Goal: Task Accomplishment & Management: Use online tool/utility

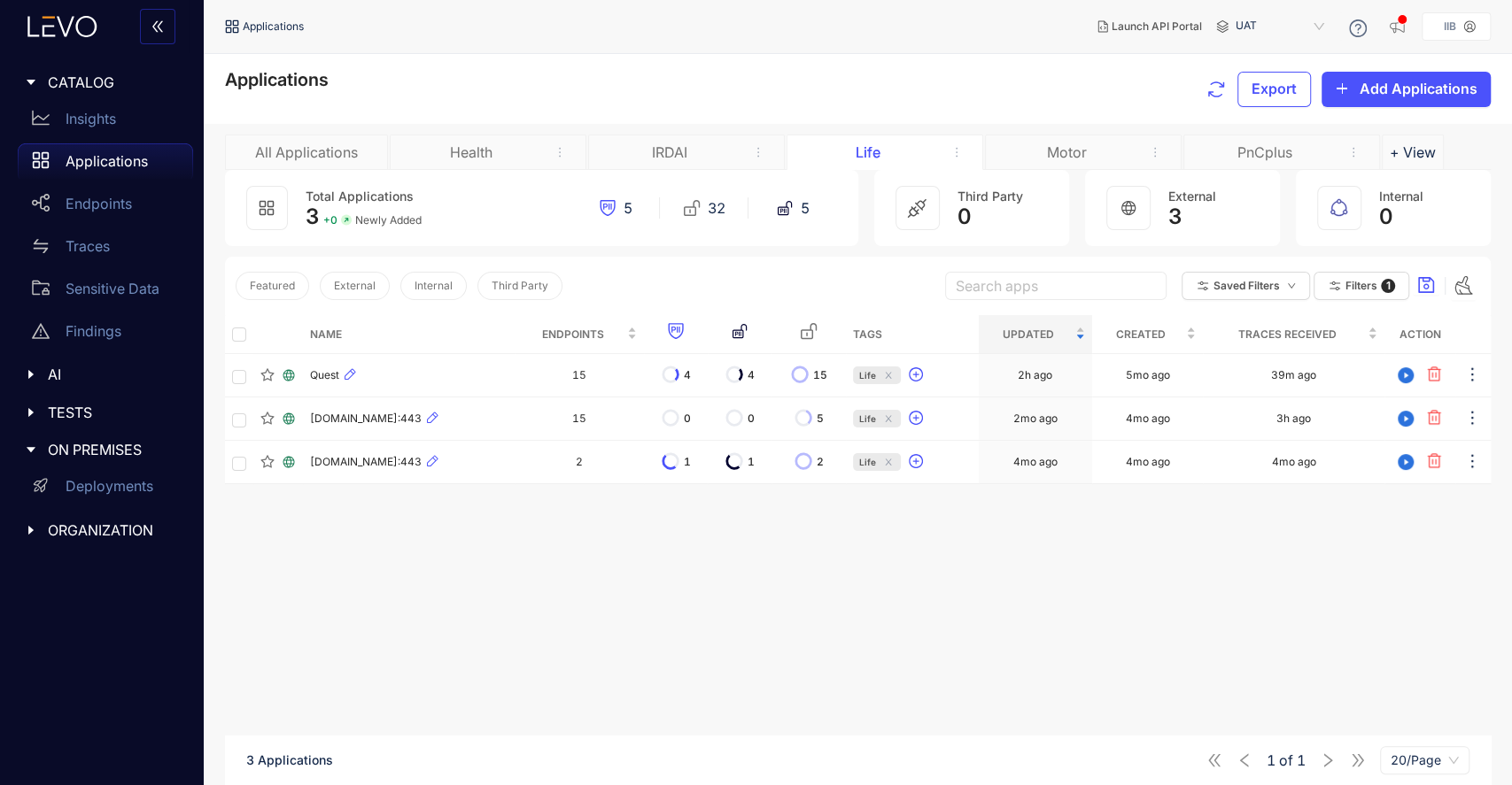
click at [1070, 151] on div "Motor" at bounding box center [1066, 152] width 132 height 16
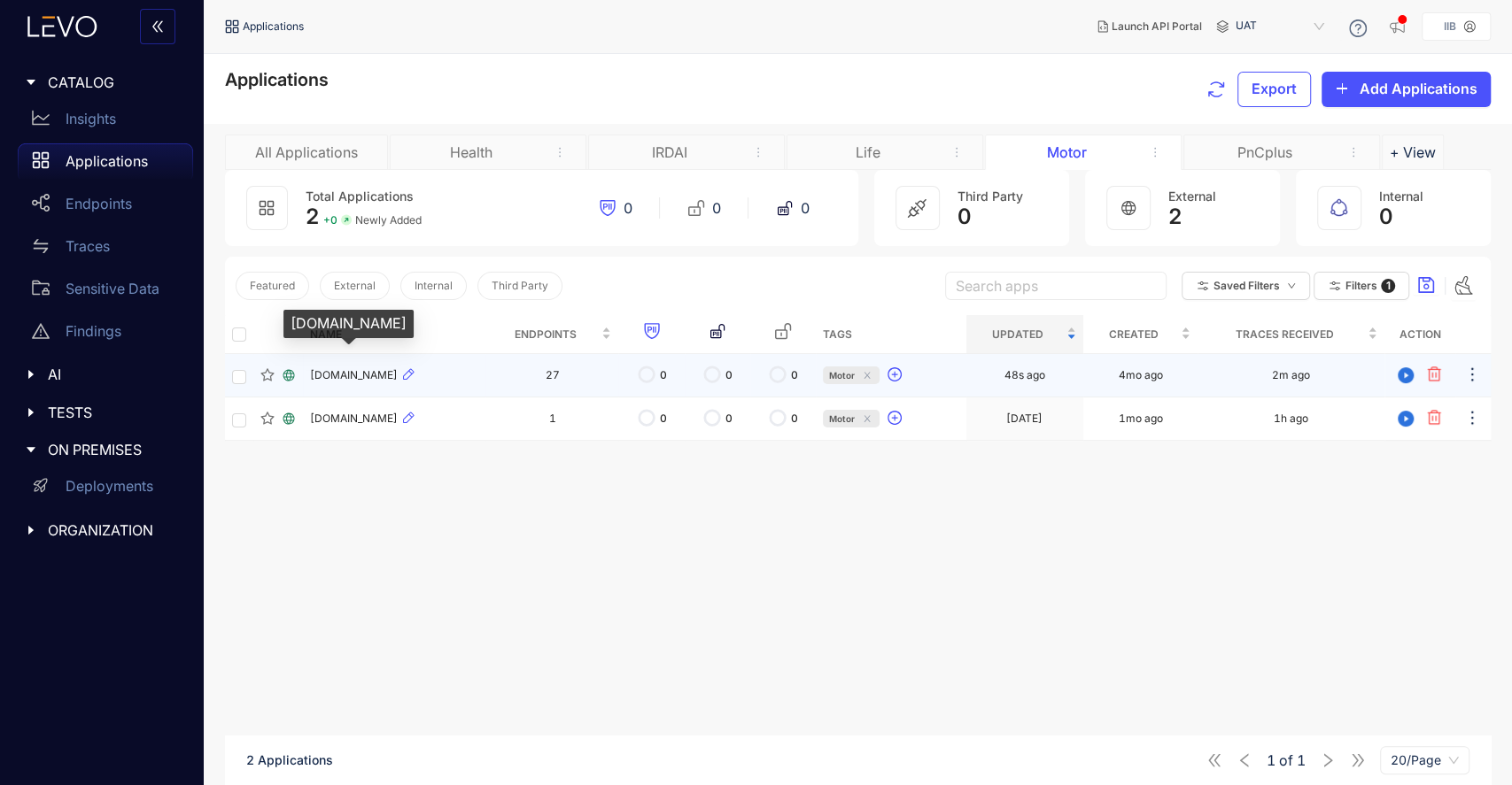
click at [397, 379] on span "motordataacquisitionapi.iib.gov.in" at bounding box center [354, 375] width 88 height 12
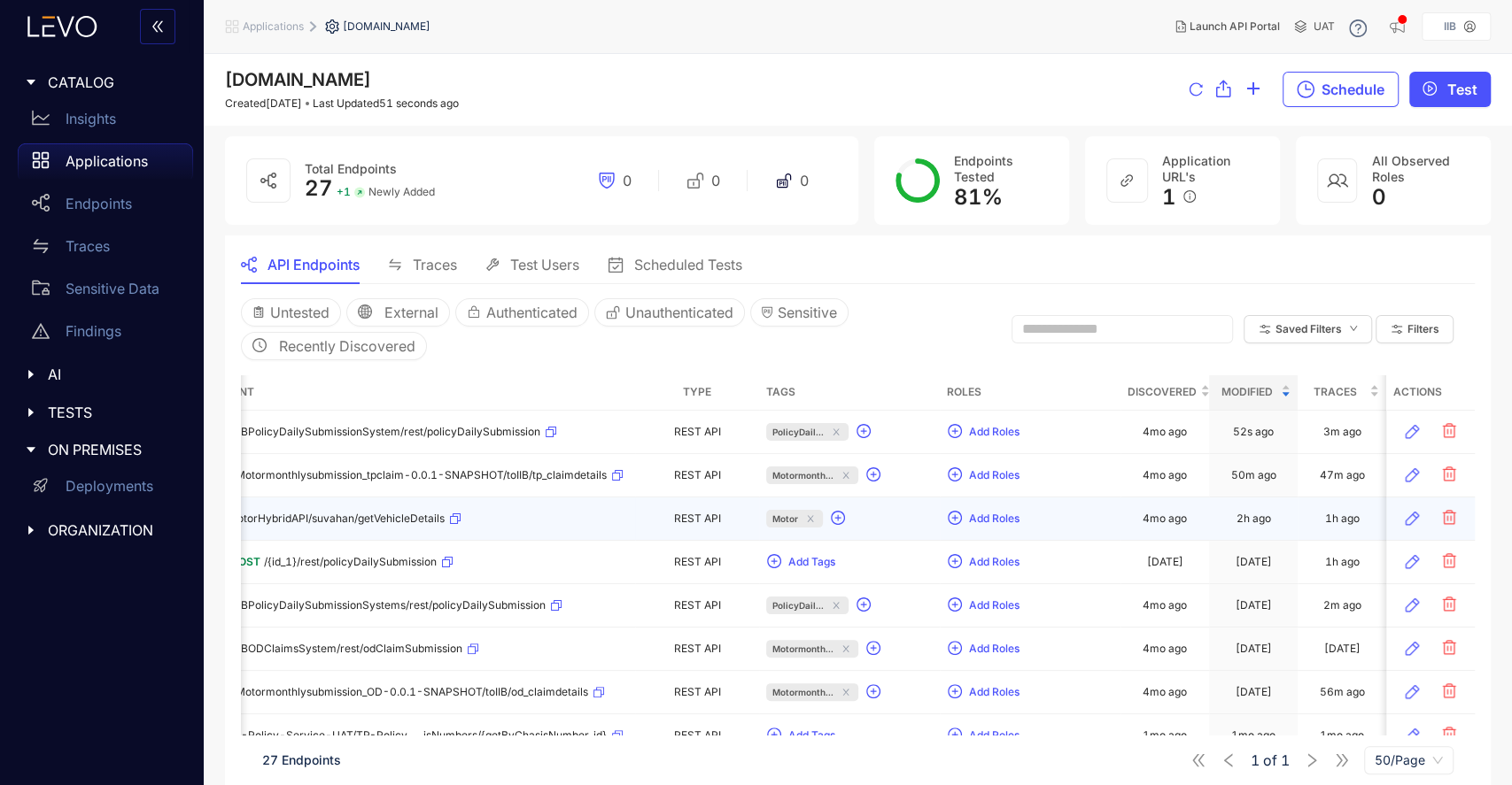
scroll to position [0, 183]
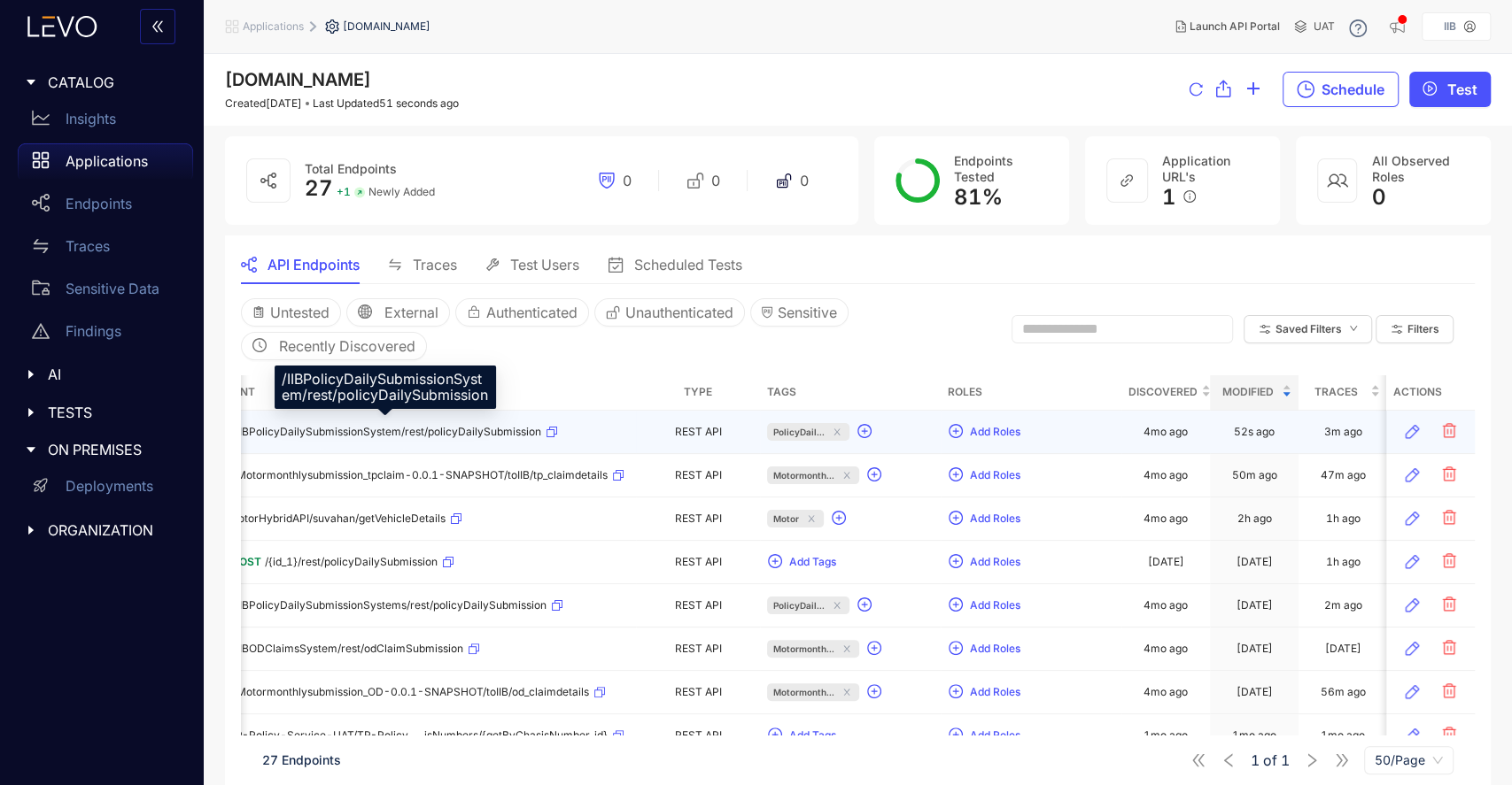
click at [436, 430] on span "/IIBPolicyDailySubmissionSystem/rest/policyDailySubmission" at bounding box center [387, 432] width 309 height 12
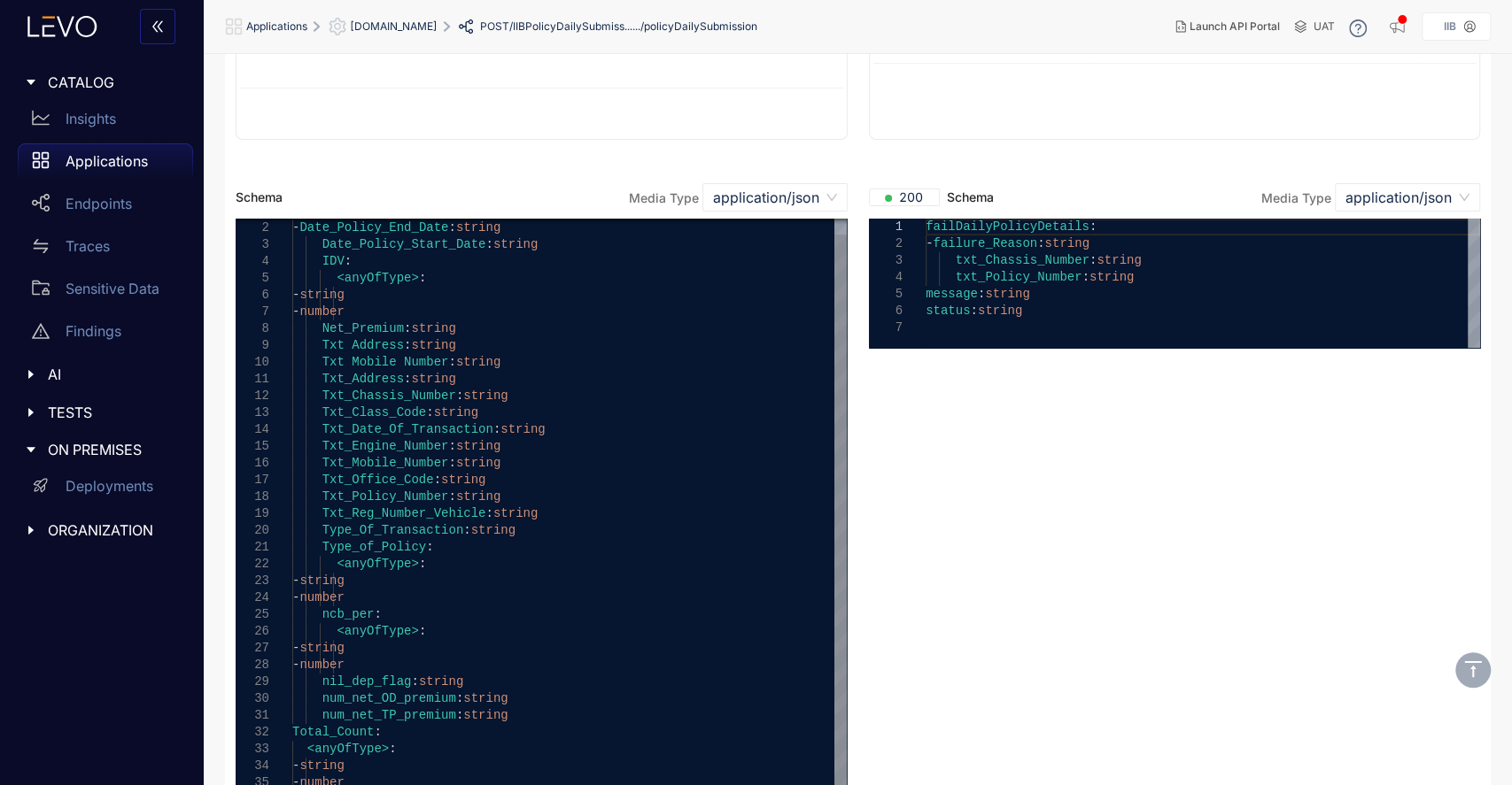
scroll to position [392, 0]
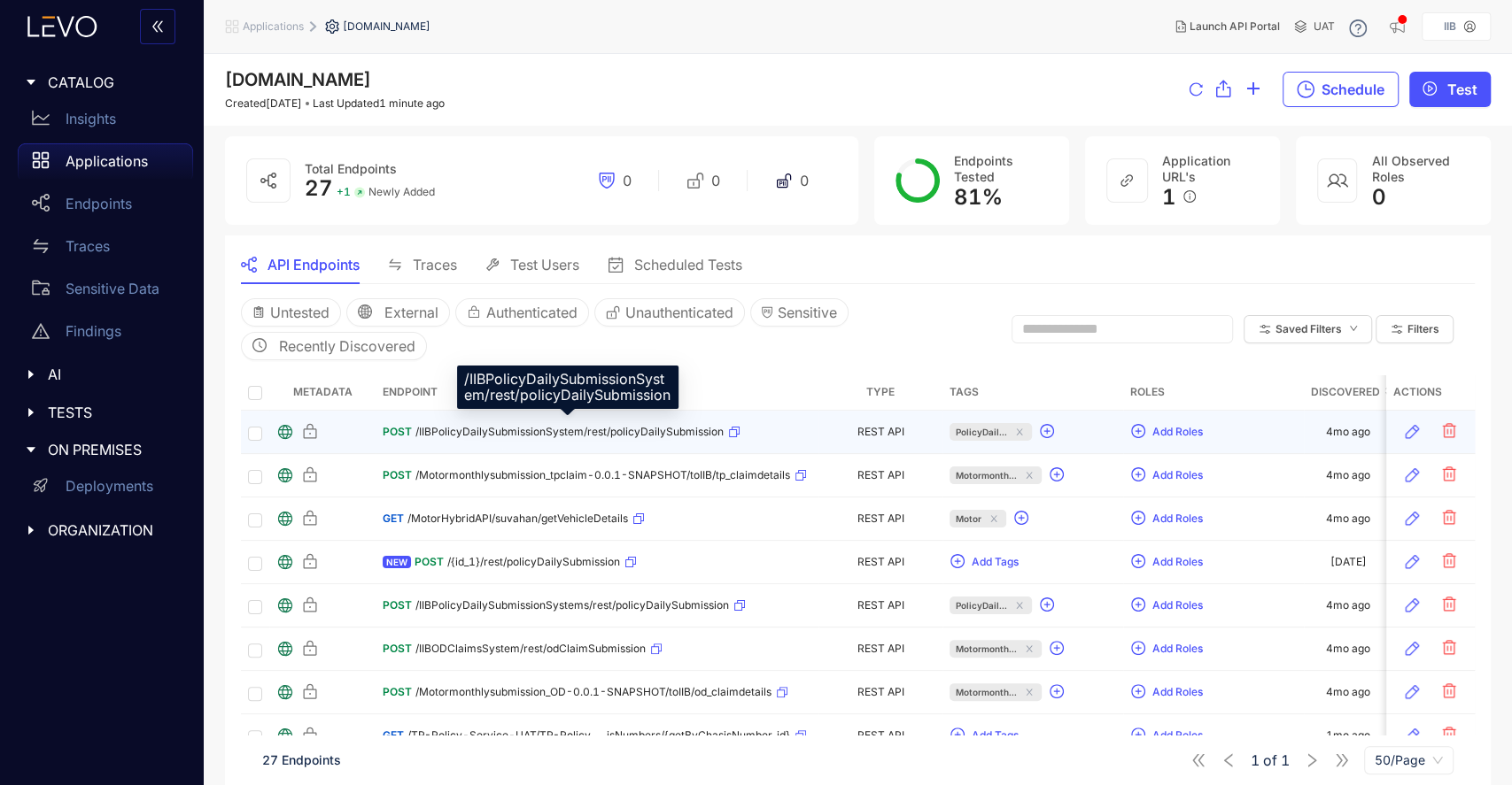
click at [595, 428] on span "/IIBPolicyDailySubmissionSystem/rest/policyDailySubmission" at bounding box center [569, 432] width 309 height 12
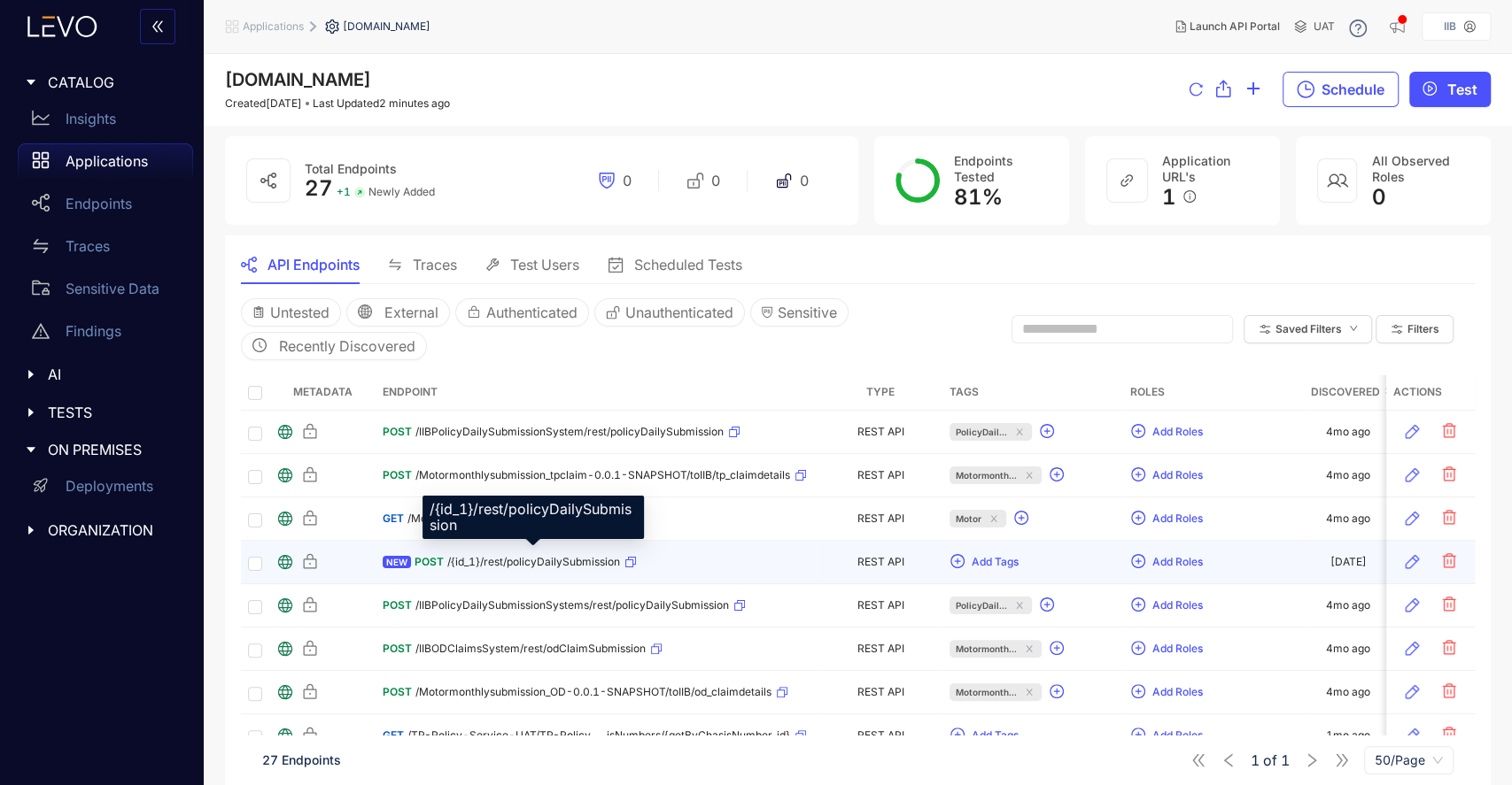
click at [579, 559] on span "/{id_1}/rest/policyDailySubmission" at bounding box center [534, 561] width 173 height 12
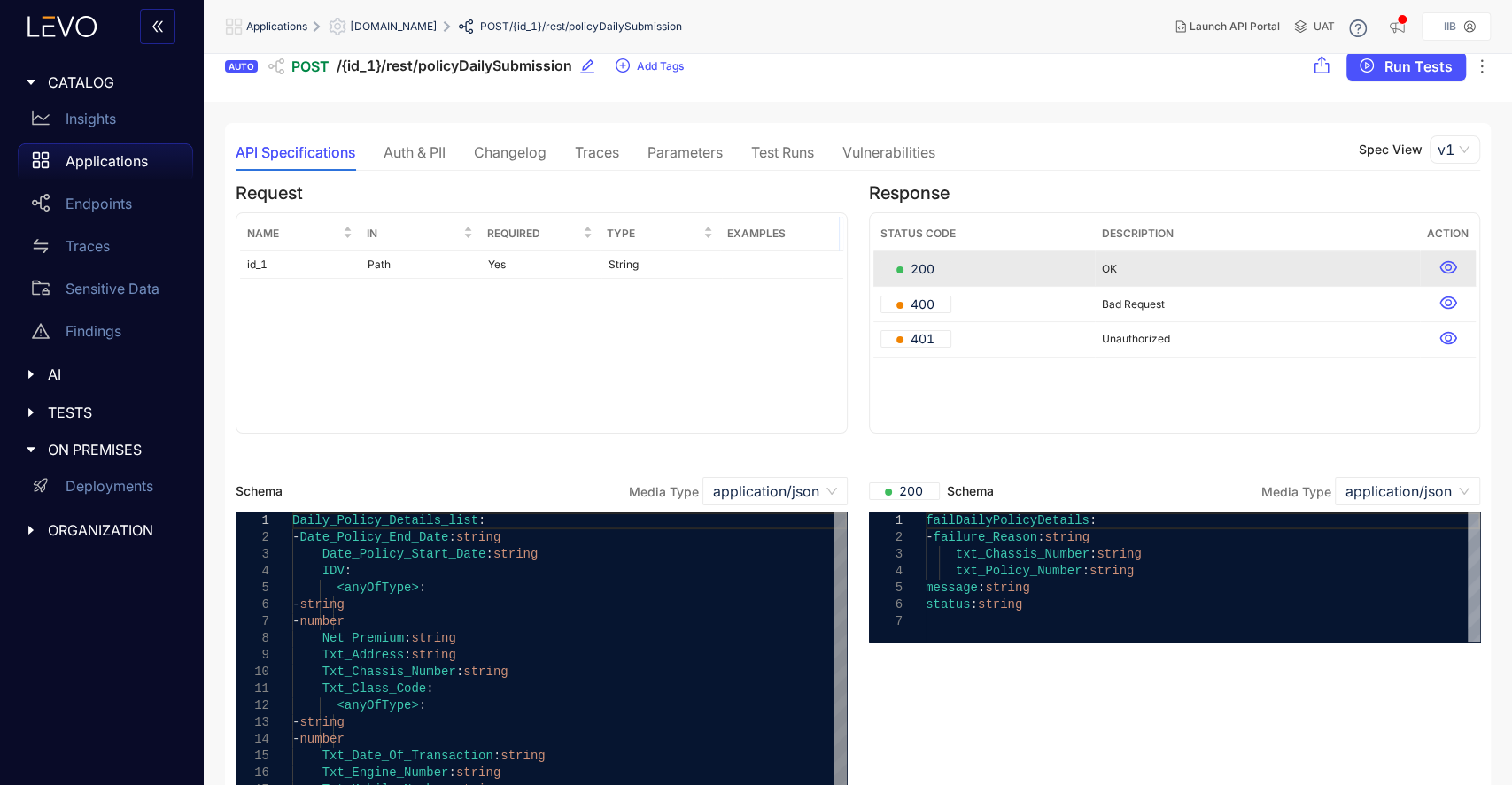
scroll to position [8, 0]
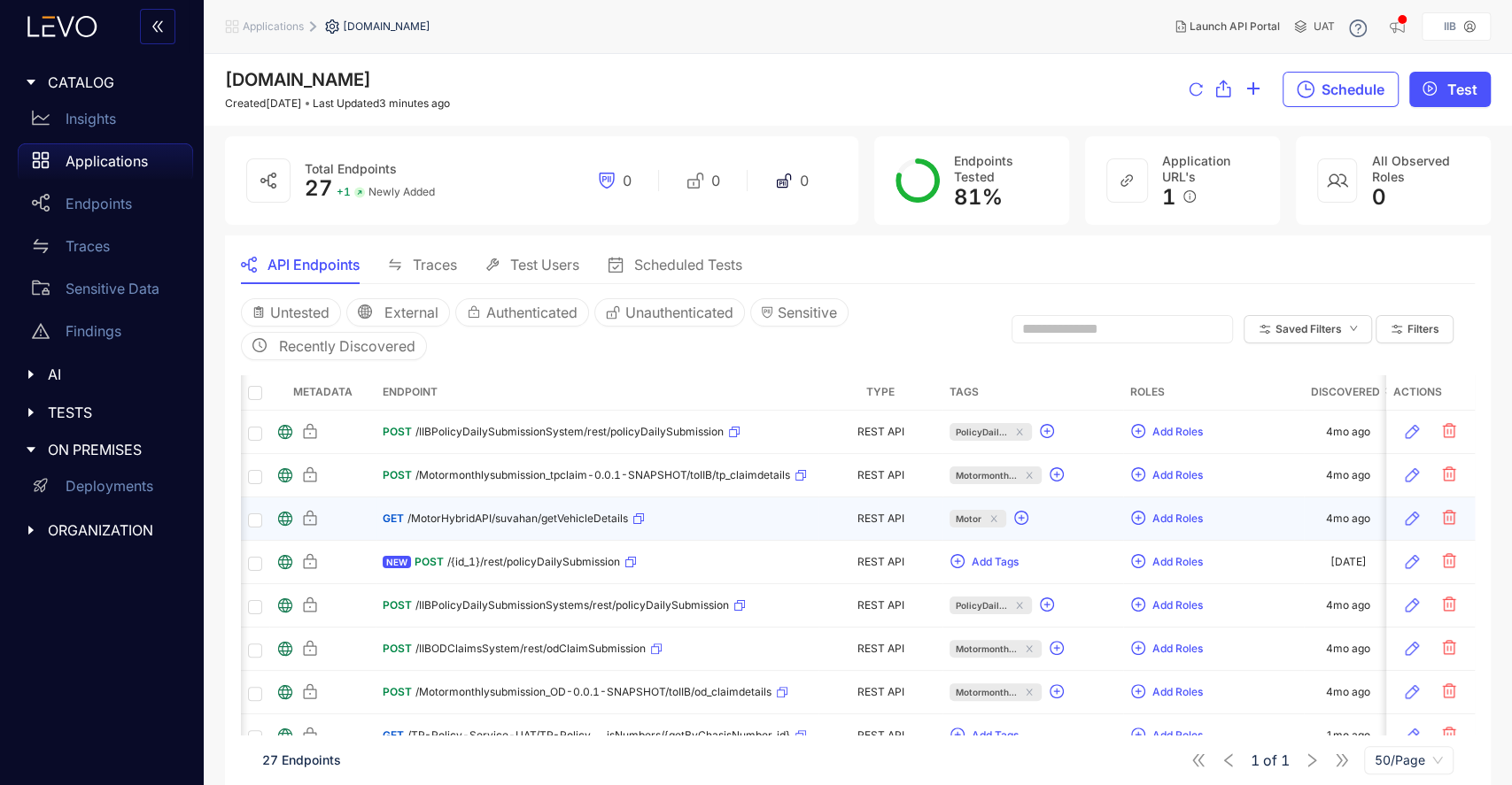
scroll to position [0, 184]
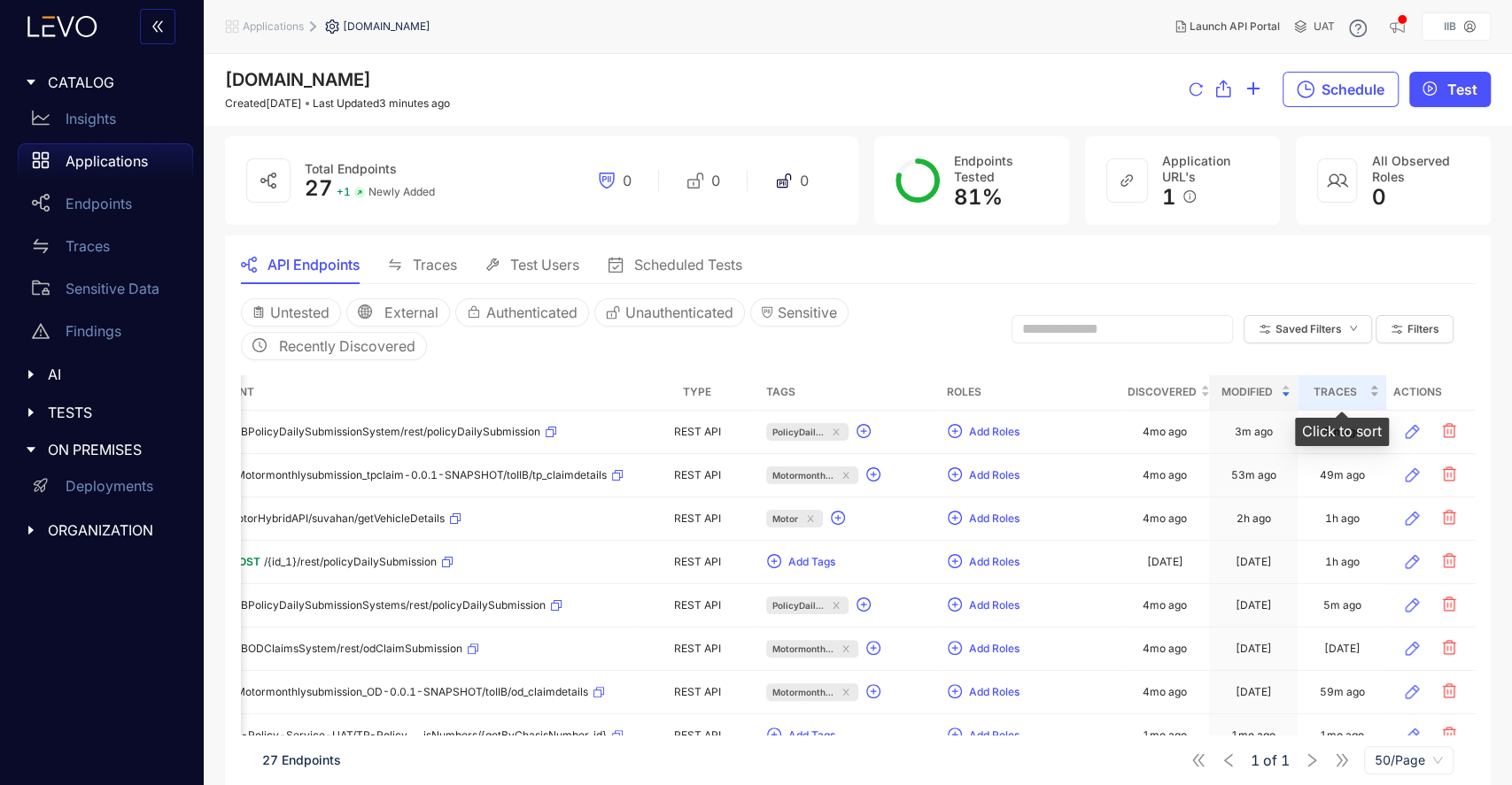
click at [1363, 391] on span "Traces" at bounding box center [1336, 392] width 62 height 20
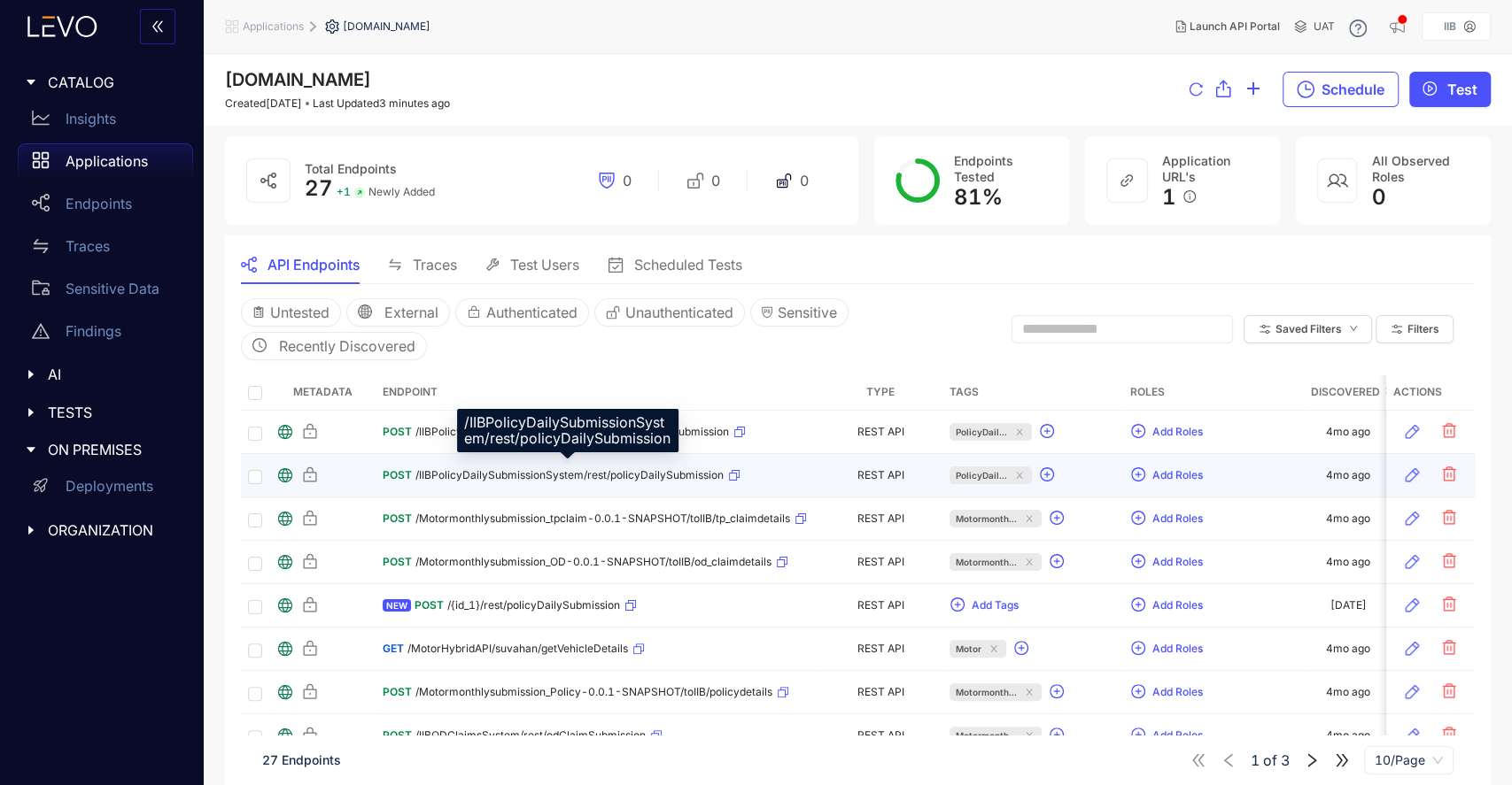
click at [623, 473] on span "/IIBPolicyDailySubmissionSystem/rest/policyDailySubmission" at bounding box center [569, 475] width 309 height 12
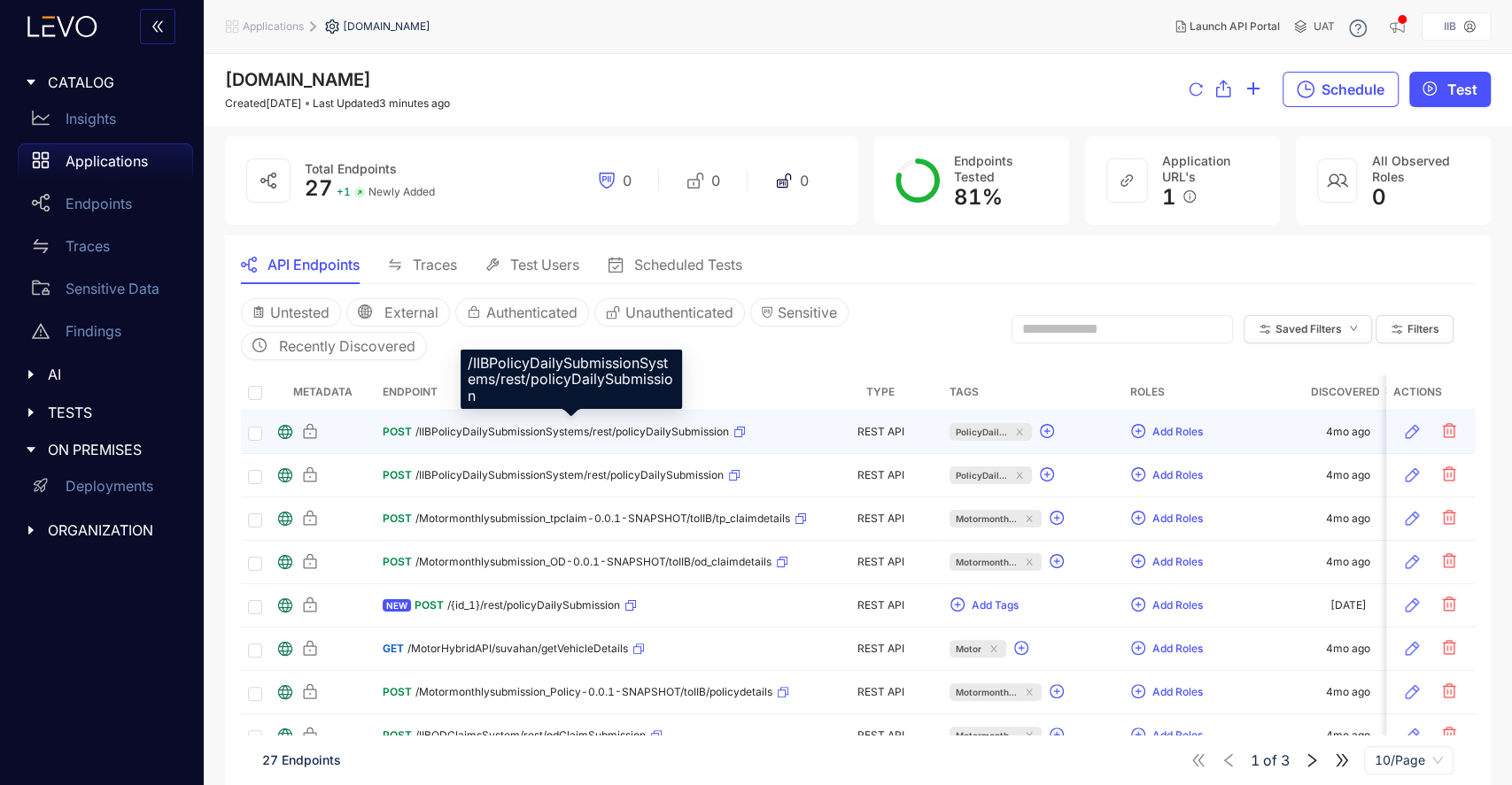
click at [635, 429] on span "/IIBPolicyDailySubmissionSystems/rest/policyDailySubmission" at bounding box center [572, 432] width 313 height 12
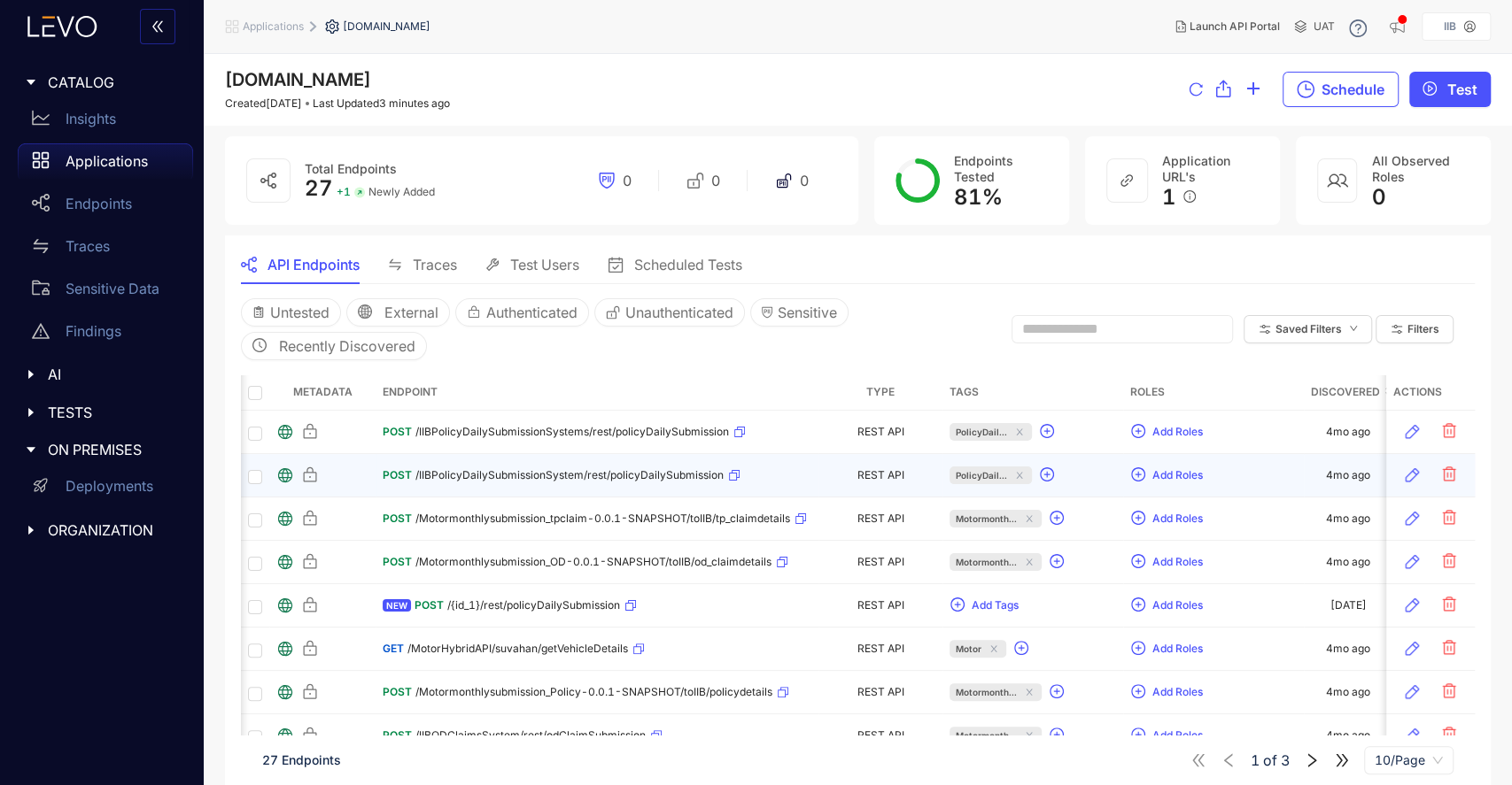
scroll to position [0, 184]
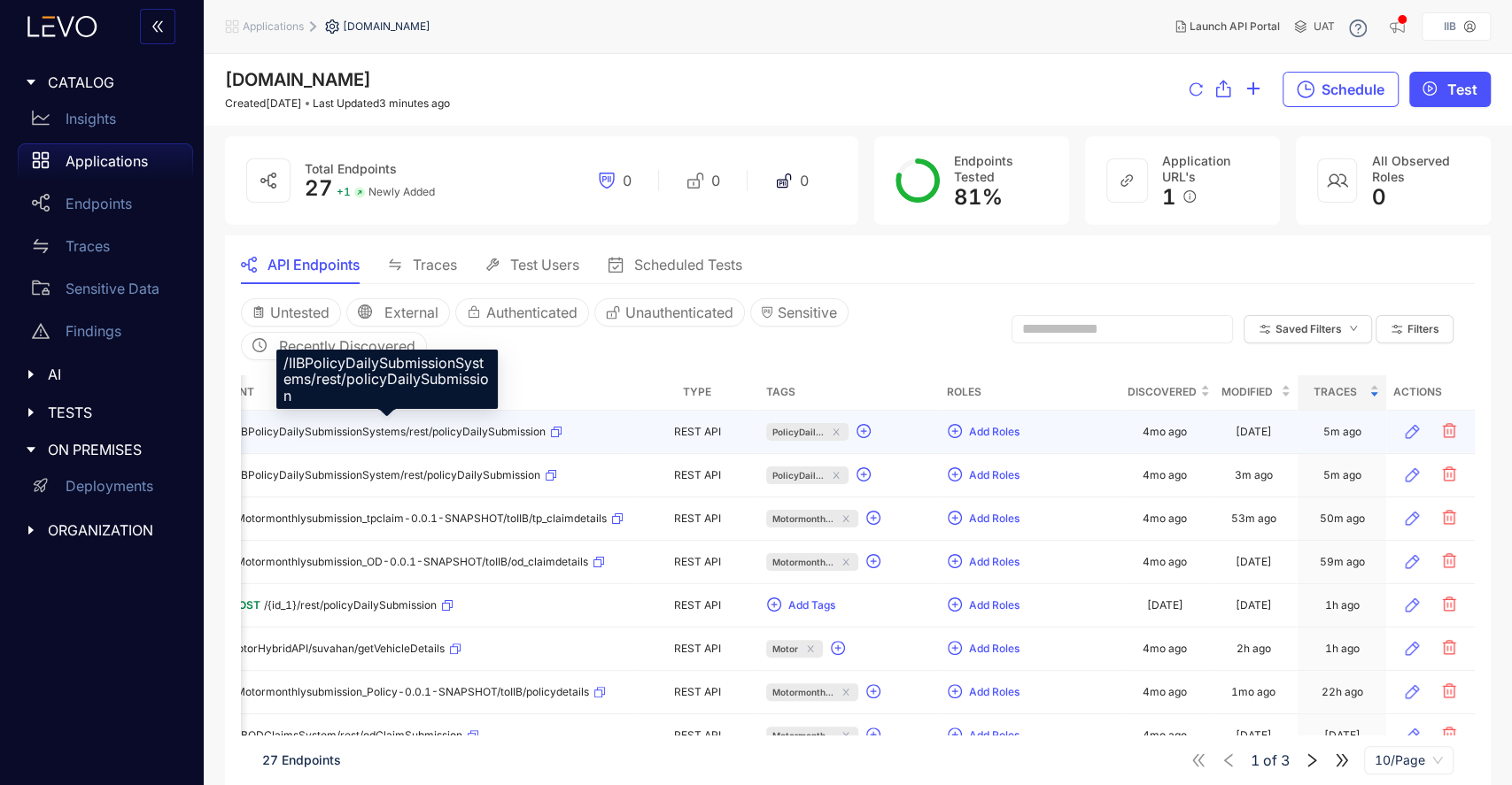
click at [468, 430] on span "/IIBPolicyDailySubmissionSystems/rest/policyDailySubmission" at bounding box center [389, 432] width 313 height 12
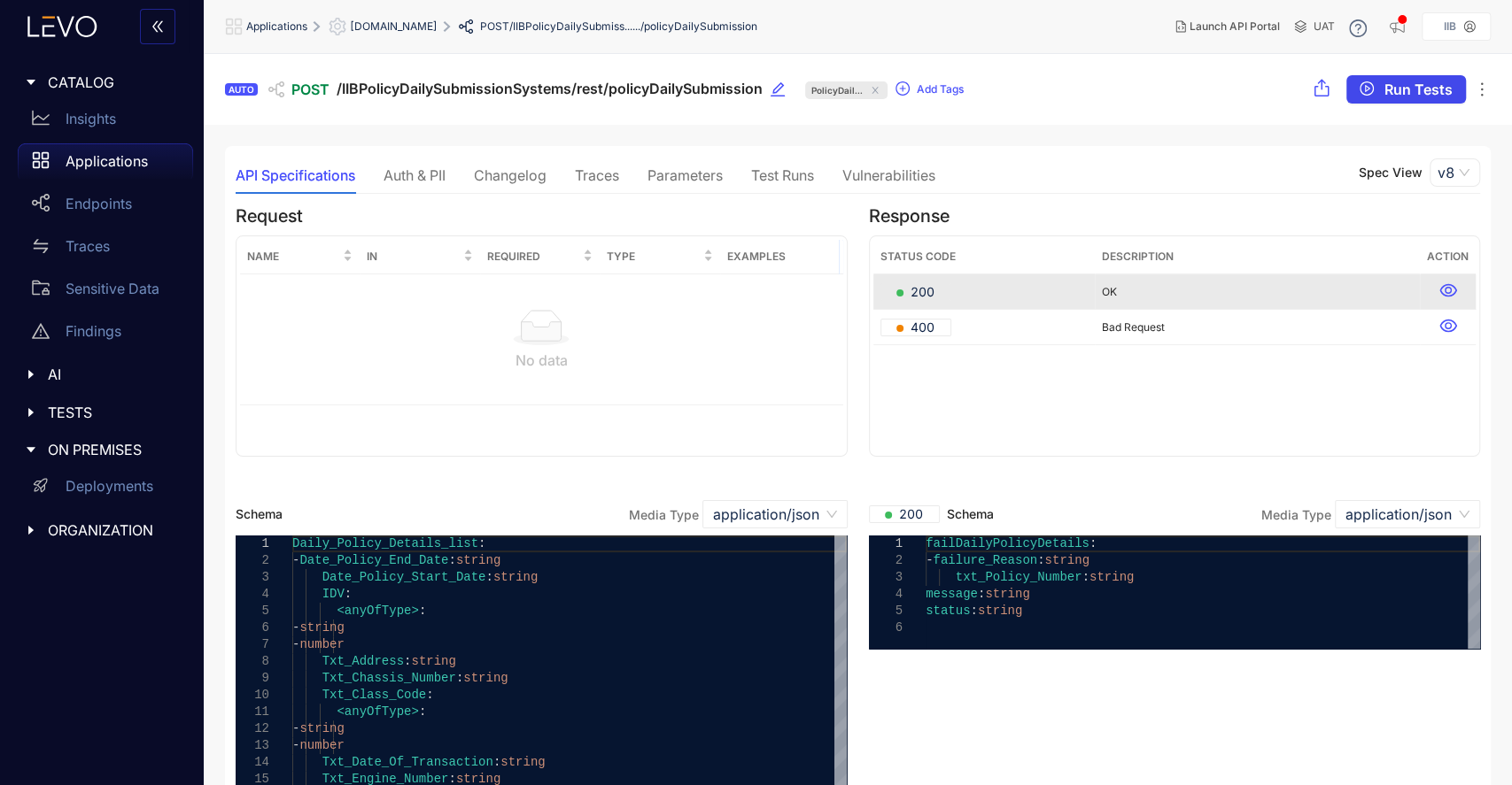
click at [1414, 96] on span "Run Tests" at bounding box center [1418, 89] width 68 height 16
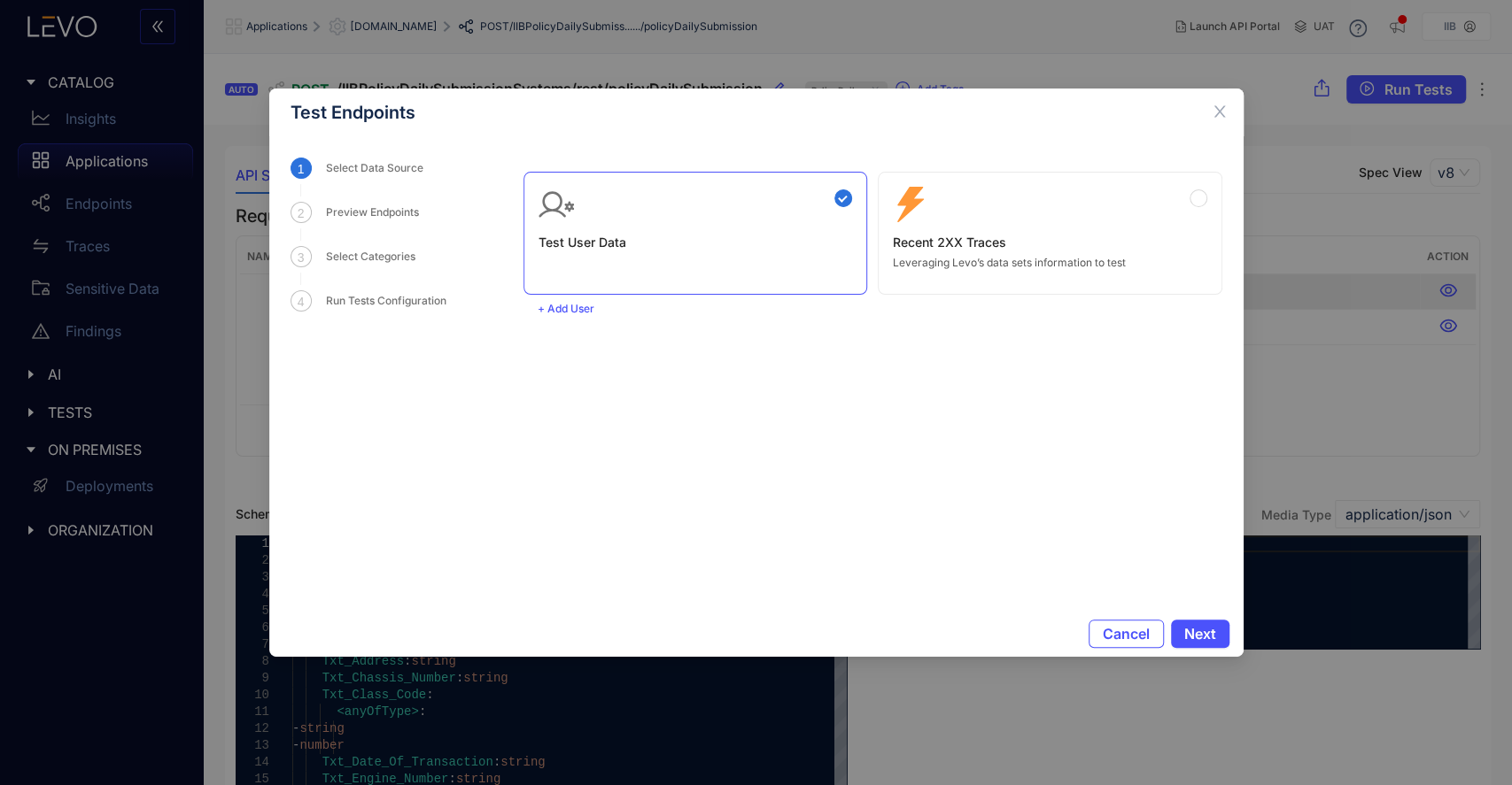
click at [1025, 268] on p "Leveraging Levo’s data sets information to test" at bounding box center [1049, 262] width 314 height 12
click at [1212, 634] on span "Next" at bounding box center [1200, 633] width 32 height 16
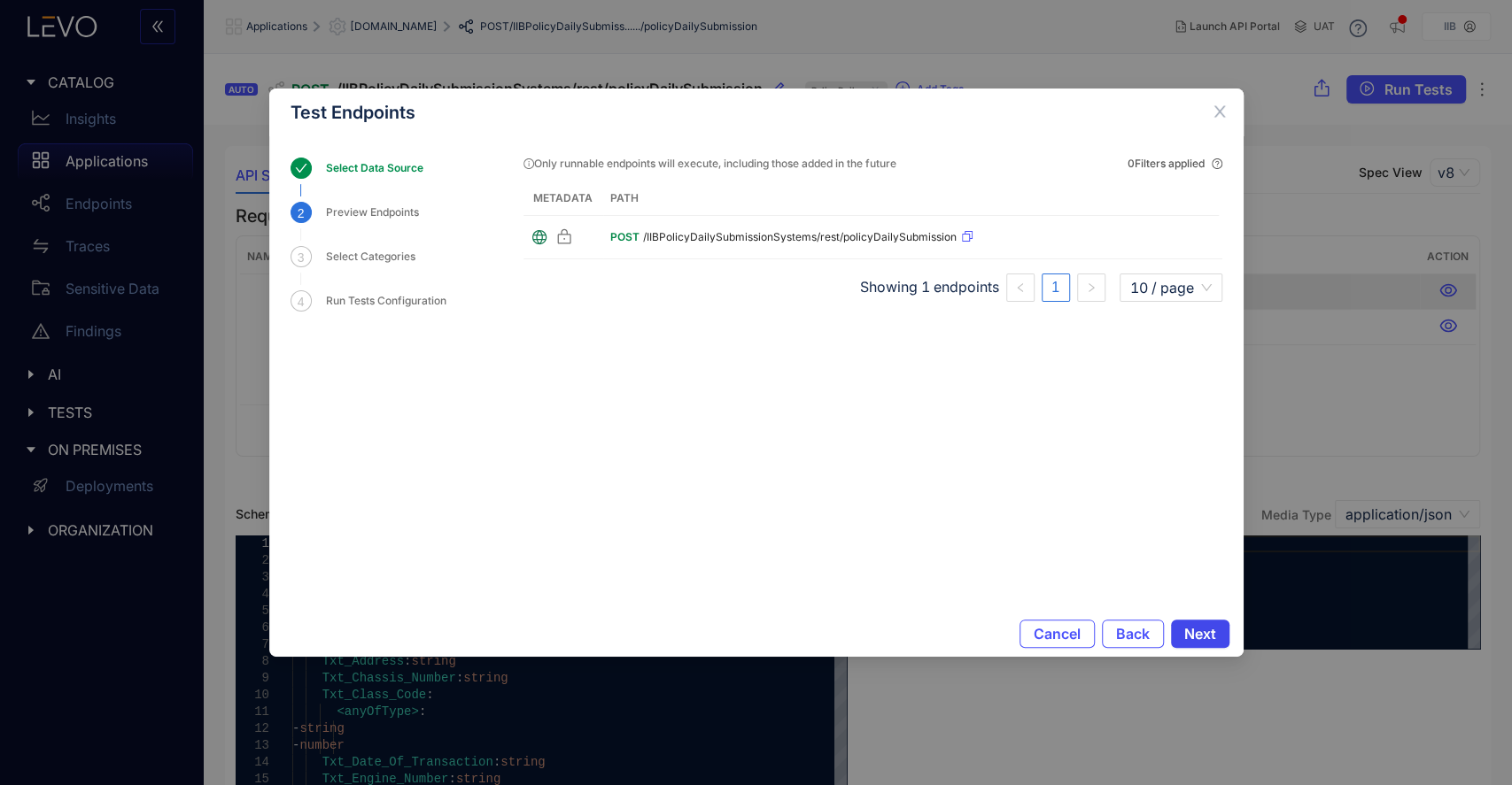
click at [1212, 634] on span "Next" at bounding box center [1200, 633] width 32 height 16
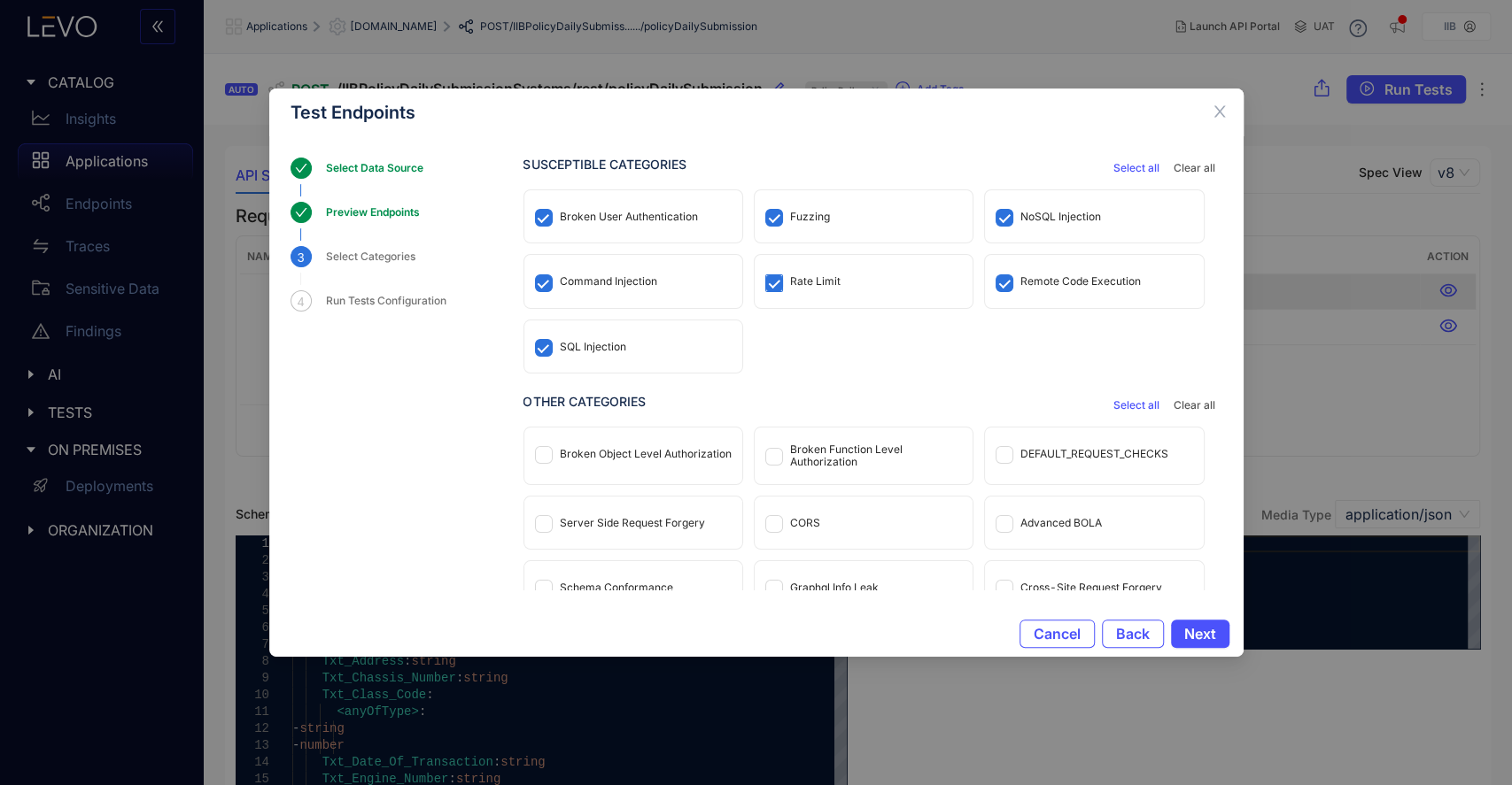
click at [778, 279] on span at bounding box center [774, 282] width 18 height 18
click at [837, 287] on div "Rate Limit" at bounding box center [815, 281] width 50 height 12
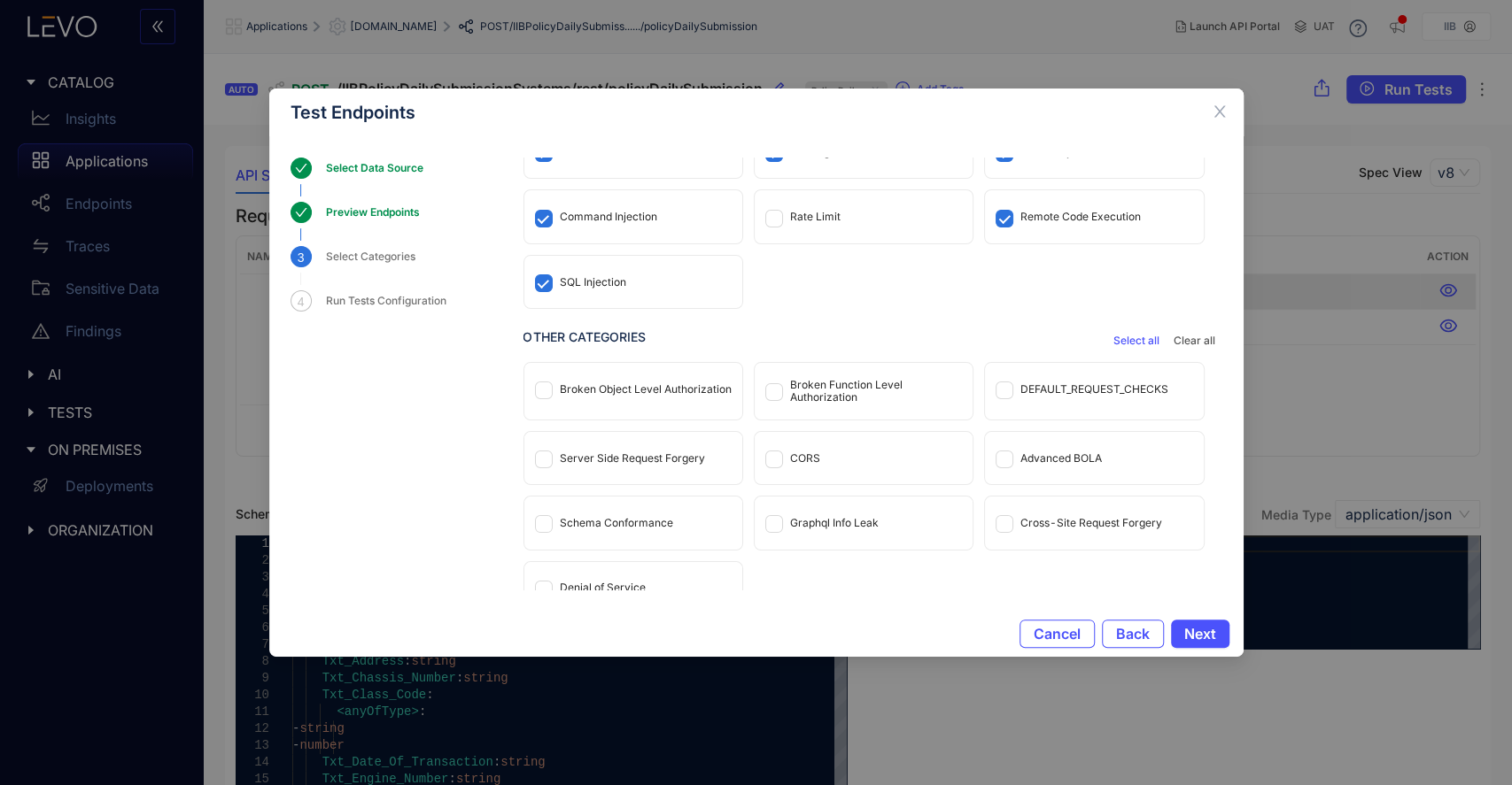
scroll to position [92, 0]
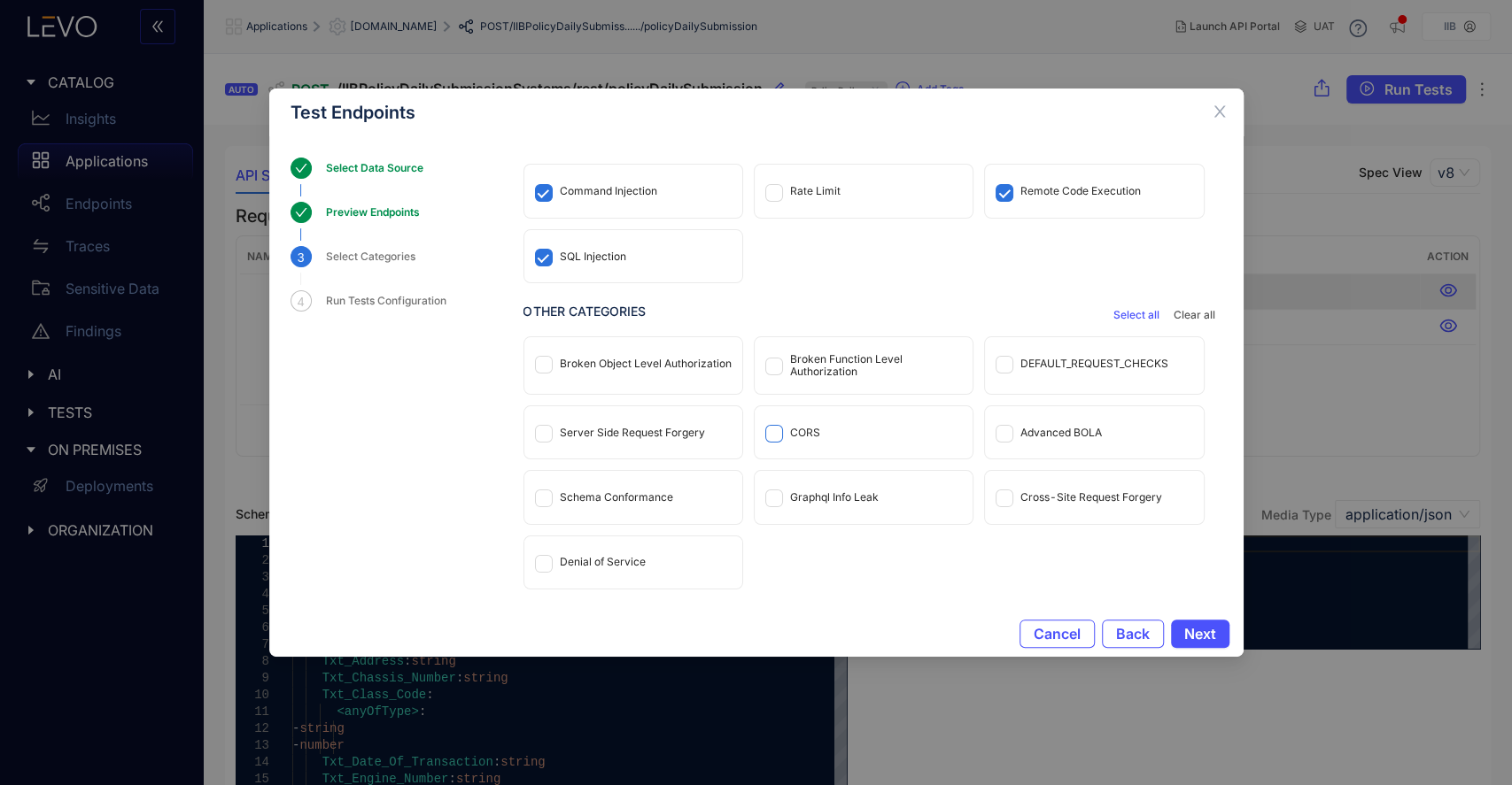
click at [779, 433] on span at bounding box center [774, 434] width 18 height 18
click at [818, 432] on div "CORS" at bounding box center [805, 433] width 30 height 12
click at [1023, 435] on div "Advanced BOLA" at bounding box center [1061, 433] width 81 height 12
click at [1062, 377] on div "DEFAULT_REQUEST_CHECKS" at bounding box center [1094, 364] width 218 height 52
click at [828, 372] on div "Broken Function Level Authorization" at bounding box center [876, 365] width 172 height 25
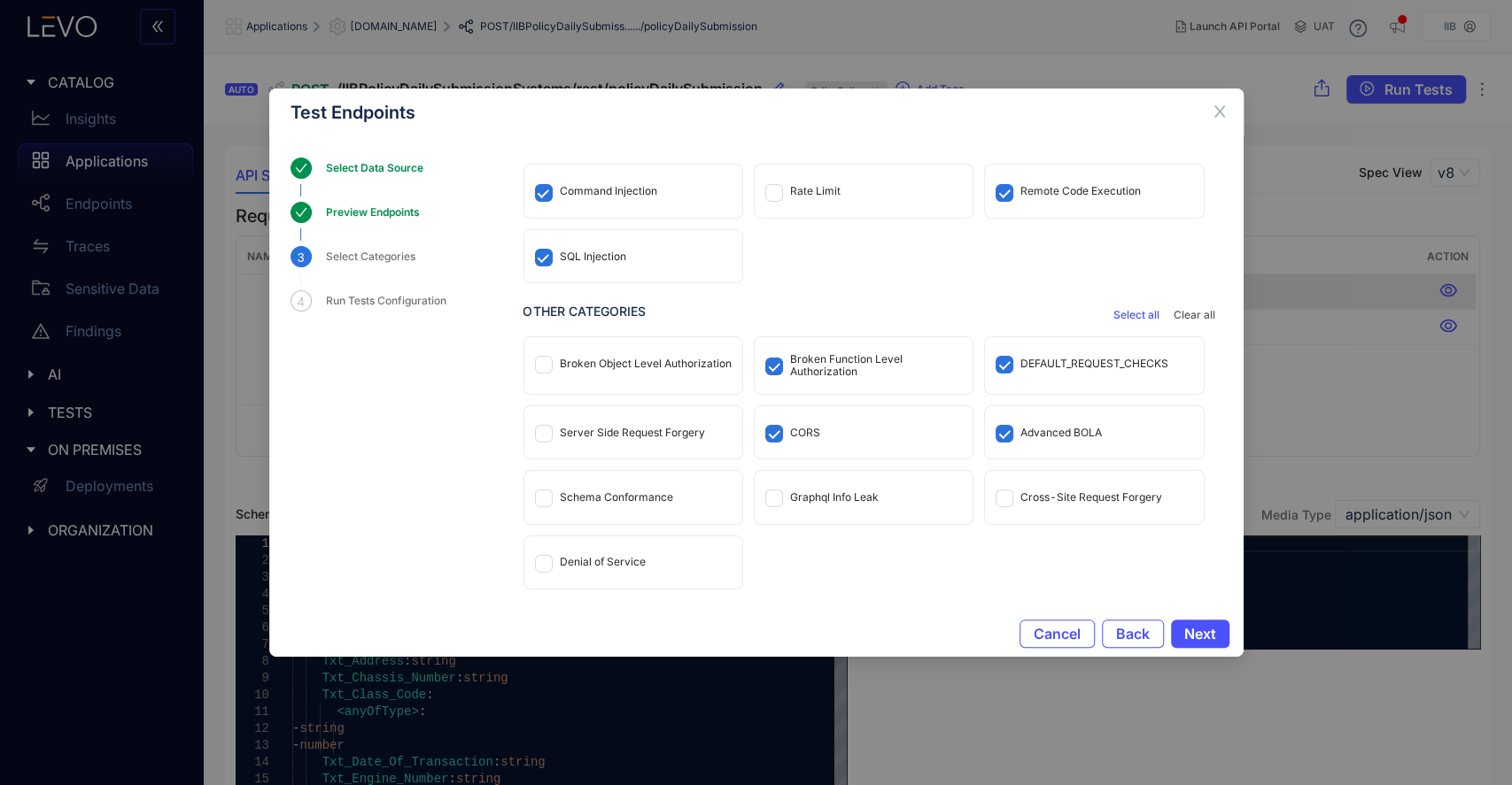
click at [615, 444] on div "Server Side Request Forgery" at bounding box center [633, 433] width 218 height 52
click at [619, 503] on div "Schema Conformance" at bounding box center [633, 497] width 218 height 52
click at [659, 509] on div "Schema Conformance" at bounding box center [633, 497] width 218 height 52
click at [1044, 499] on div "Cross-Site Request Forgery" at bounding box center [1091, 497] width 142 height 12
click at [1199, 631] on span "Next" at bounding box center [1200, 633] width 32 height 16
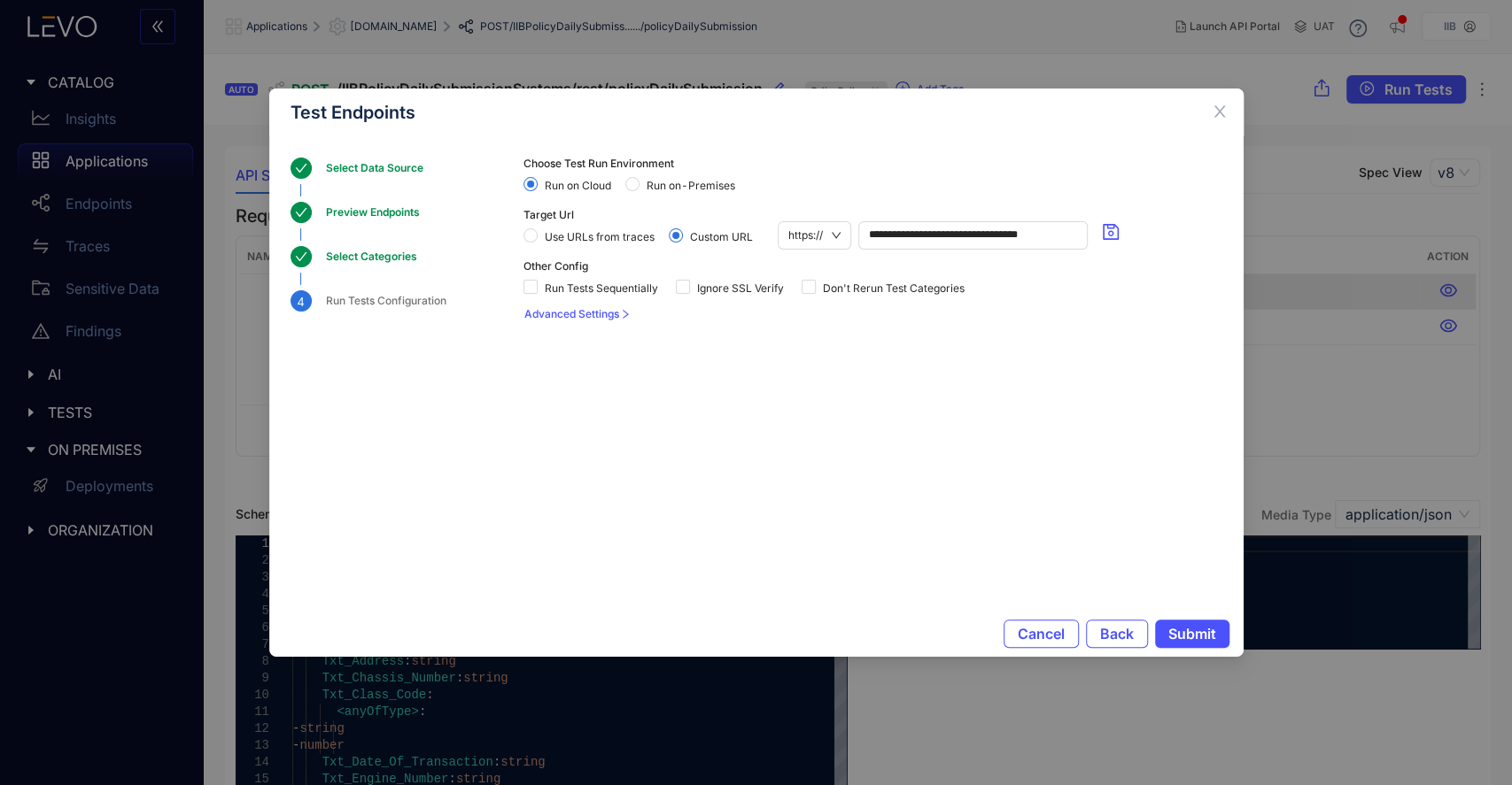
scroll to position [0, 0]
click at [1188, 633] on span "Submit" at bounding box center [1192, 633] width 48 height 16
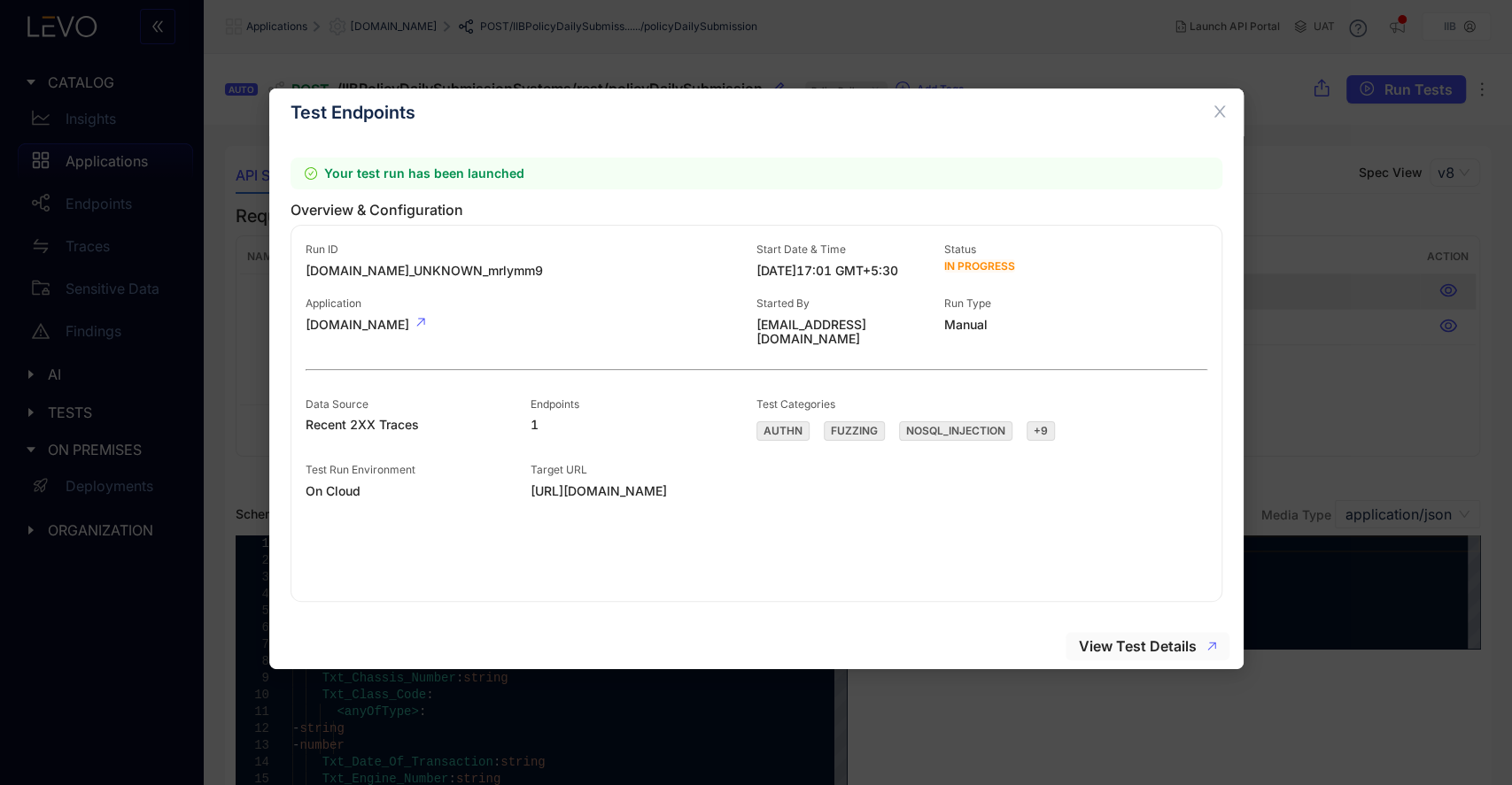
click at [1157, 650] on span "View Test Details" at bounding box center [1138, 646] width 118 height 16
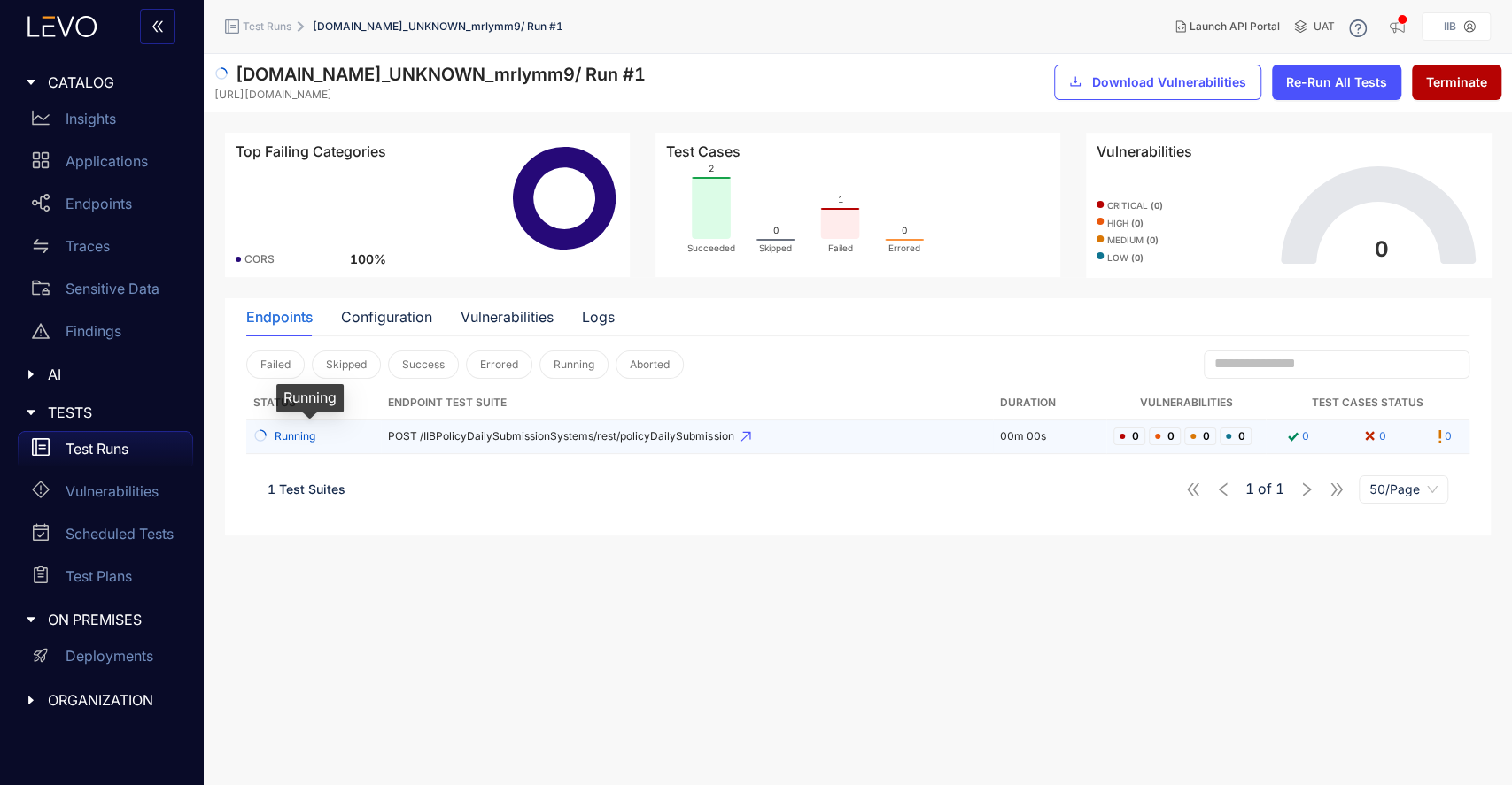
click at [303, 435] on span "Running" at bounding box center [295, 436] width 41 height 12
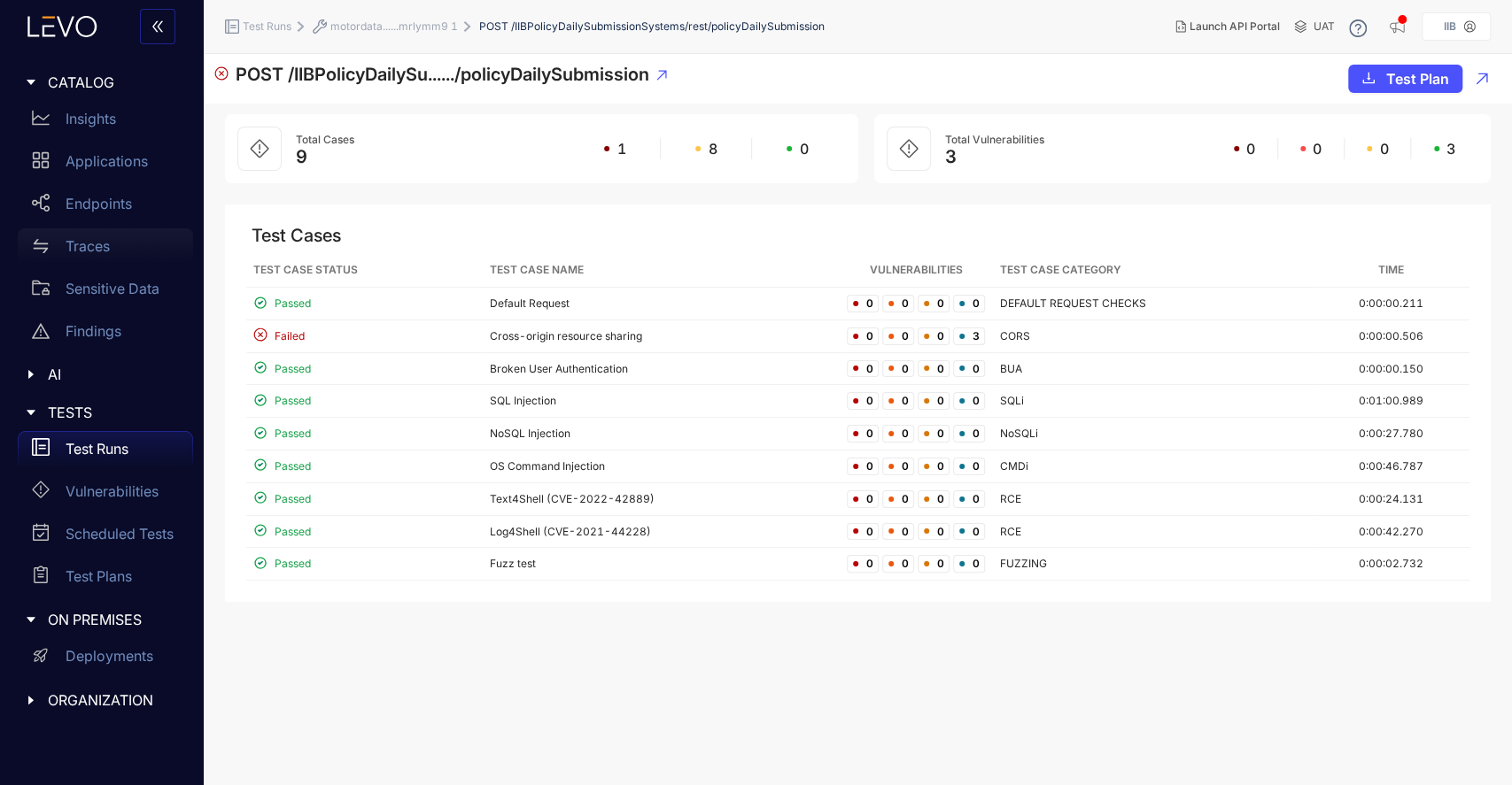
click at [108, 238] on p "Traces" at bounding box center [87, 245] width 44 height 16
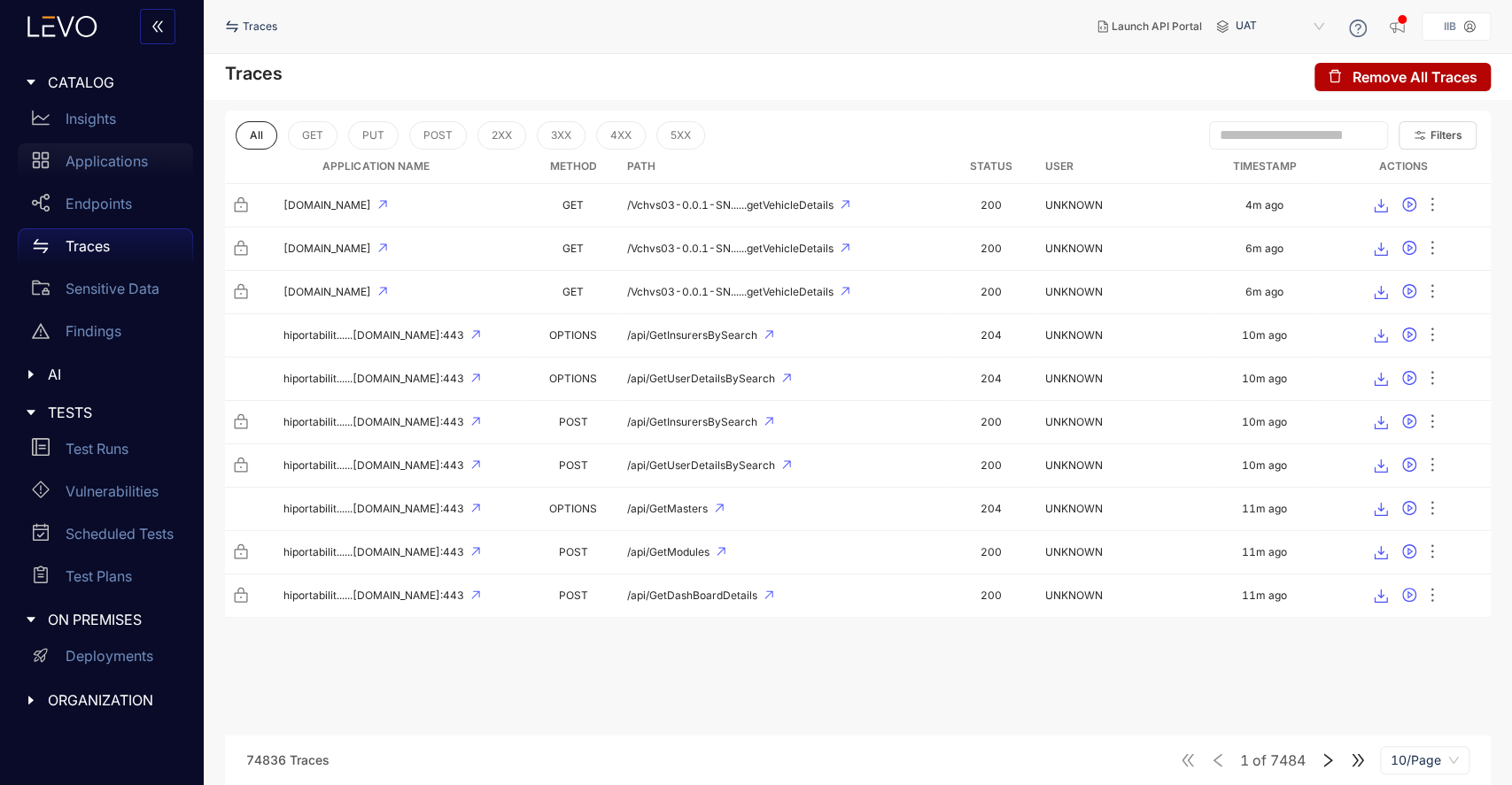
click at [103, 170] on div "Applications" at bounding box center [105, 161] width 175 height 35
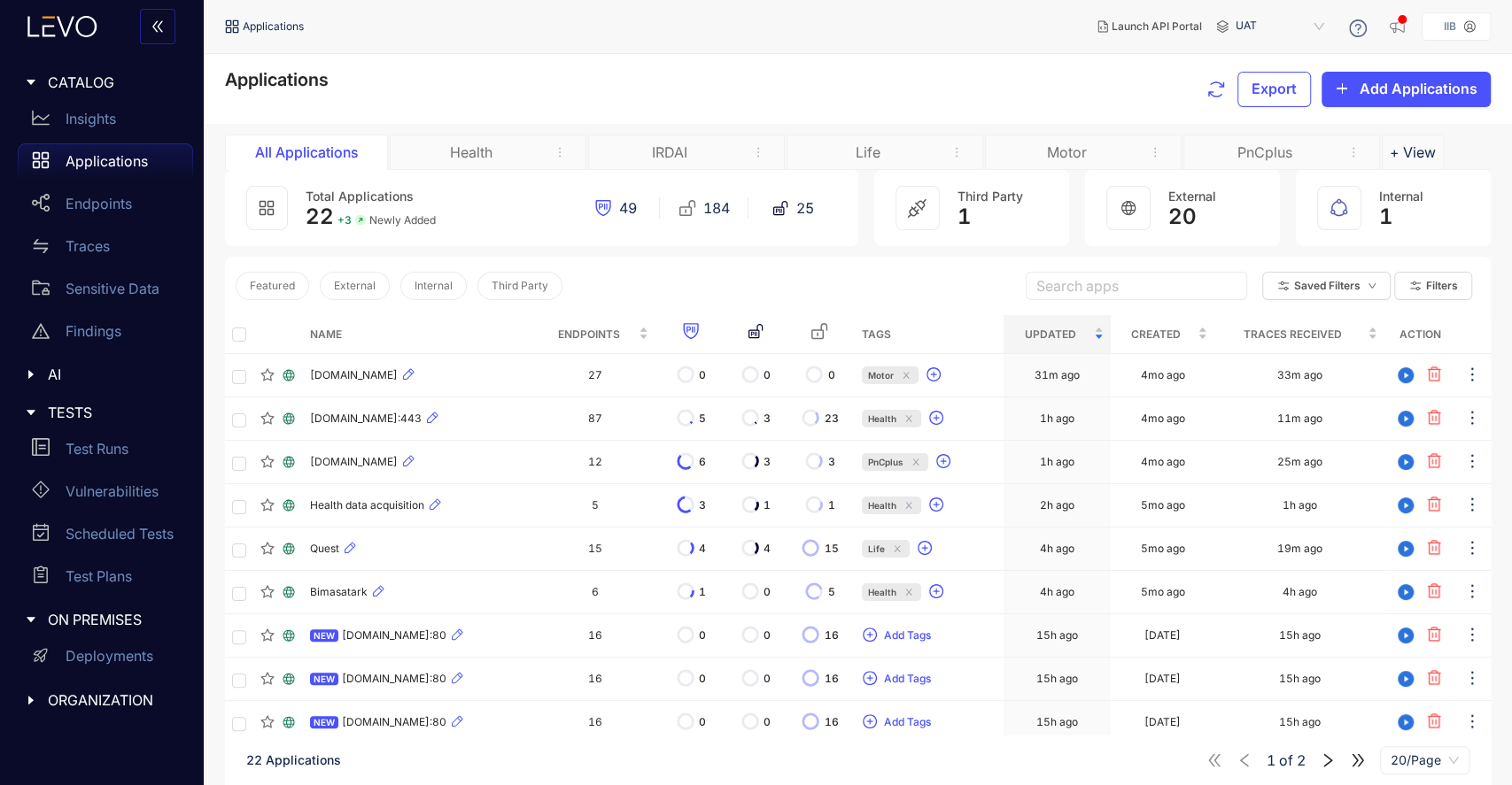
click at [1103, 152] on div "Motor" at bounding box center [1066, 152] width 132 height 16
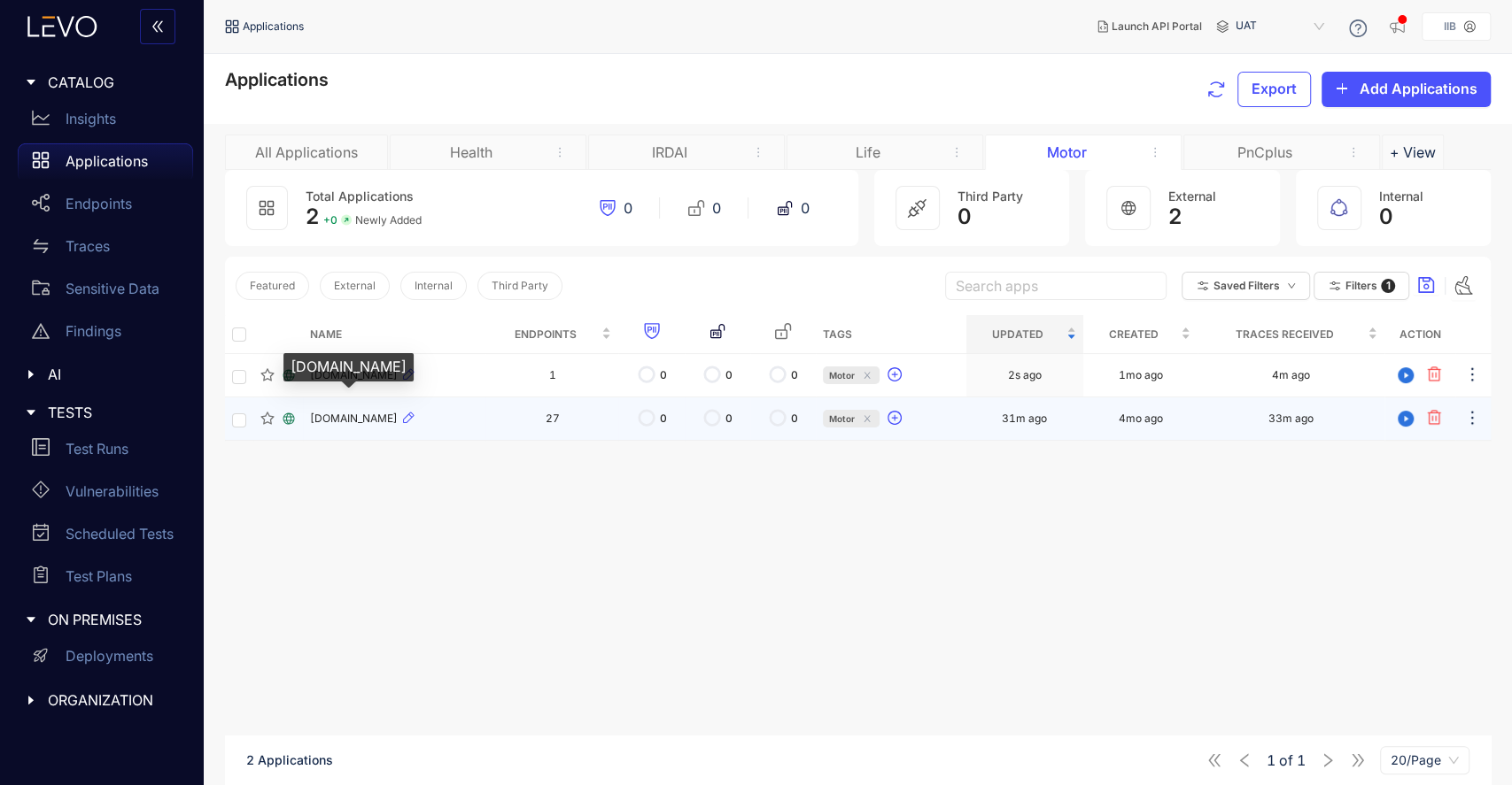
click at [397, 417] on span "[DOMAIN_NAME]" at bounding box center [354, 419] width 88 height 12
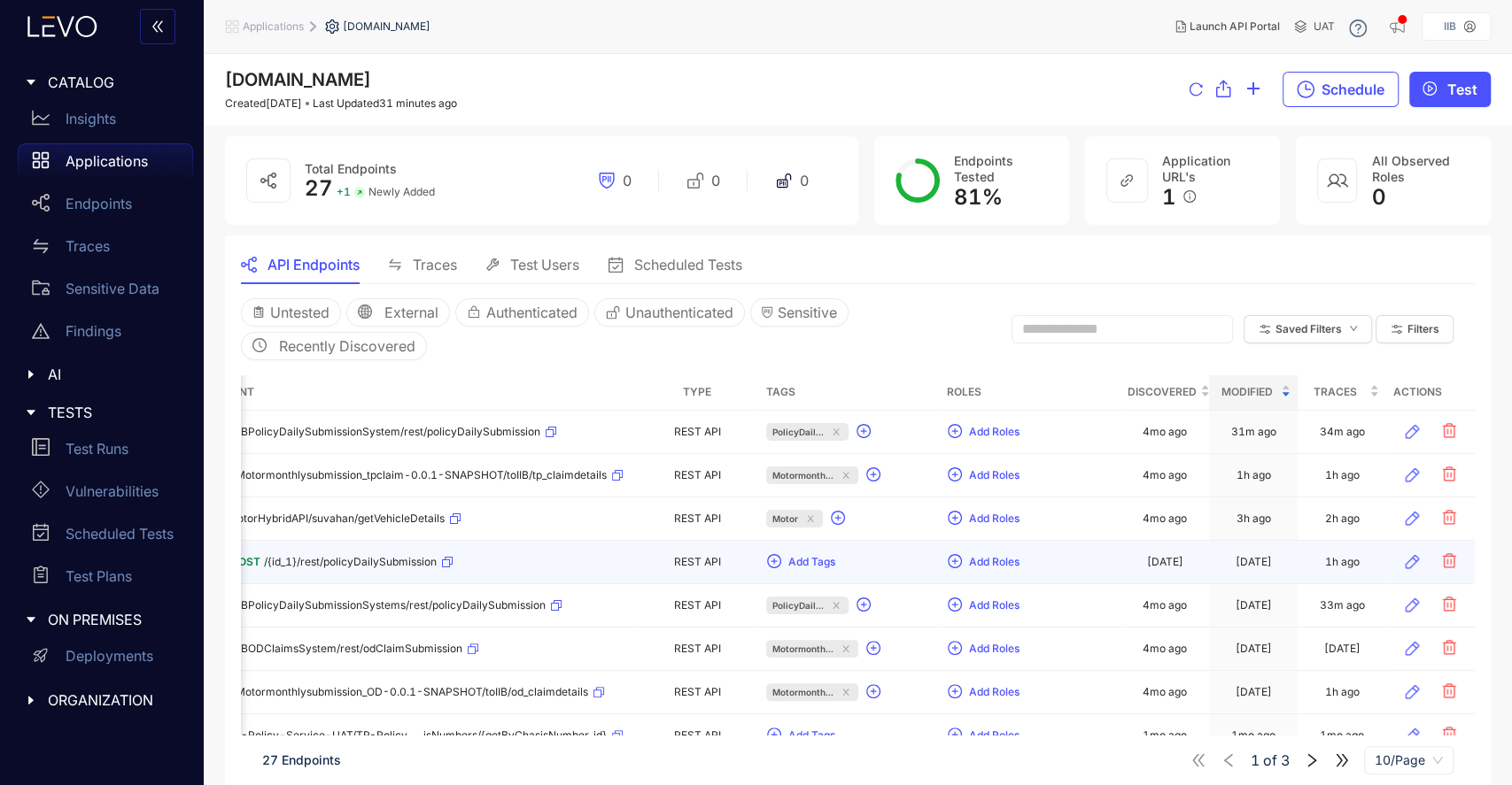
scroll to position [0, 183]
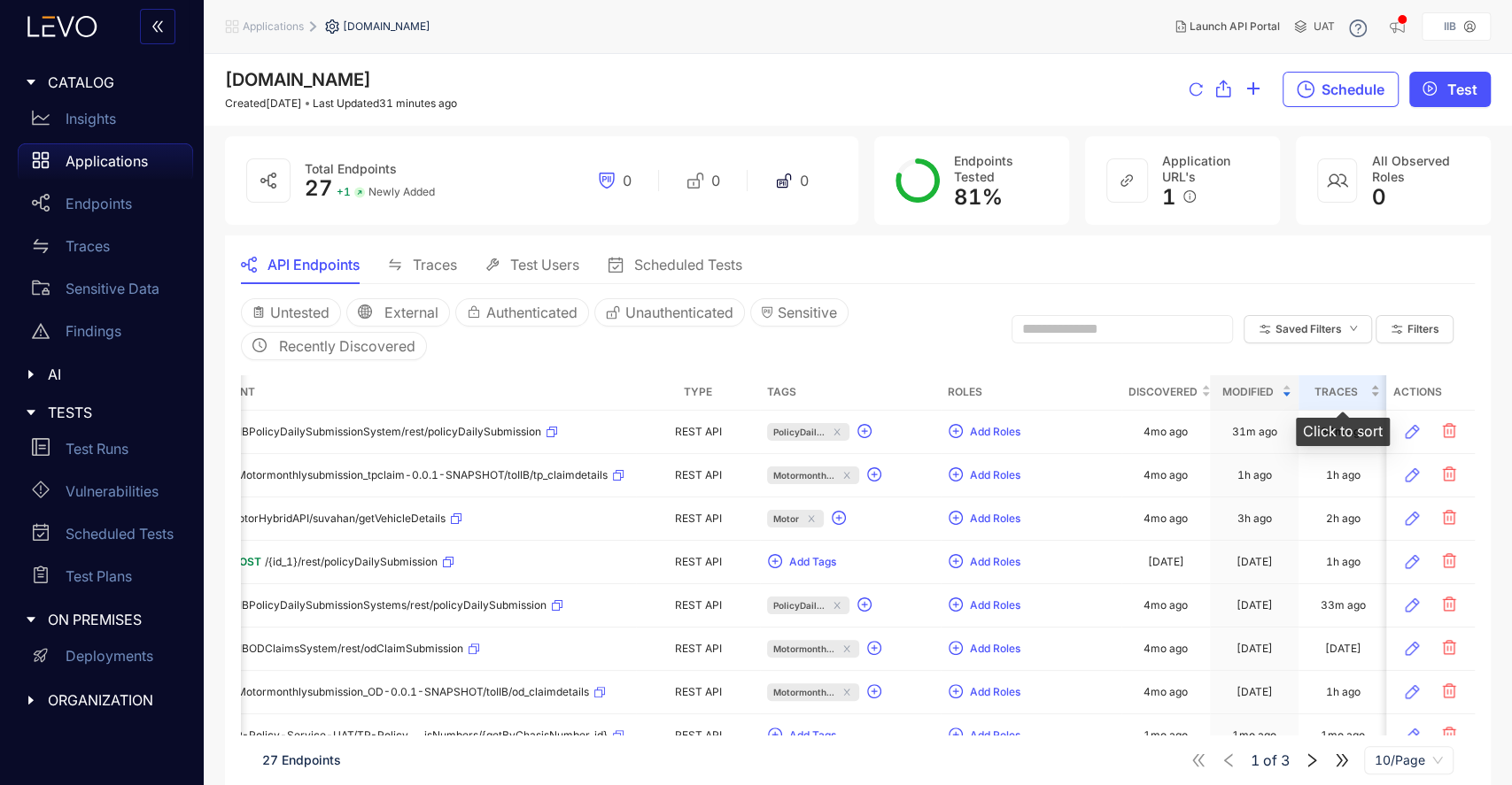
click at [1339, 396] on span "Traces" at bounding box center [1337, 392] width 62 height 20
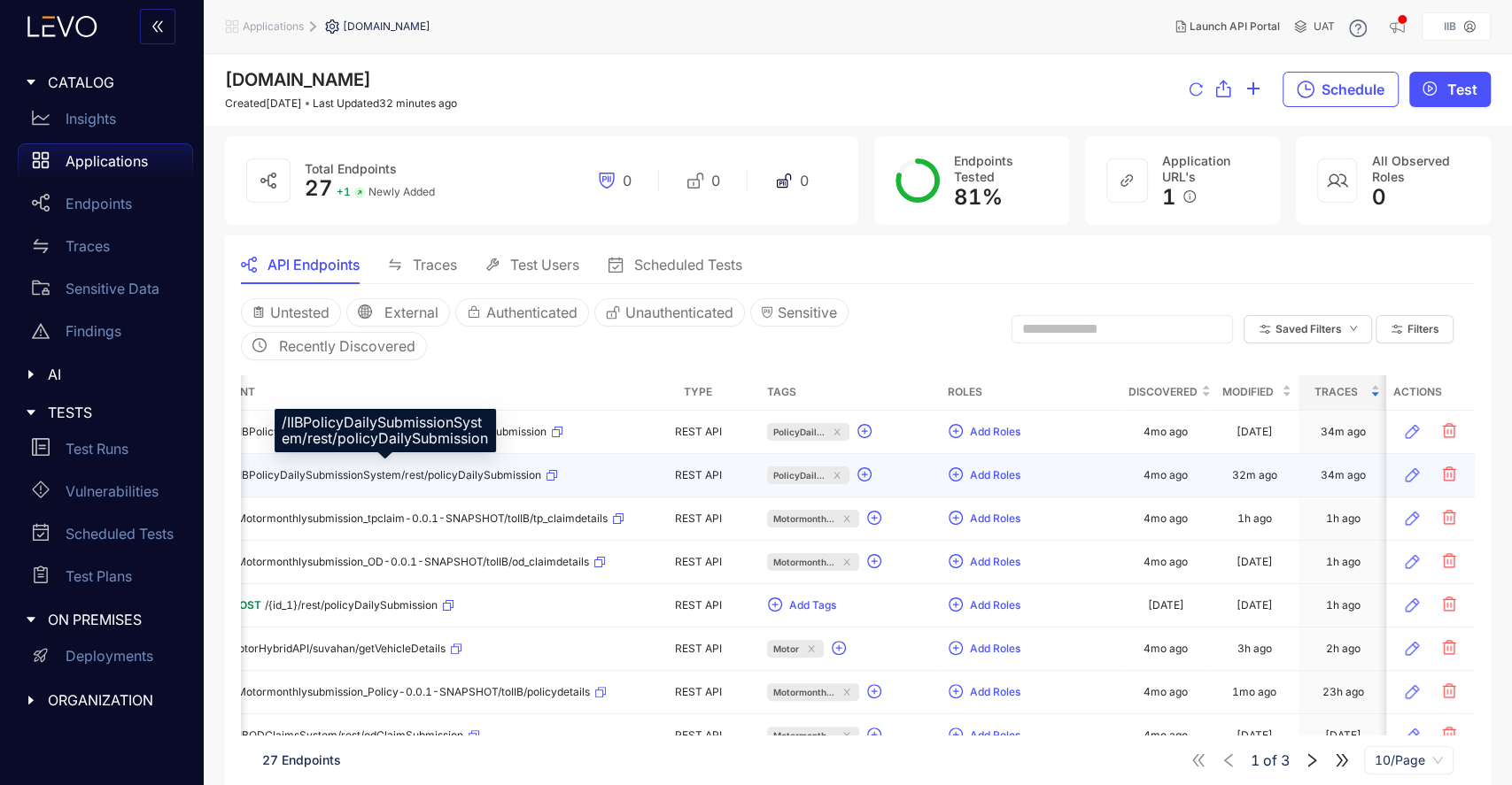
click at [382, 469] on span "/IIBPolicyDailySubmissionSystem/rest/policyDailySubmission" at bounding box center [387, 475] width 309 height 12
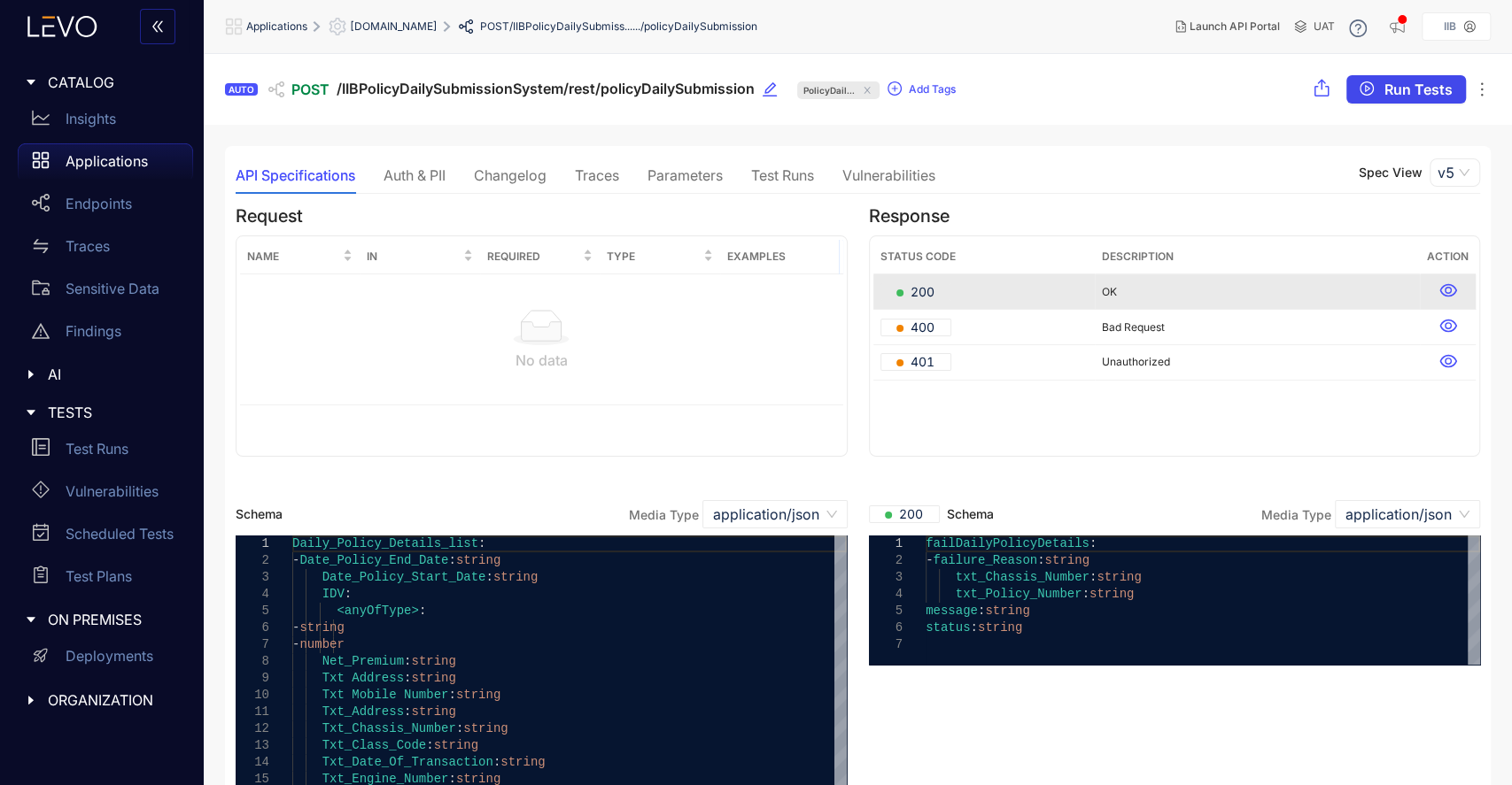
click at [1410, 96] on span "Run Tests" at bounding box center [1418, 89] width 68 height 16
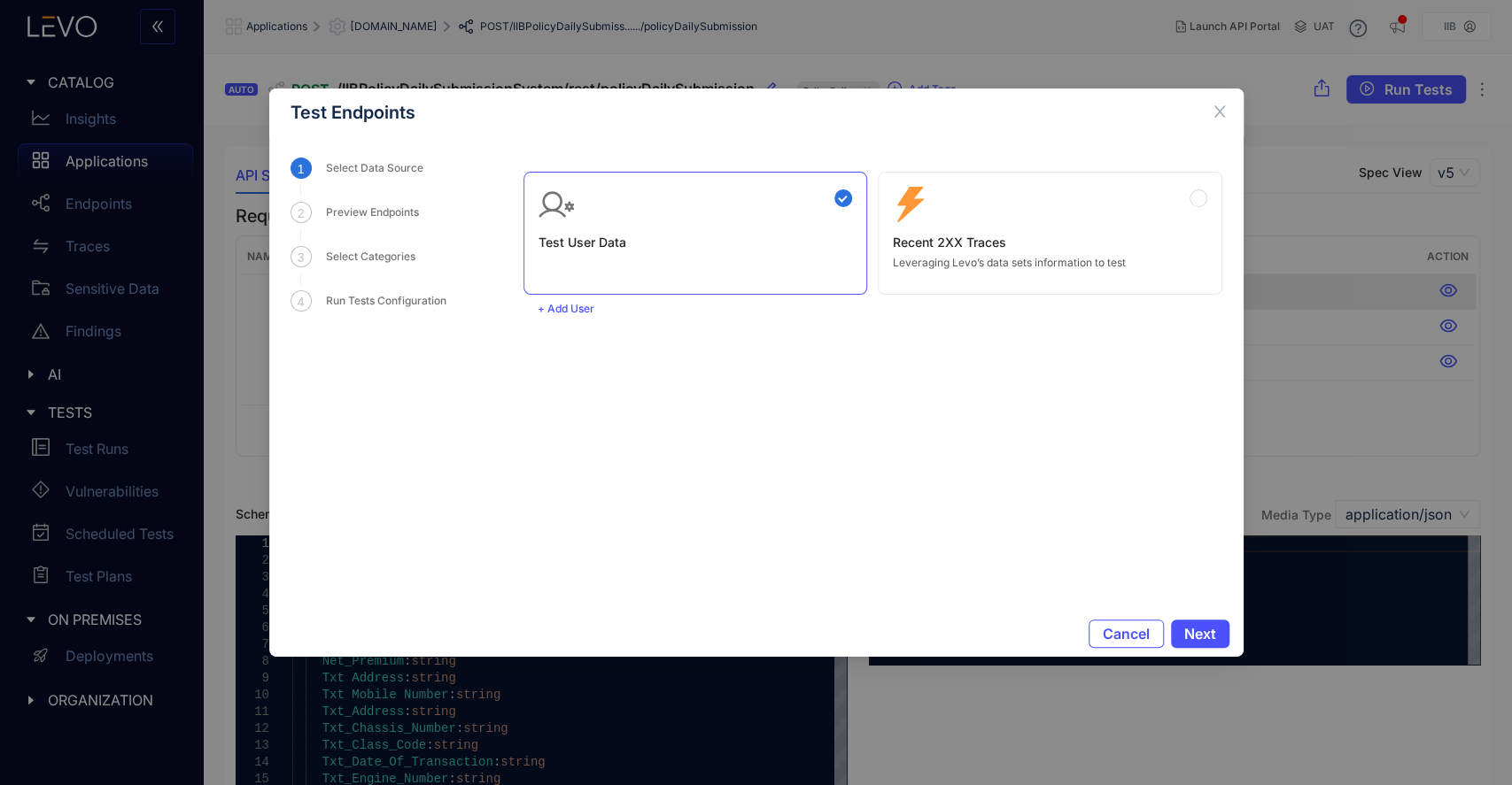
click at [1042, 218] on div "Zero Config Recent 2XX Traces Leveraging Levo’s data sets information to test" at bounding box center [1049, 227] width 314 height 82
click at [1208, 641] on span "Next" at bounding box center [1200, 633] width 32 height 16
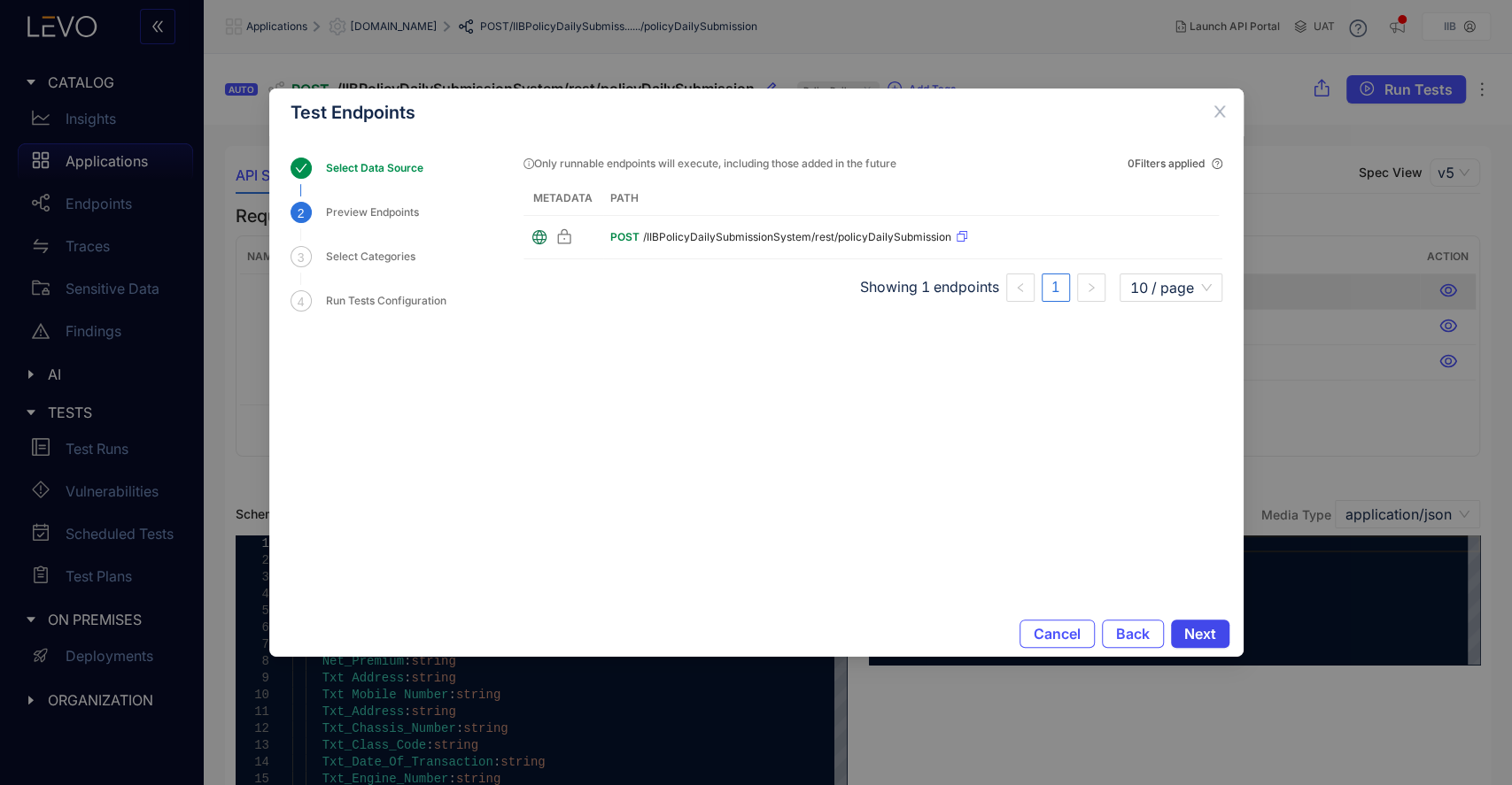
click at [1210, 626] on span "Next" at bounding box center [1200, 633] width 32 height 16
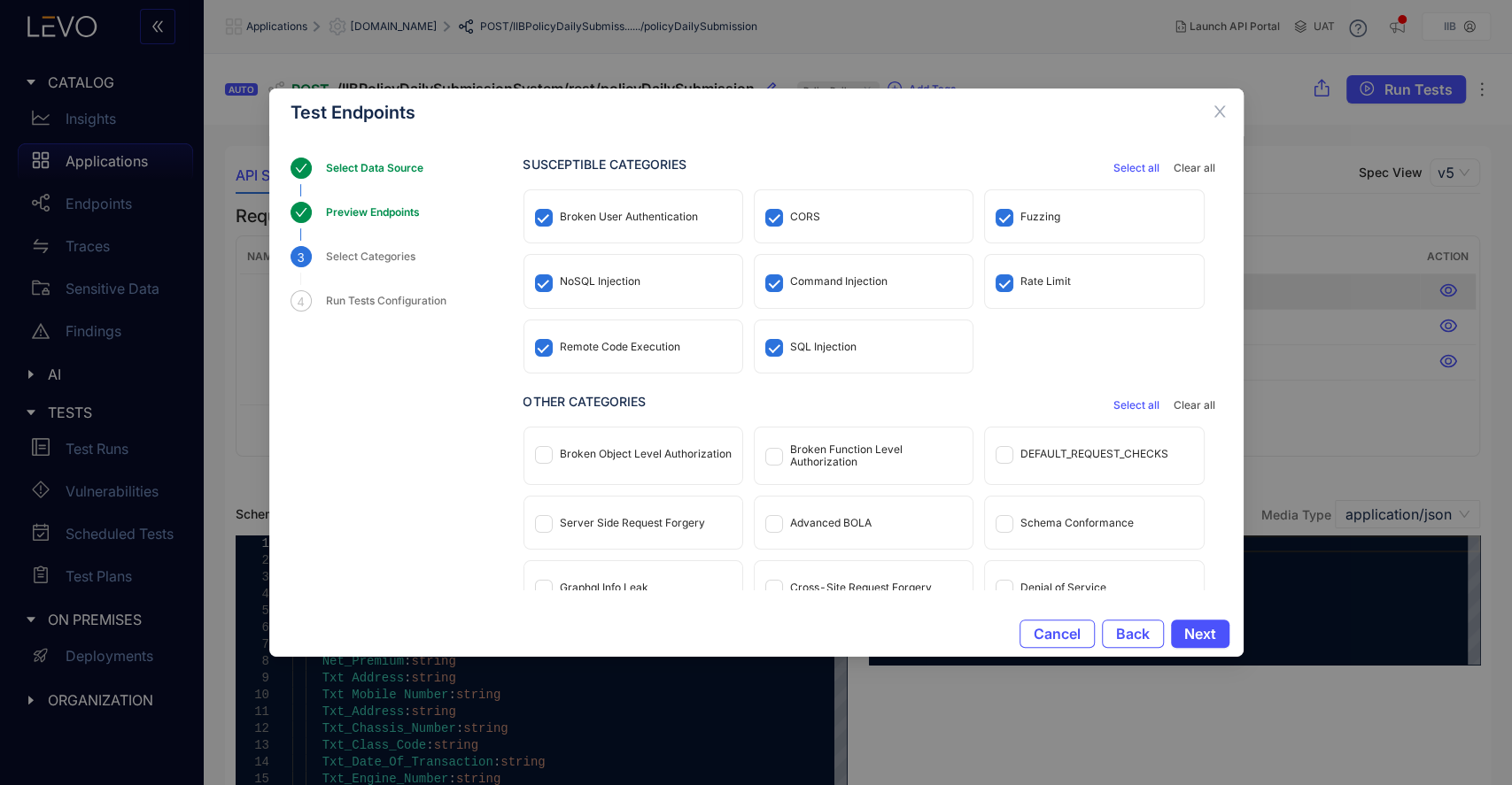
click at [1020, 290] on div "Rate Limit" at bounding box center [1094, 282] width 218 height 52
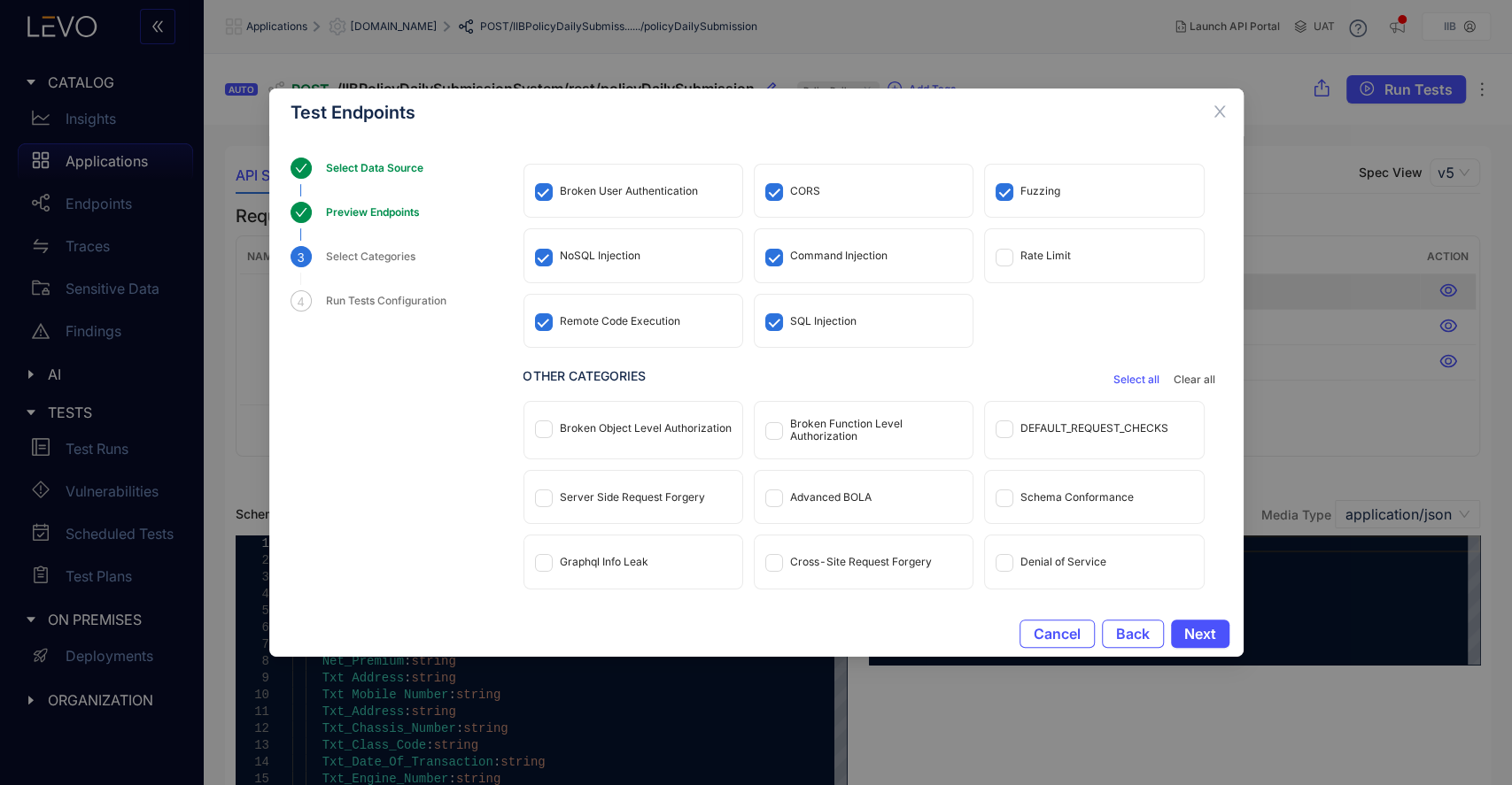
scroll to position [27, 0]
click at [1031, 415] on div "DEFAULT_REQUEST_CHECKS" at bounding box center [1094, 428] width 218 height 52
click at [856, 560] on div "Cross-Site Request Forgery" at bounding box center [861, 561] width 142 height 12
click at [837, 499] on div "Advanced BOLA" at bounding box center [830, 497] width 81 height 12
click at [623, 494] on div "Server Side Request Forgery" at bounding box center [632, 497] width 146 height 12
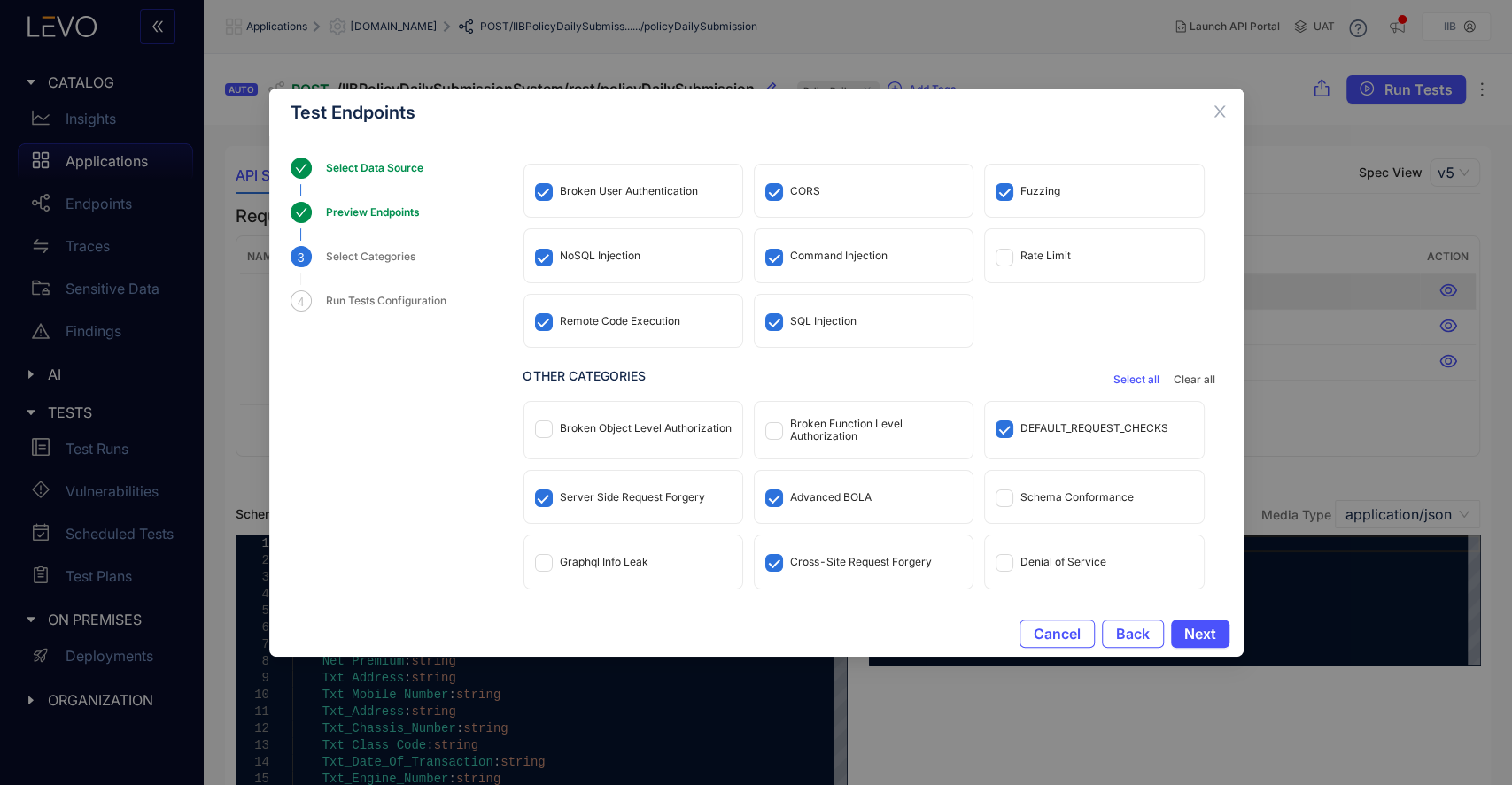
click at [634, 406] on div "Broken Object Level Authorization" at bounding box center [633, 428] width 218 height 52
click at [1069, 563] on div "Denial of Service" at bounding box center [1063, 561] width 86 height 12
click at [1212, 641] on span "Next" at bounding box center [1200, 633] width 32 height 16
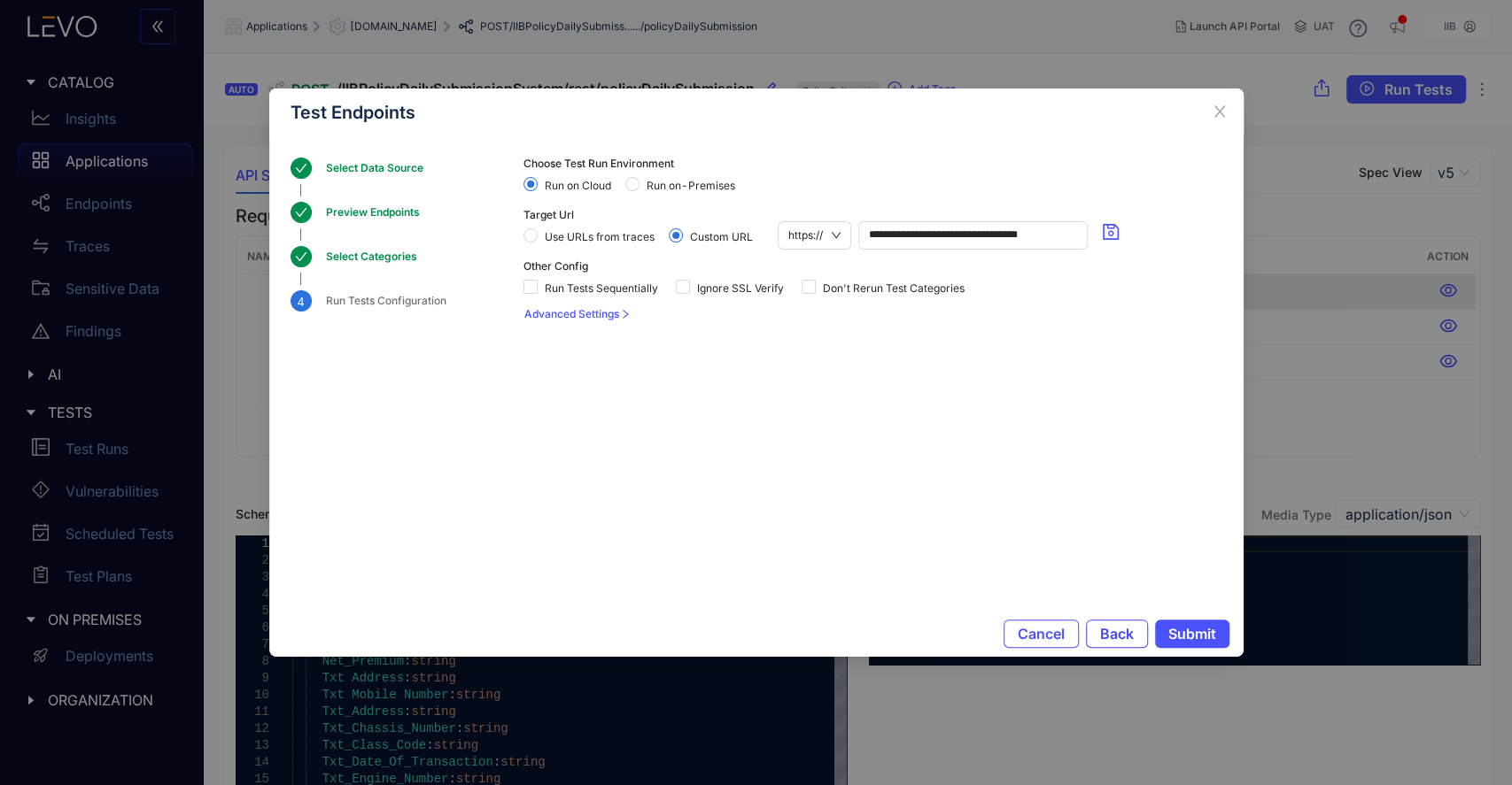
click at [1102, 634] on span "Back" at bounding box center [1117, 633] width 34 height 16
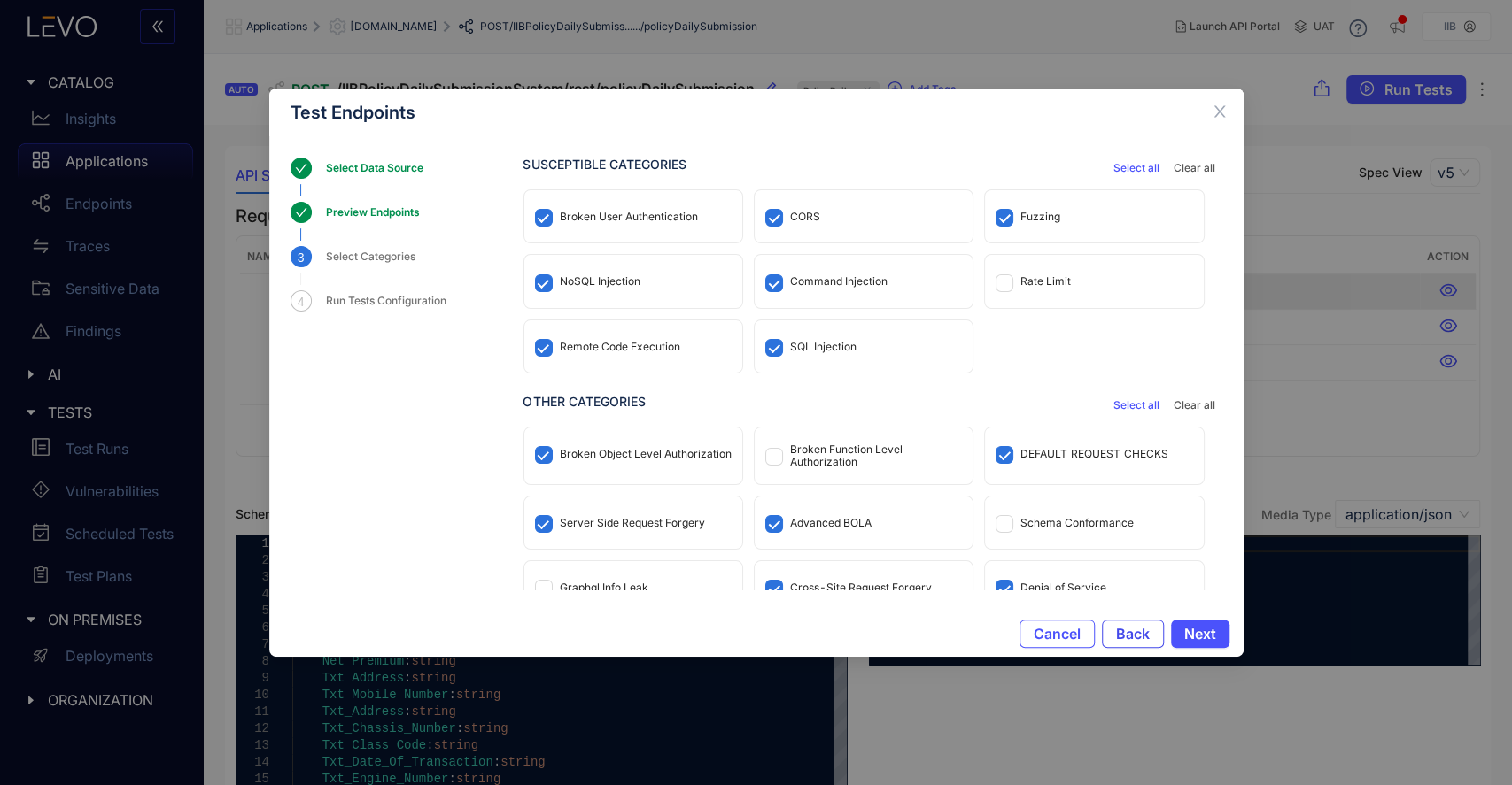
scroll to position [27, 0]
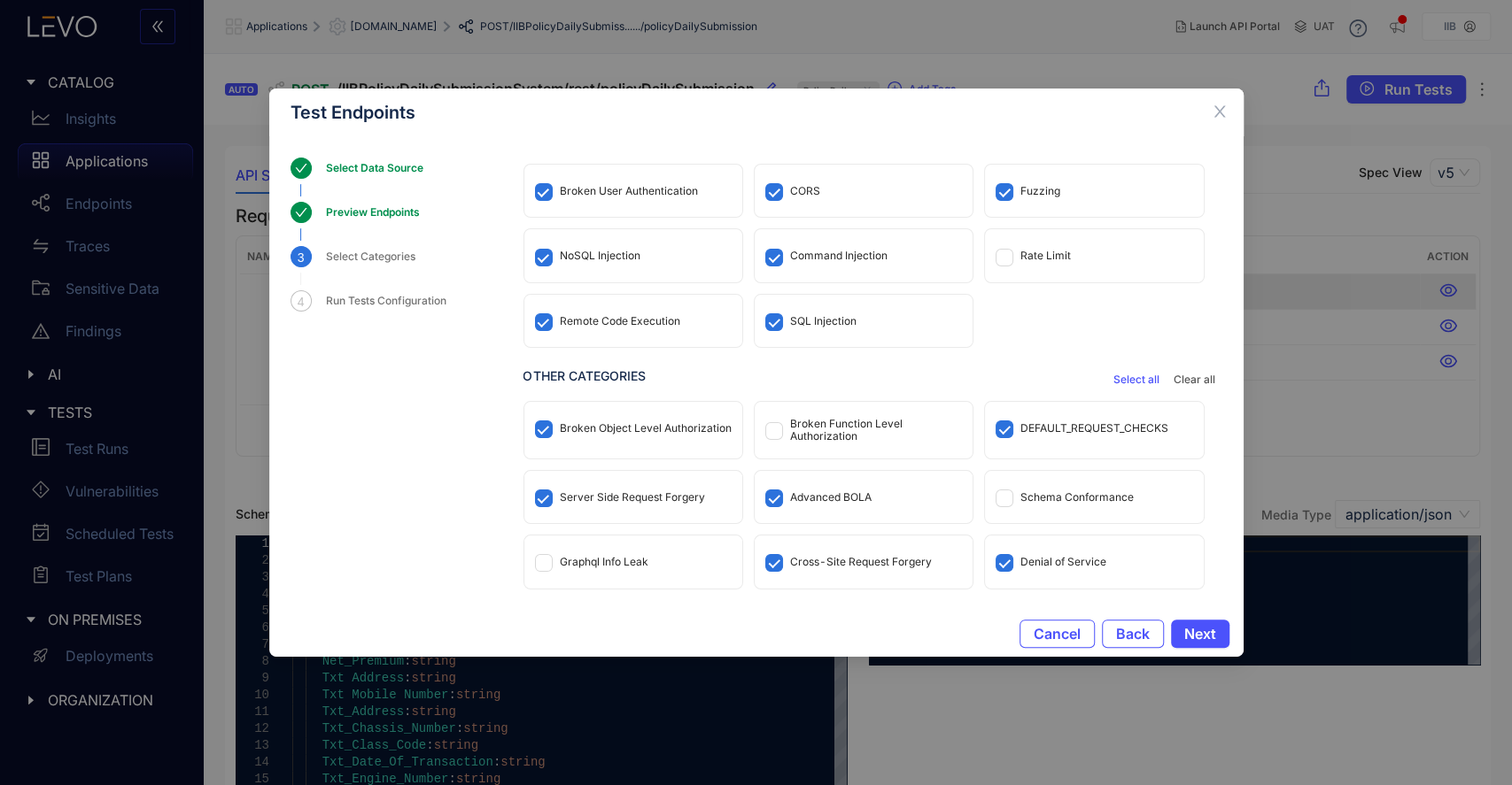
click at [1067, 559] on div "Denial of Service" at bounding box center [1063, 561] width 86 height 12
click at [1186, 626] on span "Next" at bounding box center [1200, 633] width 32 height 16
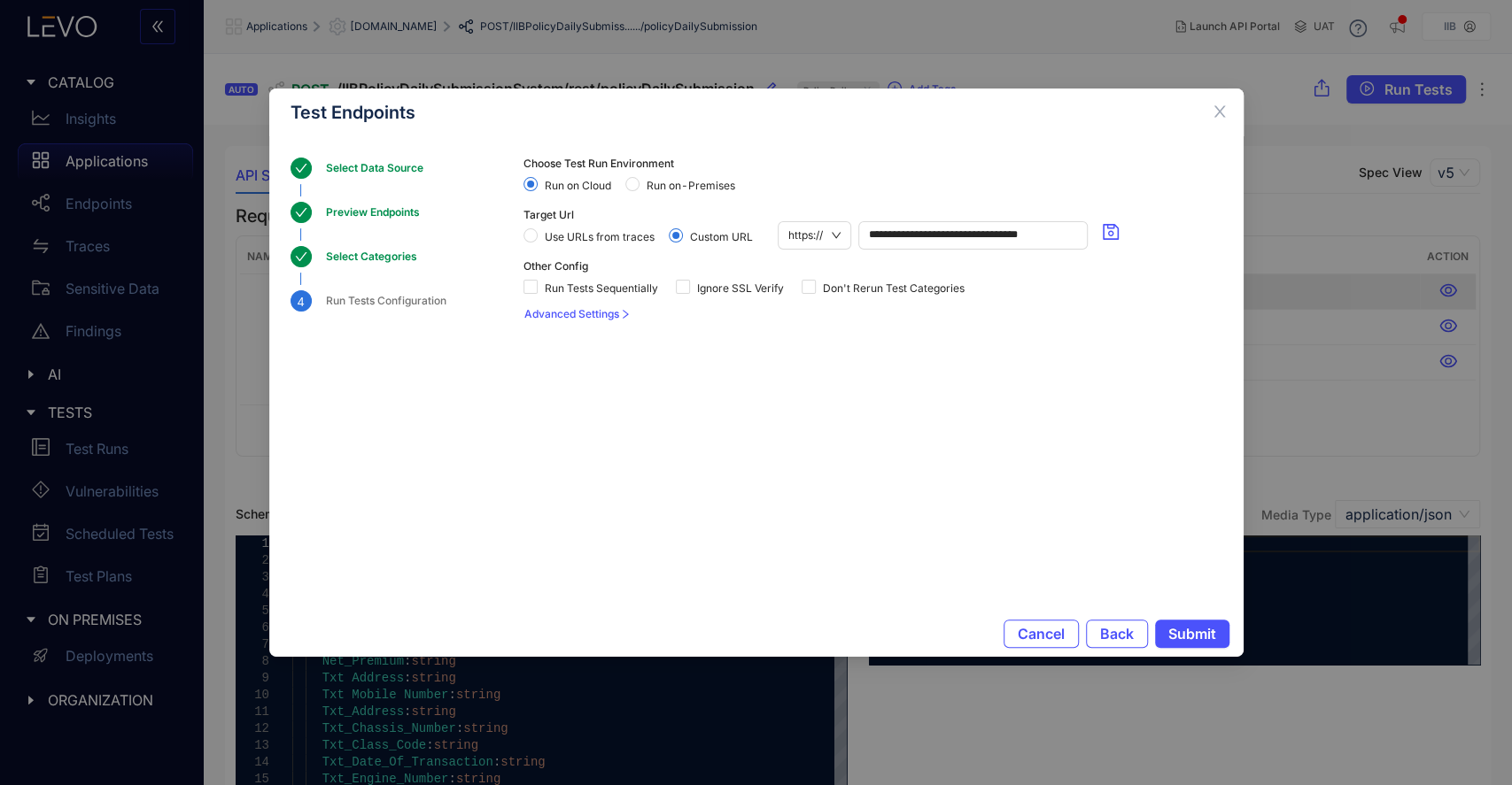
scroll to position [0, 0]
click at [1201, 633] on span "Submit" at bounding box center [1192, 633] width 48 height 16
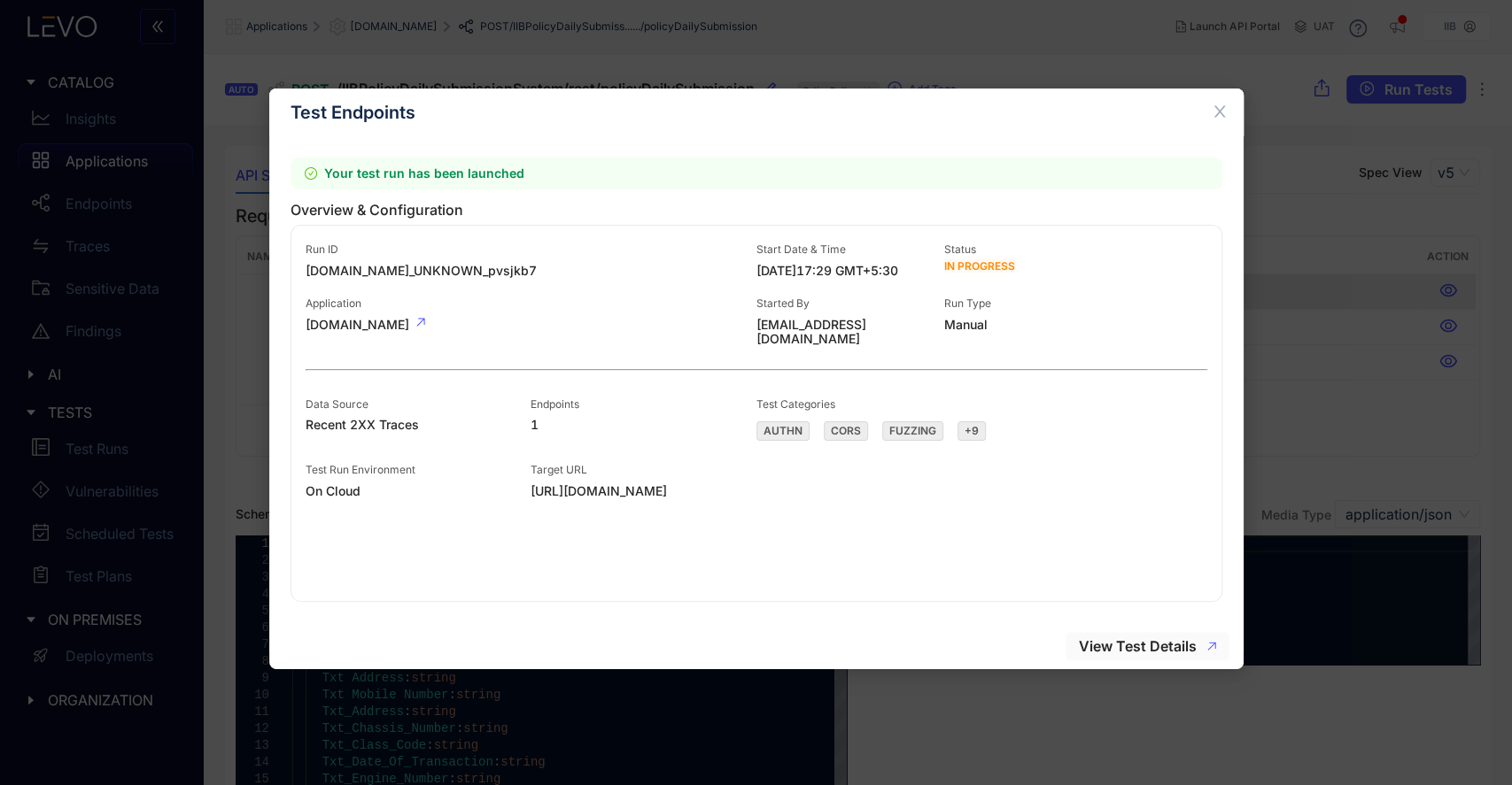
click at [1119, 639] on span "View Test Details" at bounding box center [1138, 646] width 118 height 16
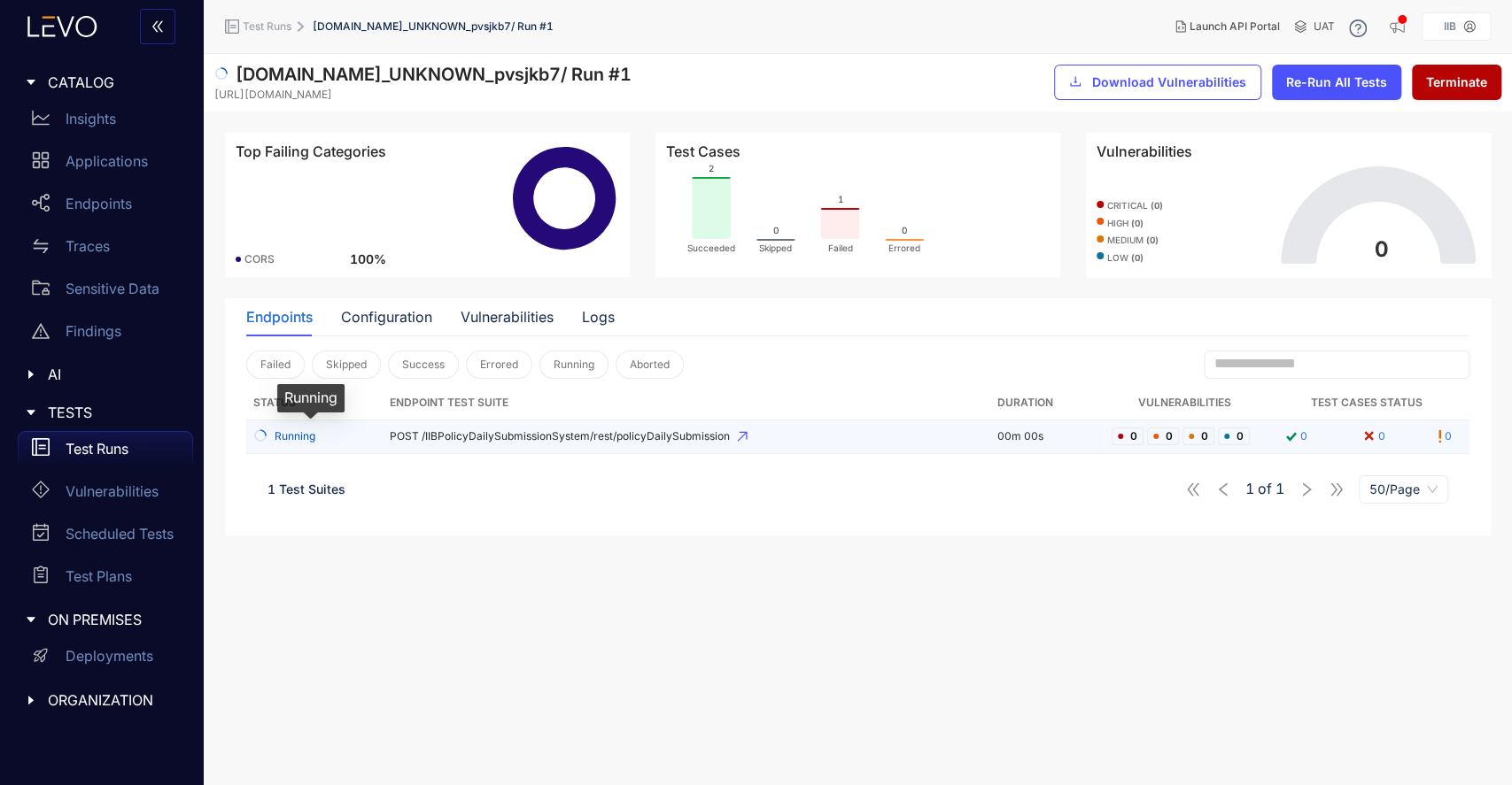
click at [301, 438] on span "Running" at bounding box center [295, 436] width 41 height 12
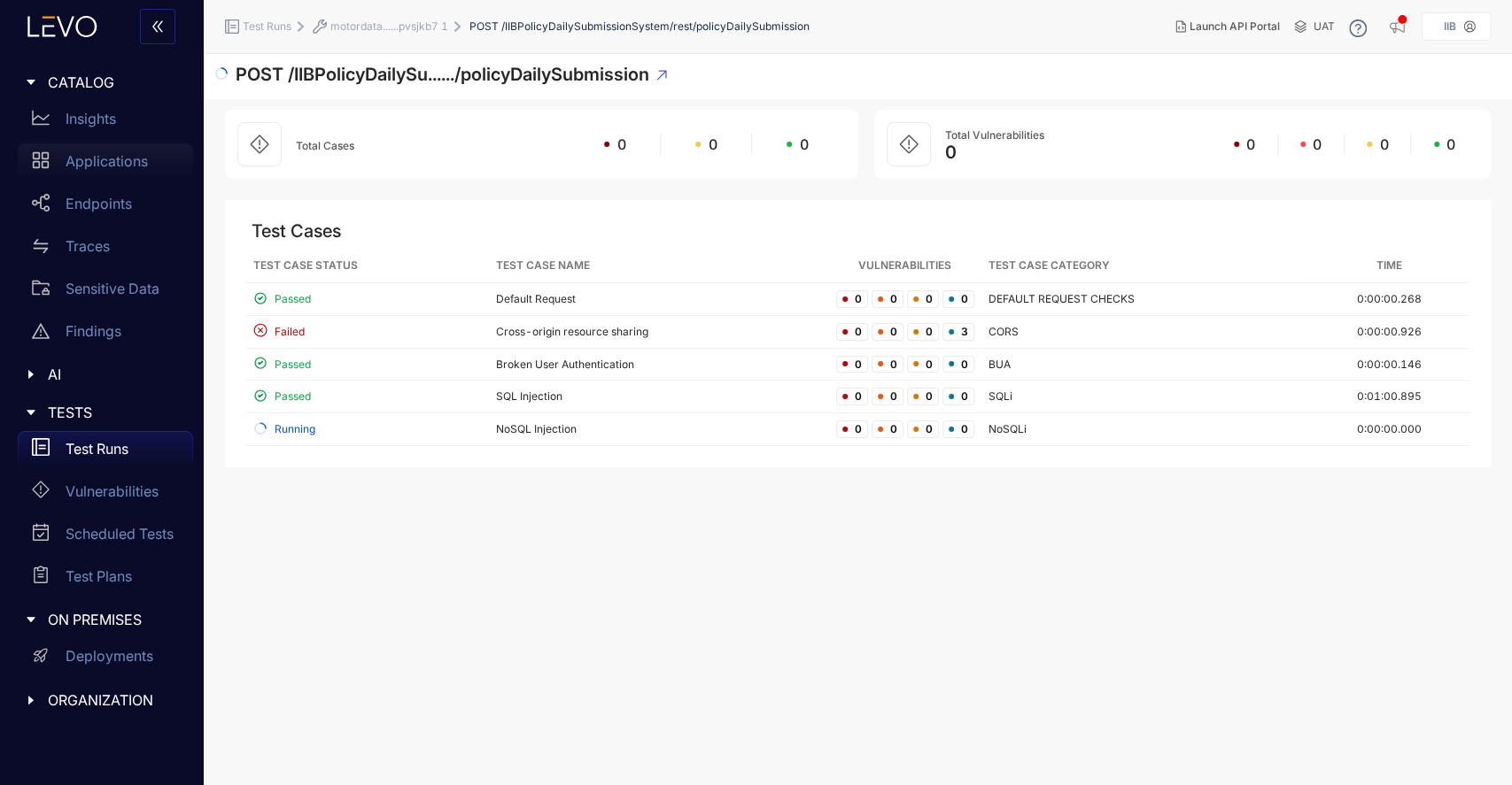
click at [115, 156] on p "Applications" at bounding box center [106, 160] width 82 height 16
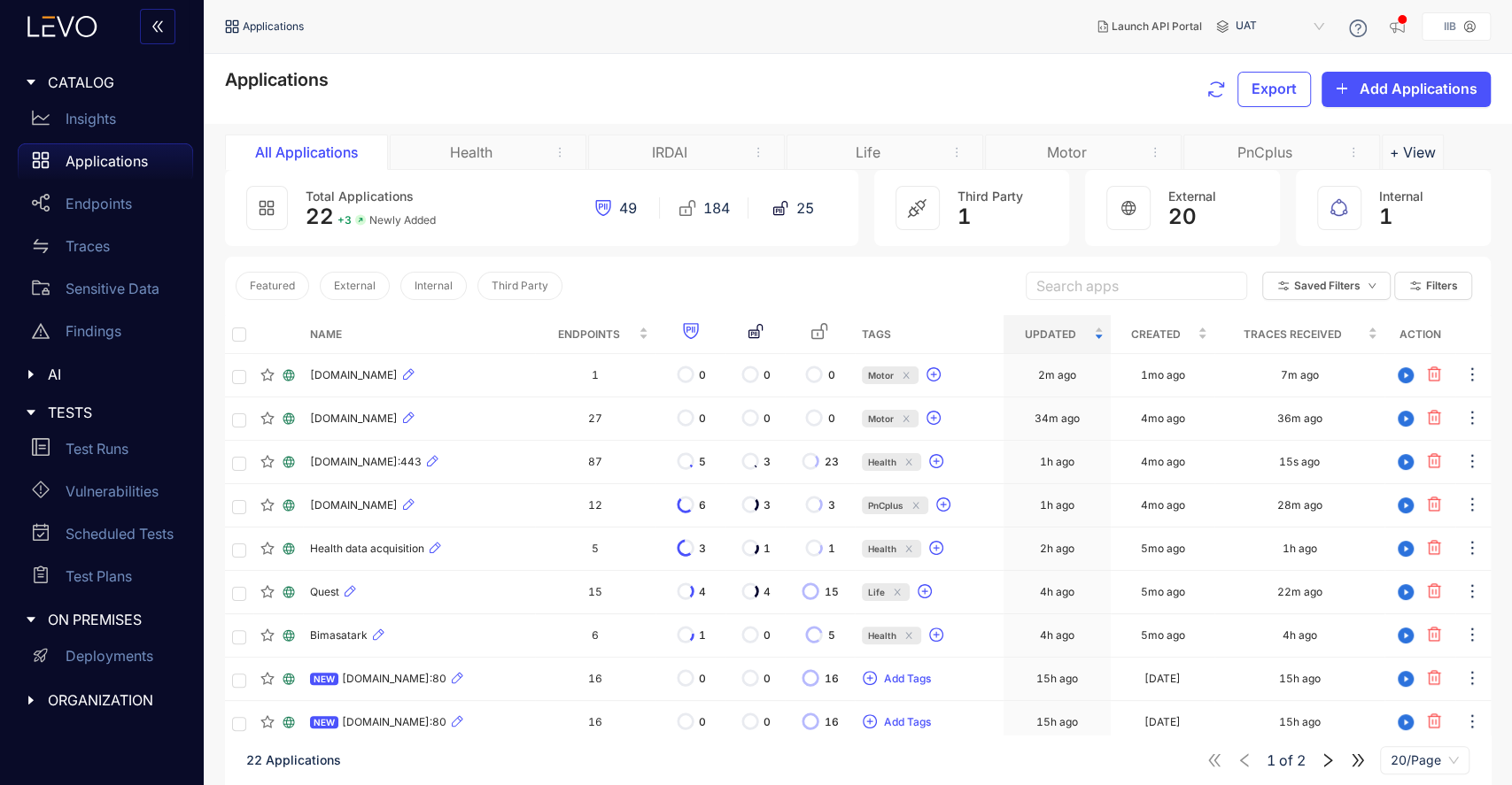
click at [701, 148] on div "IRDAI" at bounding box center [670, 152] width 132 height 16
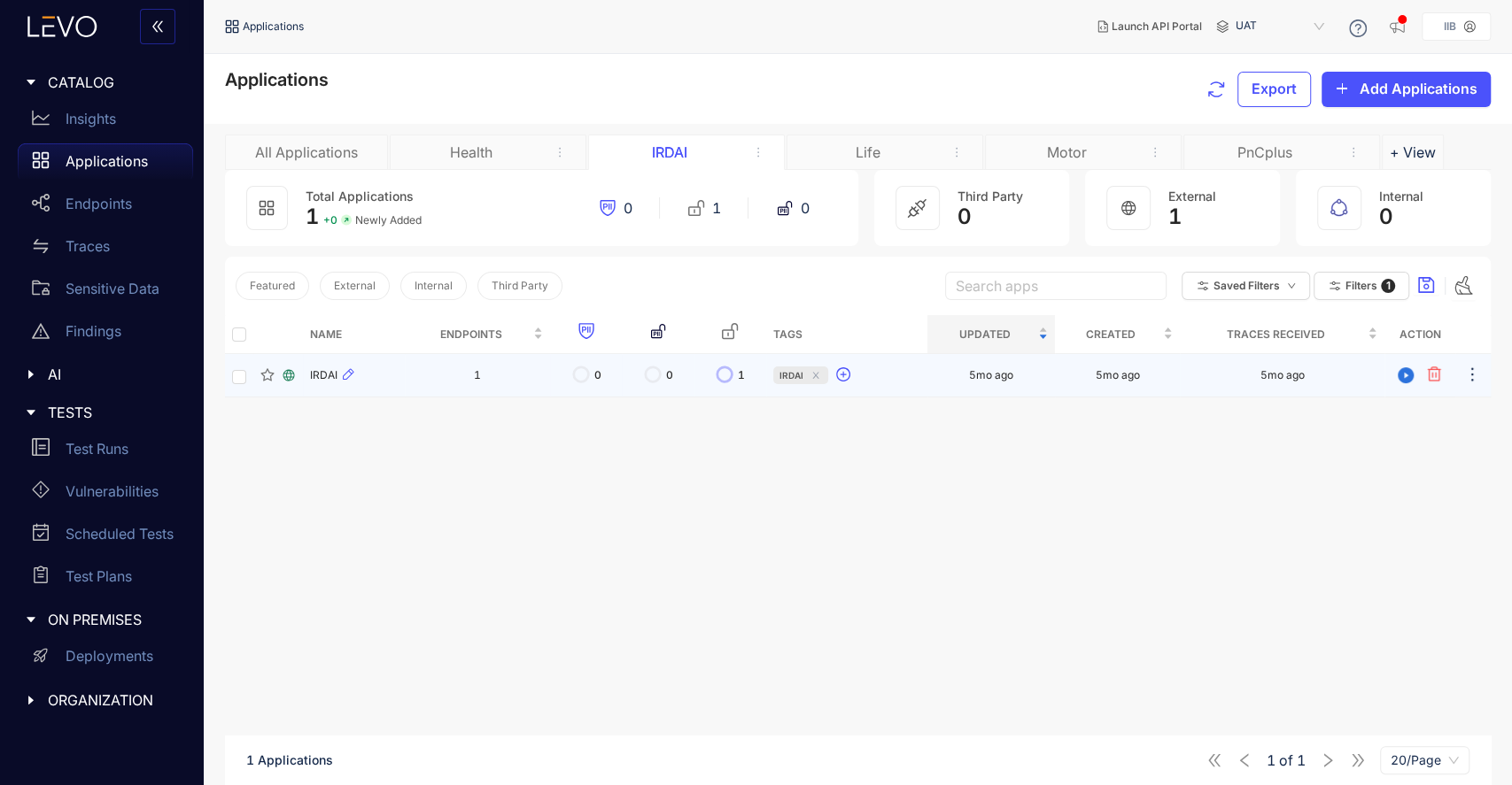
click at [324, 366] on div "IRDAI" at bounding box center [354, 375] width 88 height 21
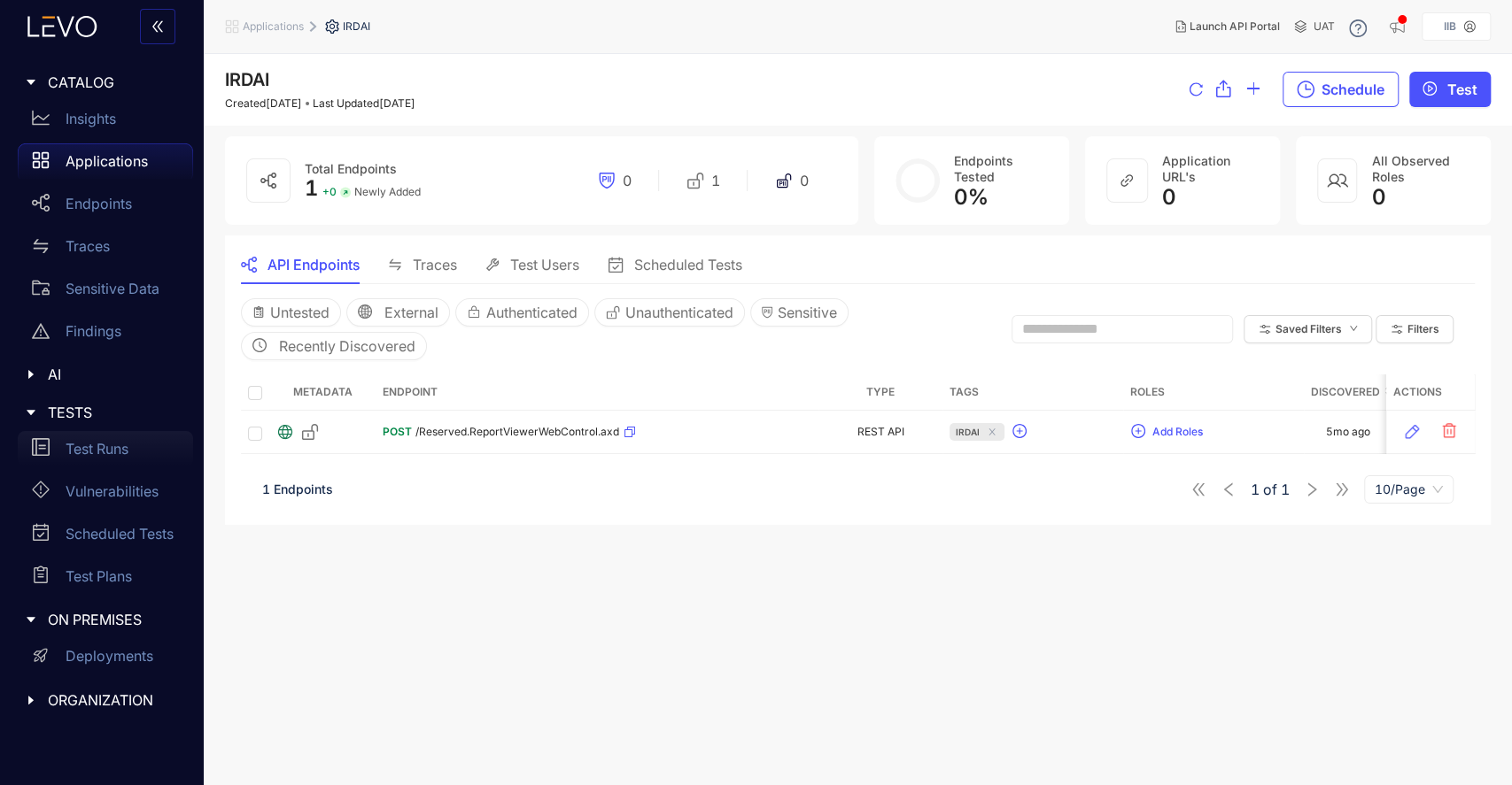
click at [87, 447] on p "Test Runs" at bounding box center [96, 448] width 62 height 16
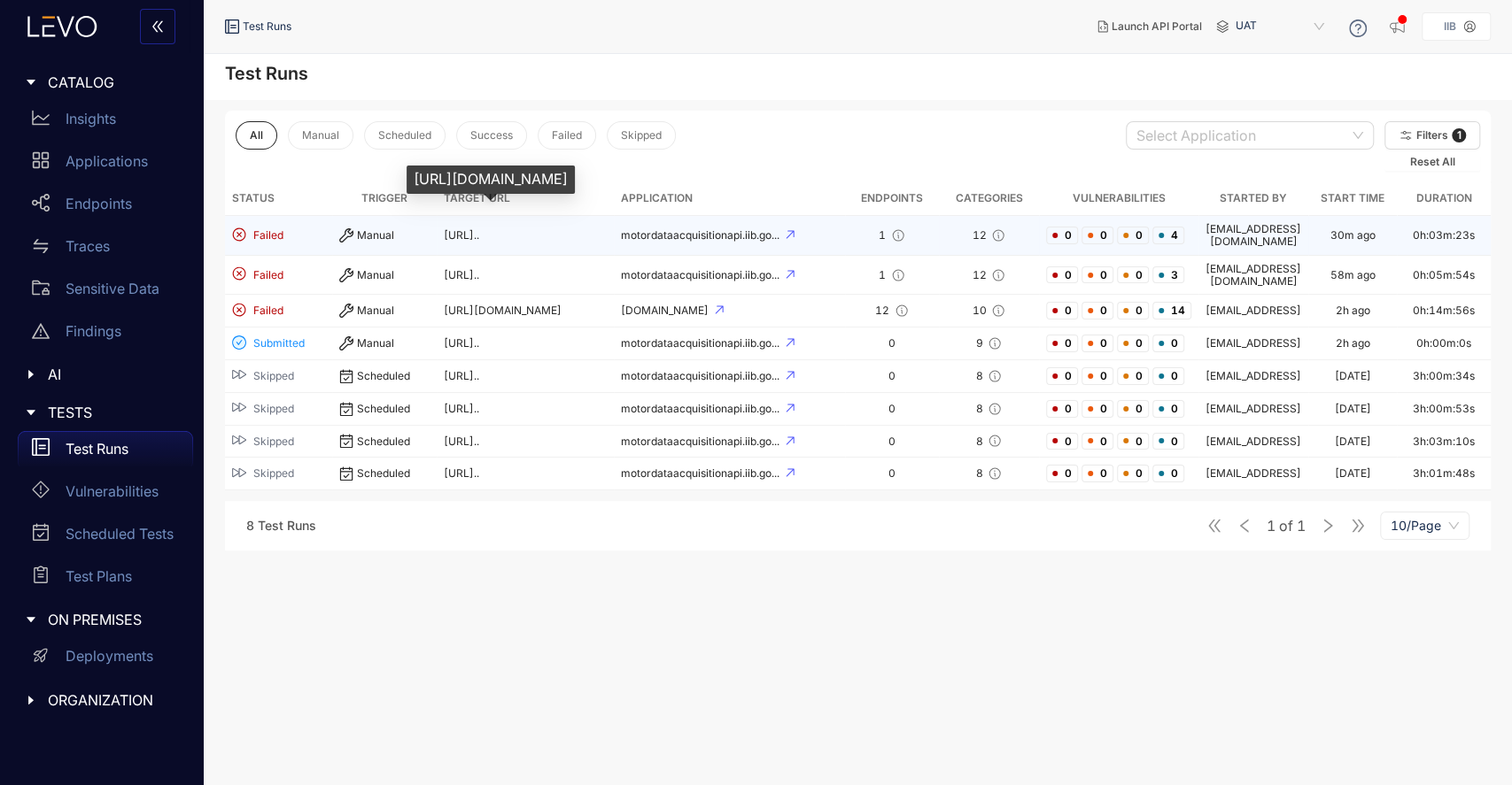
click at [479, 228] on span "https://motordataacquisitionap..." at bounding box center [462, 235] width 35 height 13
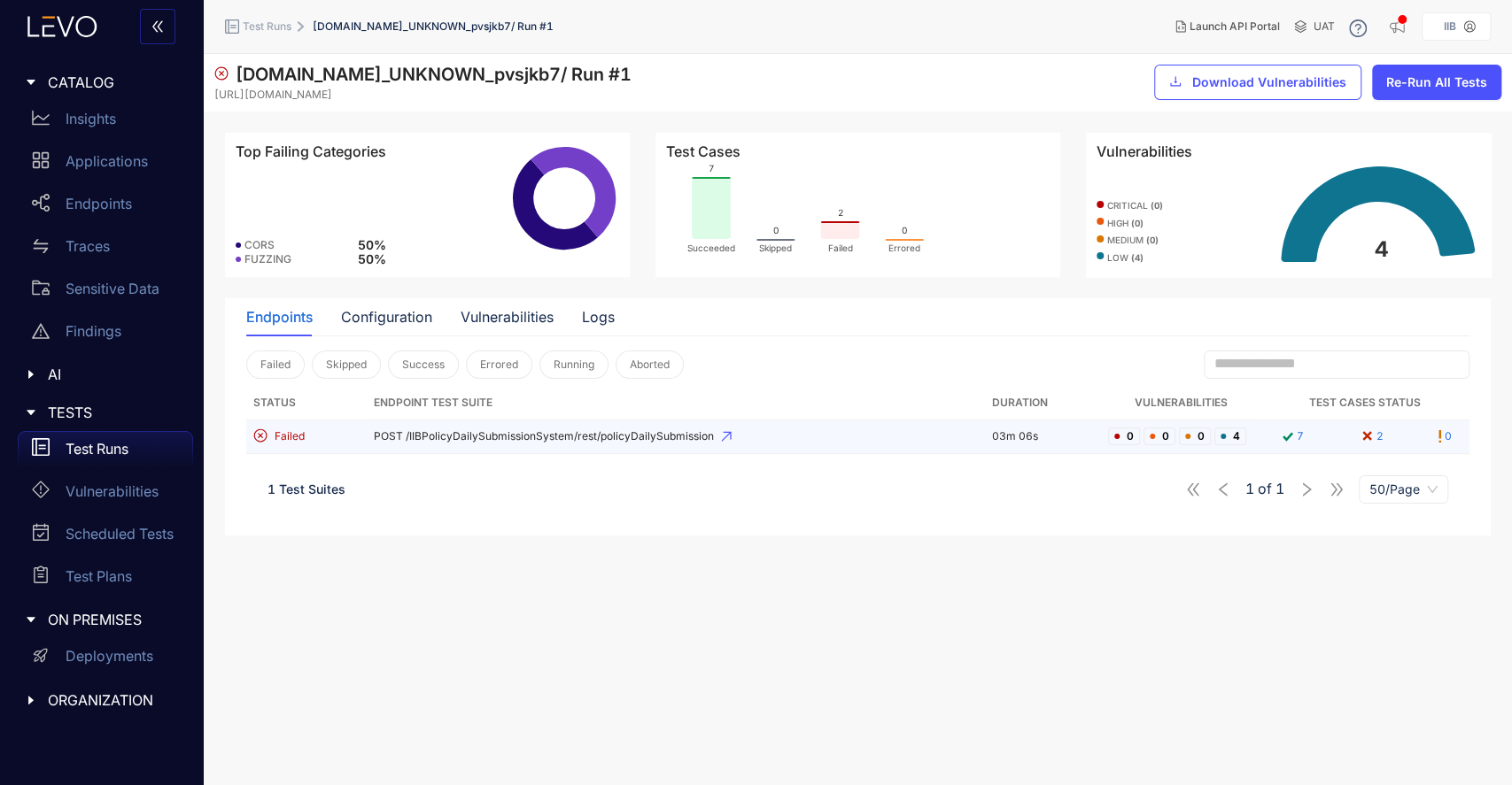
click at [517, 435] on span "POST /IIBPolicyDailySubmissionSystem/rest/policyDailySubmission" at bounding box center [676, 436] width 604 height 12
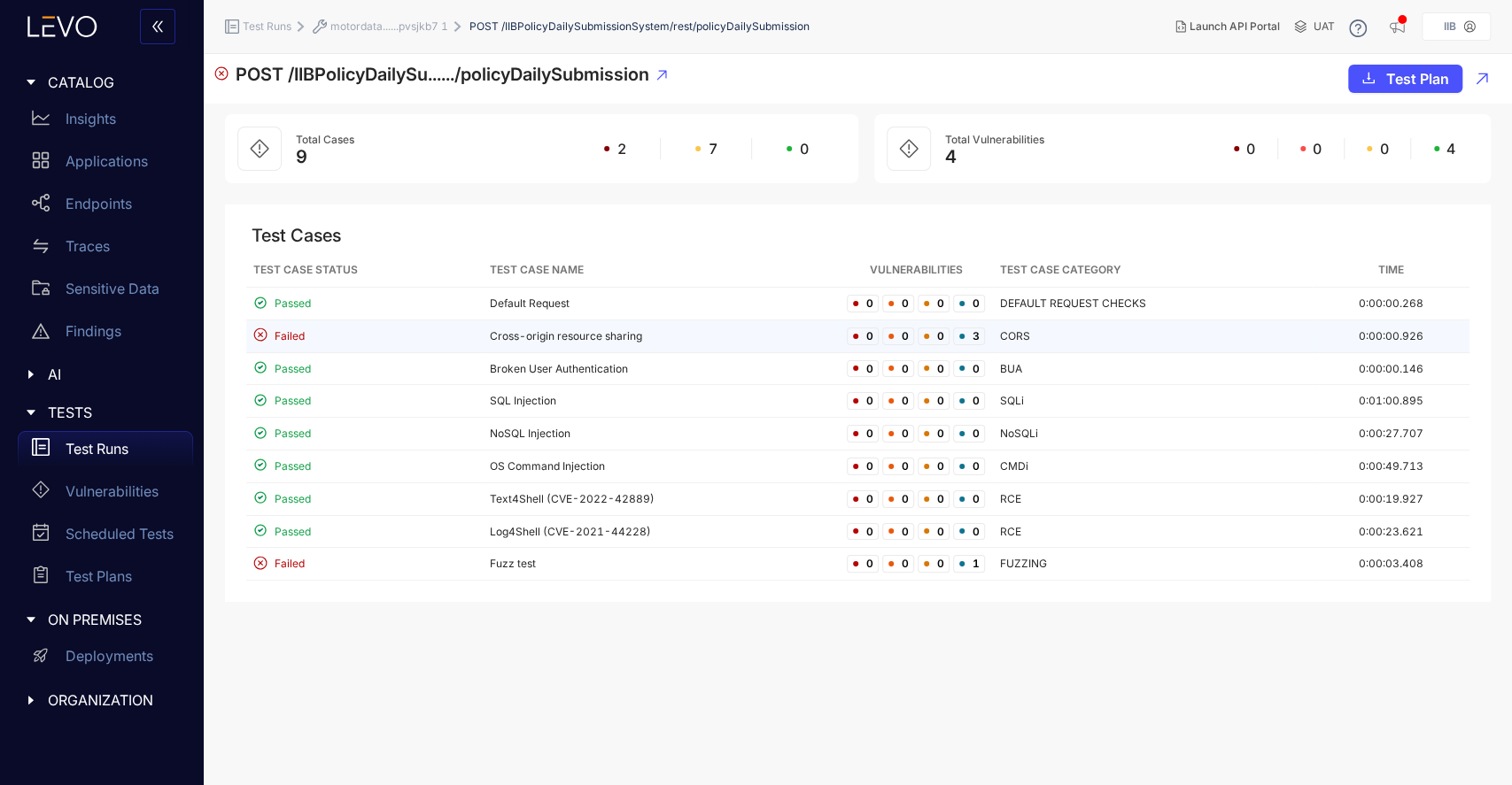
click at [548, 329] on td "Cross-origin resource sharing" at bounding box center [661, 337] width 357 height 33
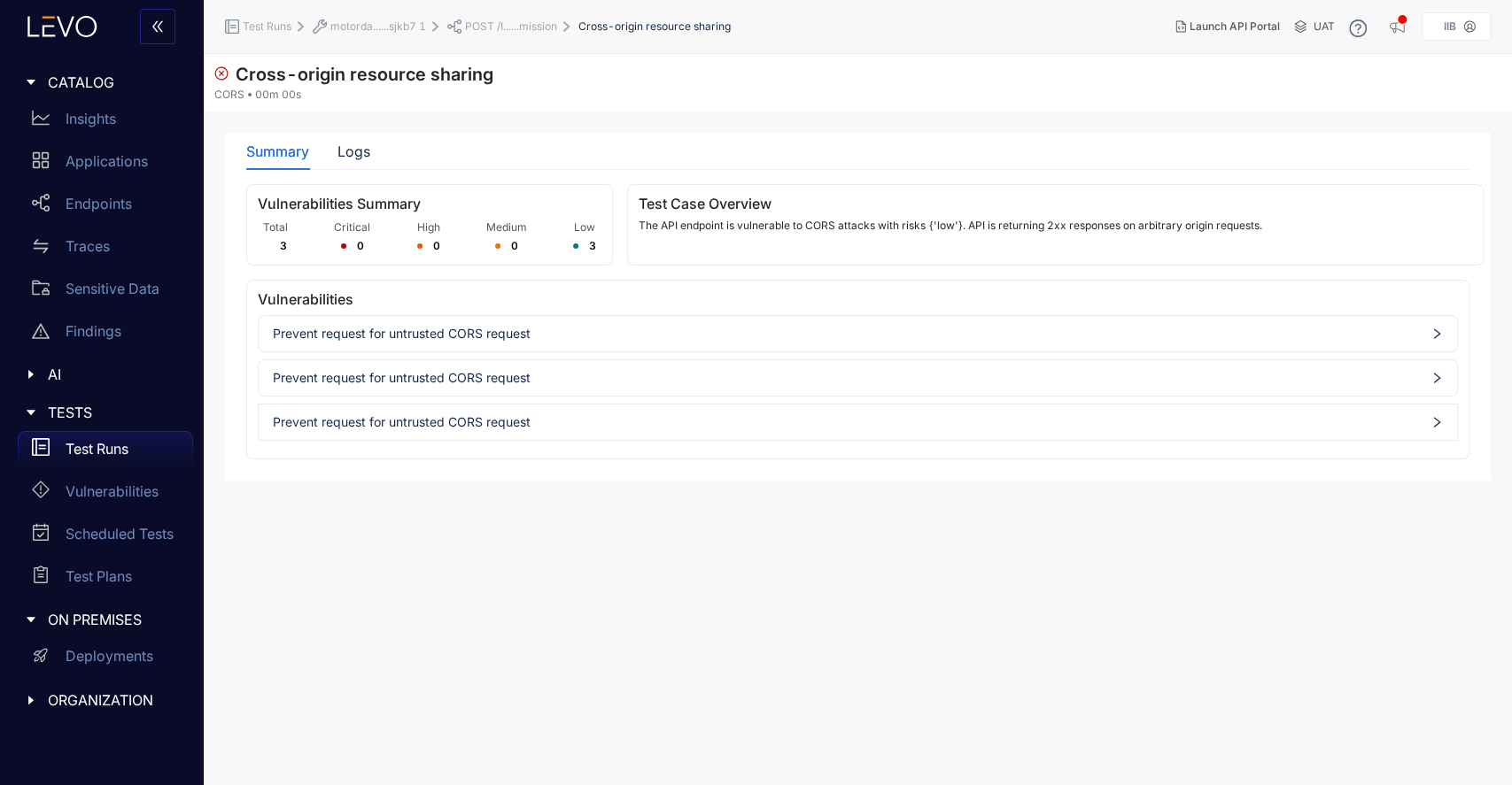
click at [430, 341] on div "Prevent request for untrusted CORS request" at bounding box center [857, 334] width 1199 height 28
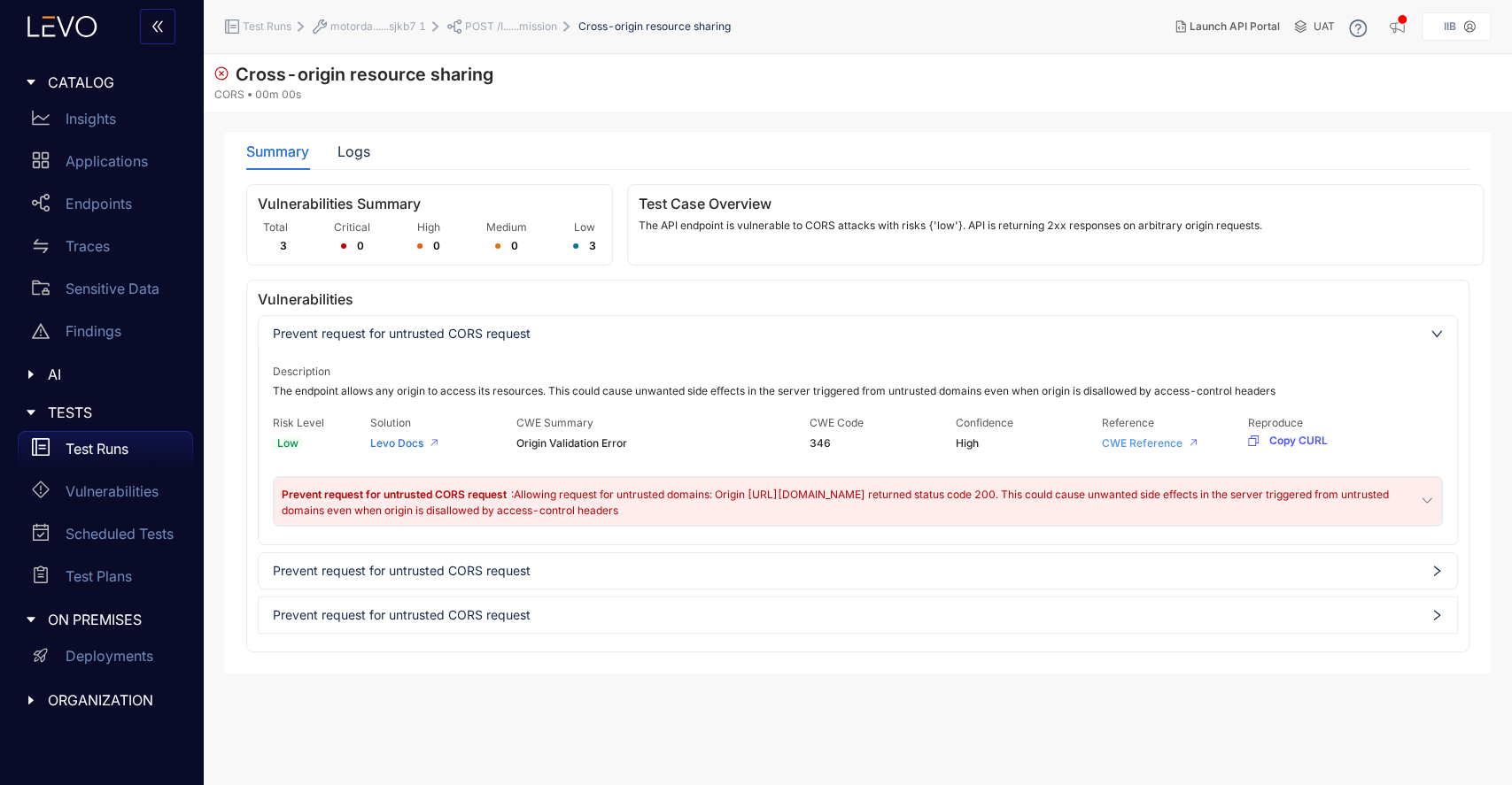
click at [1132, 442] on link "CWE Reference" at bounding box center [1142, 443] width 80 height 13
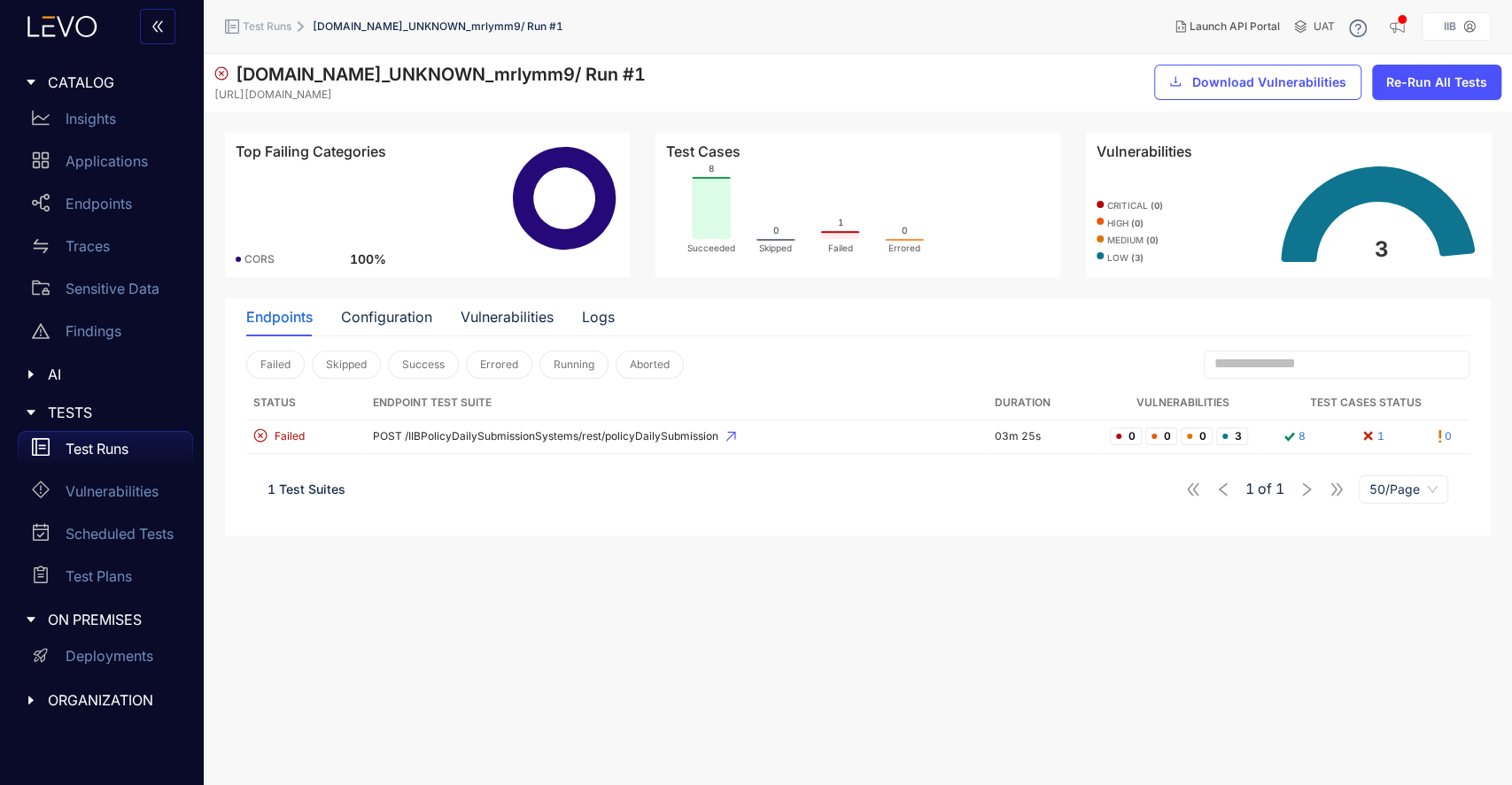
click at [111, 445] on p "Test Runs" at bounding box center [96, 448] width 62 height 16
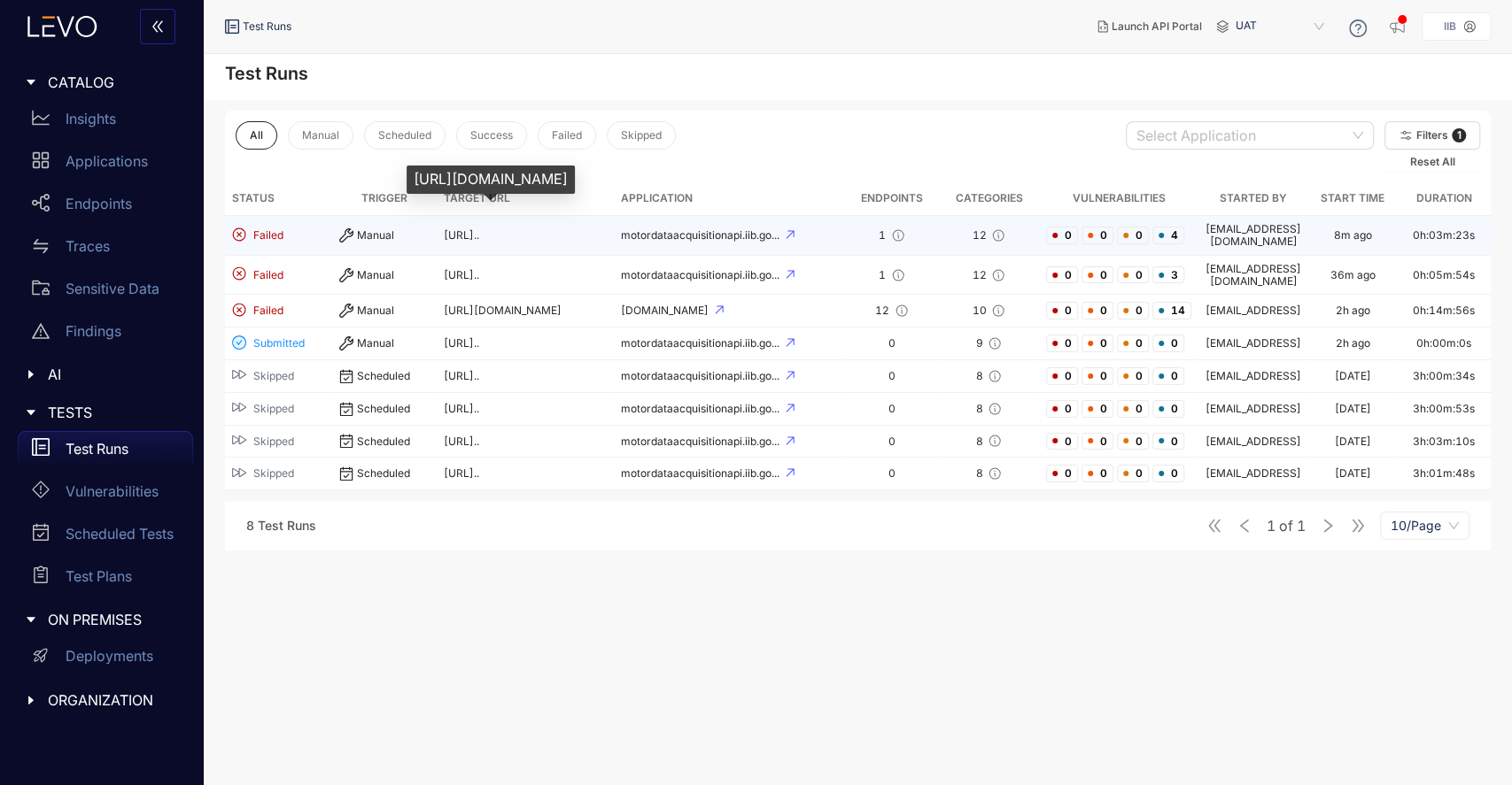
click at [479, 229] on span "[URL].." at bounding box center [462, 235] width 35 height 13
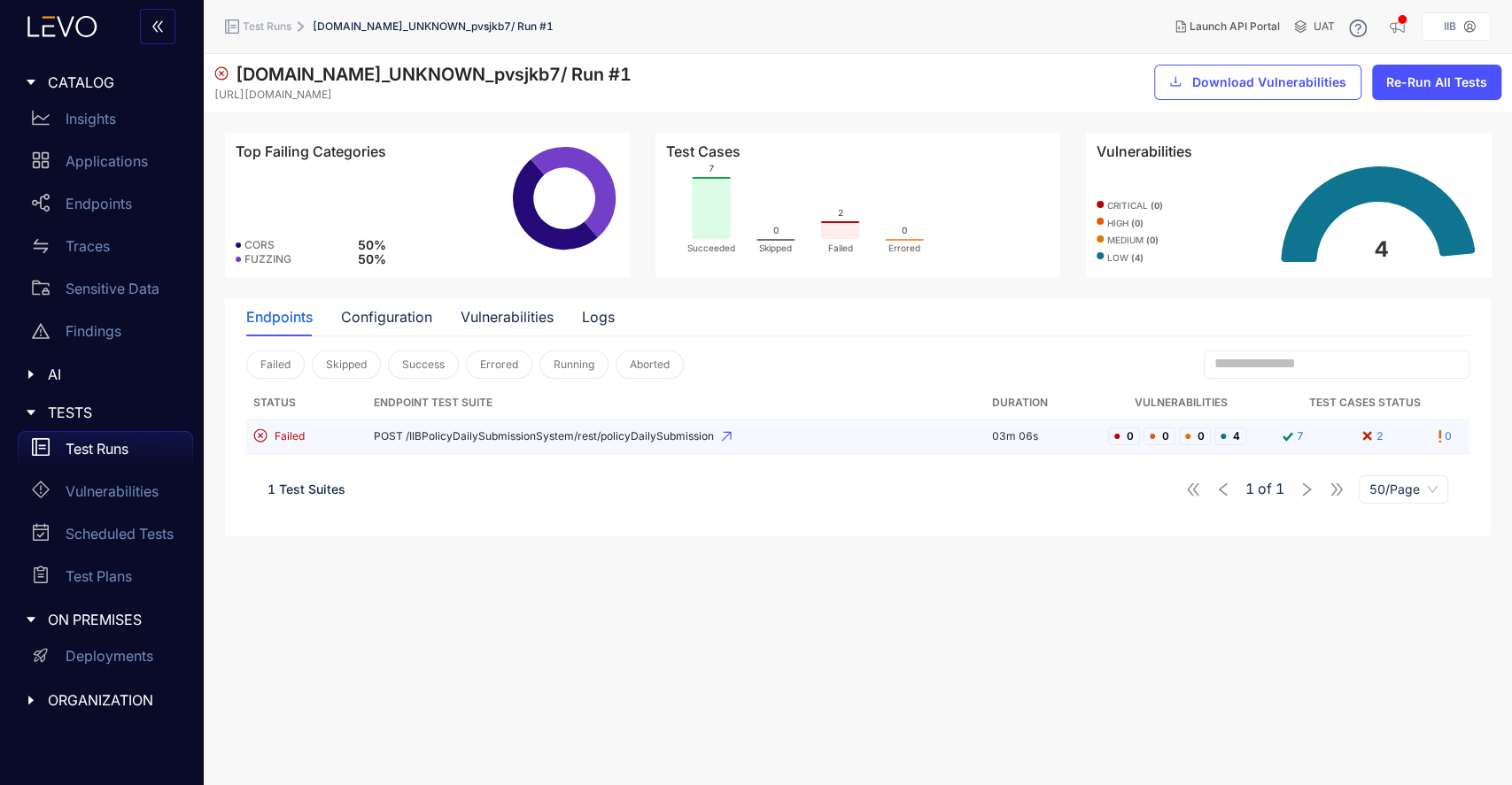
click at [434, 446] on td "POST /IIBPolicyDailySubmissionSystem/rest/policyDailySubmission" at bounding box center [675, 437] width 618 height 34
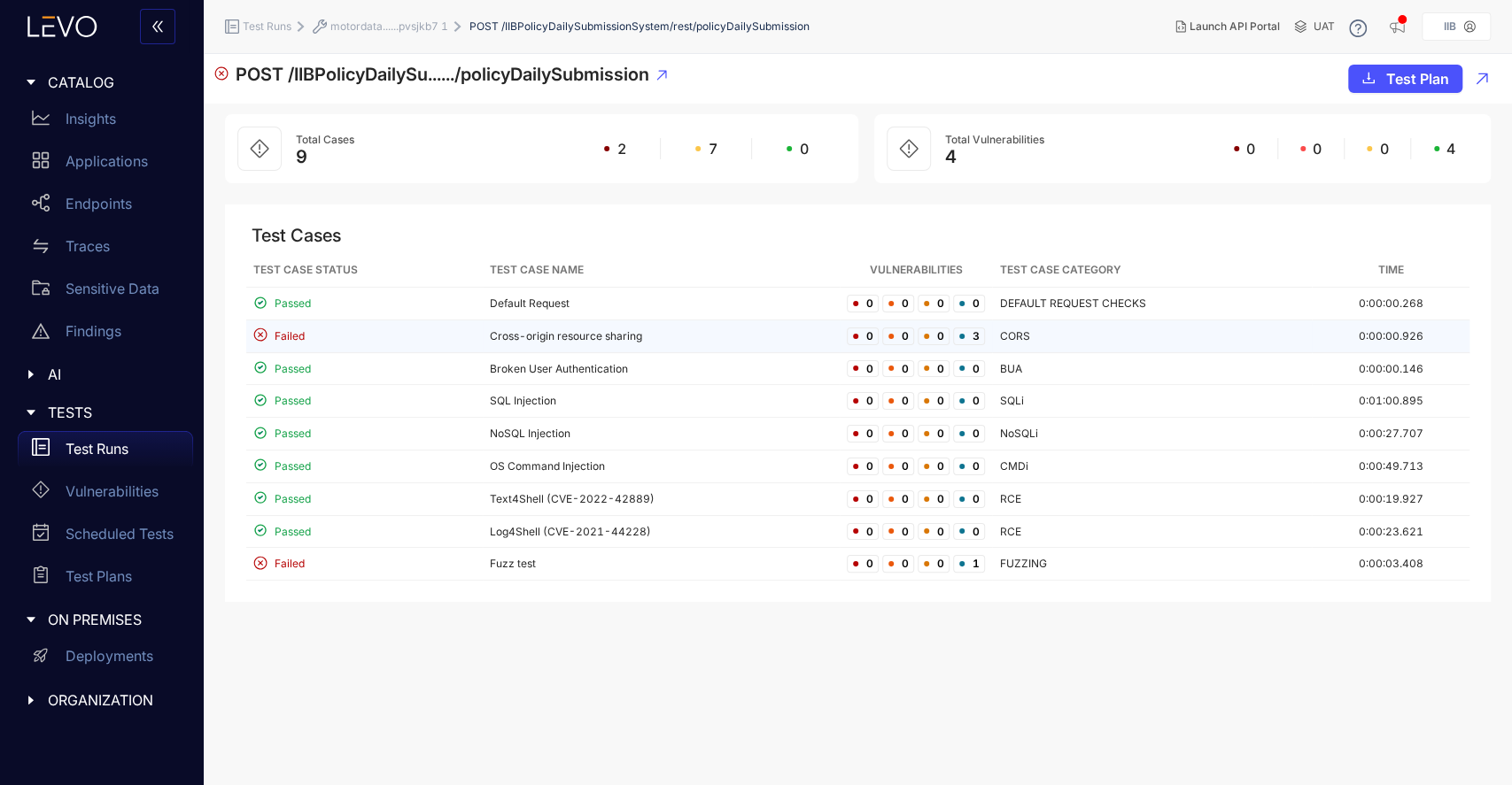
click at [543, 343] on td "Cross-origin resource sharing" at bounding box center [661, 337] width 357 height 33
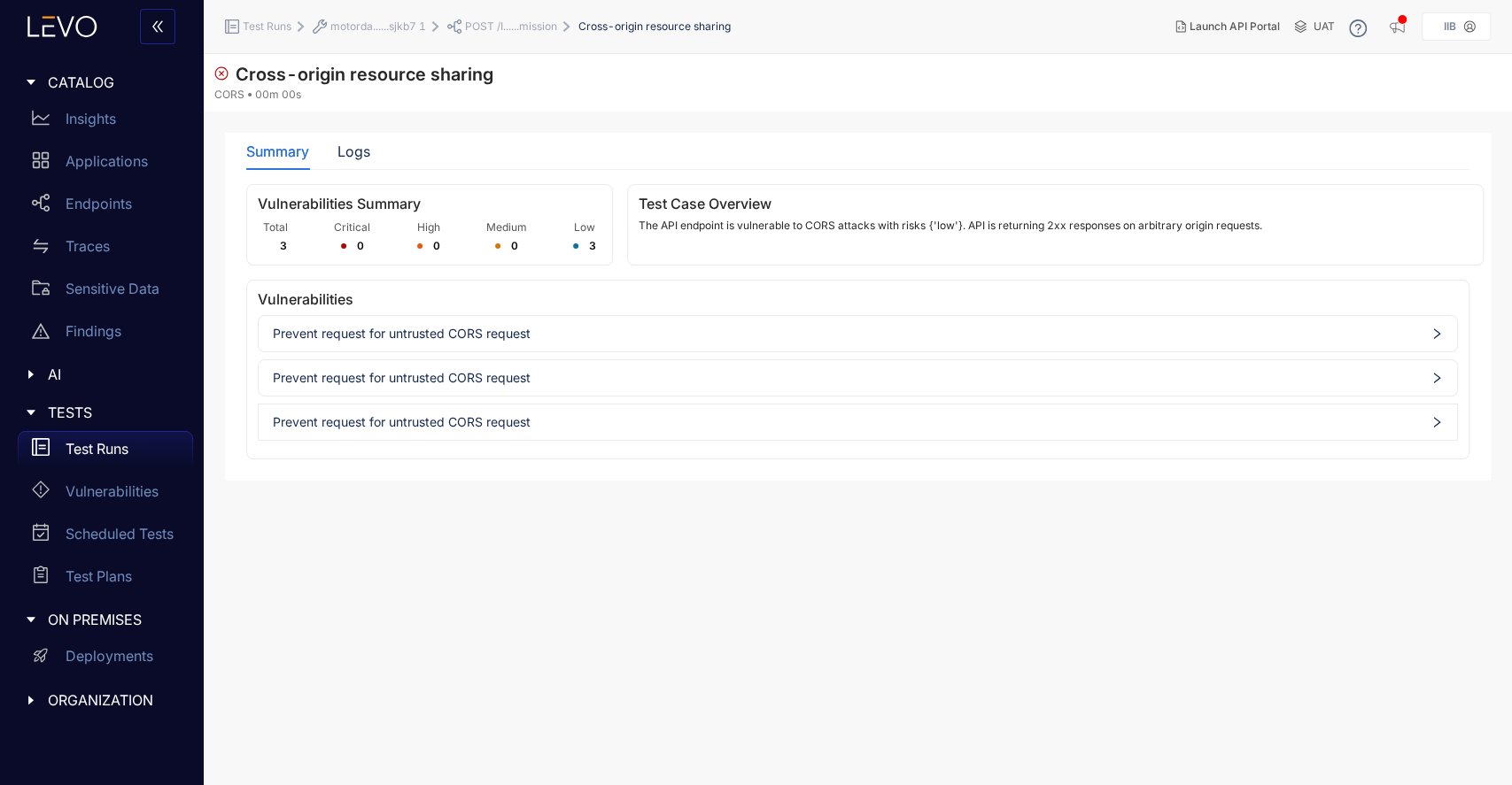
click at [612, 329] on span "Prevent request for untrusted CORS request" at bounding box center [858, 333] width 1171 height 14
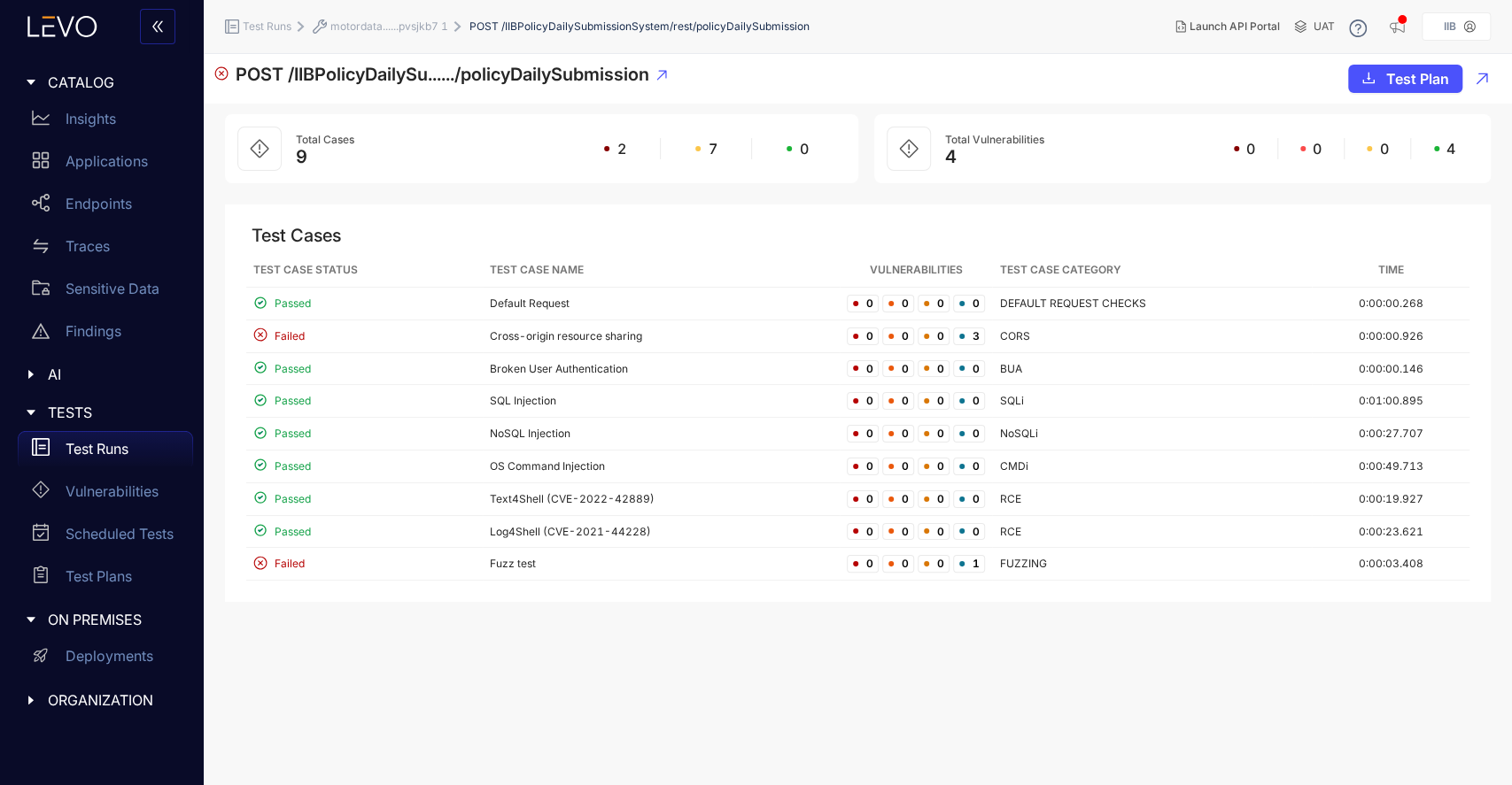
click at [665, 80] on icon at bounding box center [661, 75] width 10 height 10
click at [101, 439] on div "Test Runs" at bounding box center [105, 449] width 175 height 35
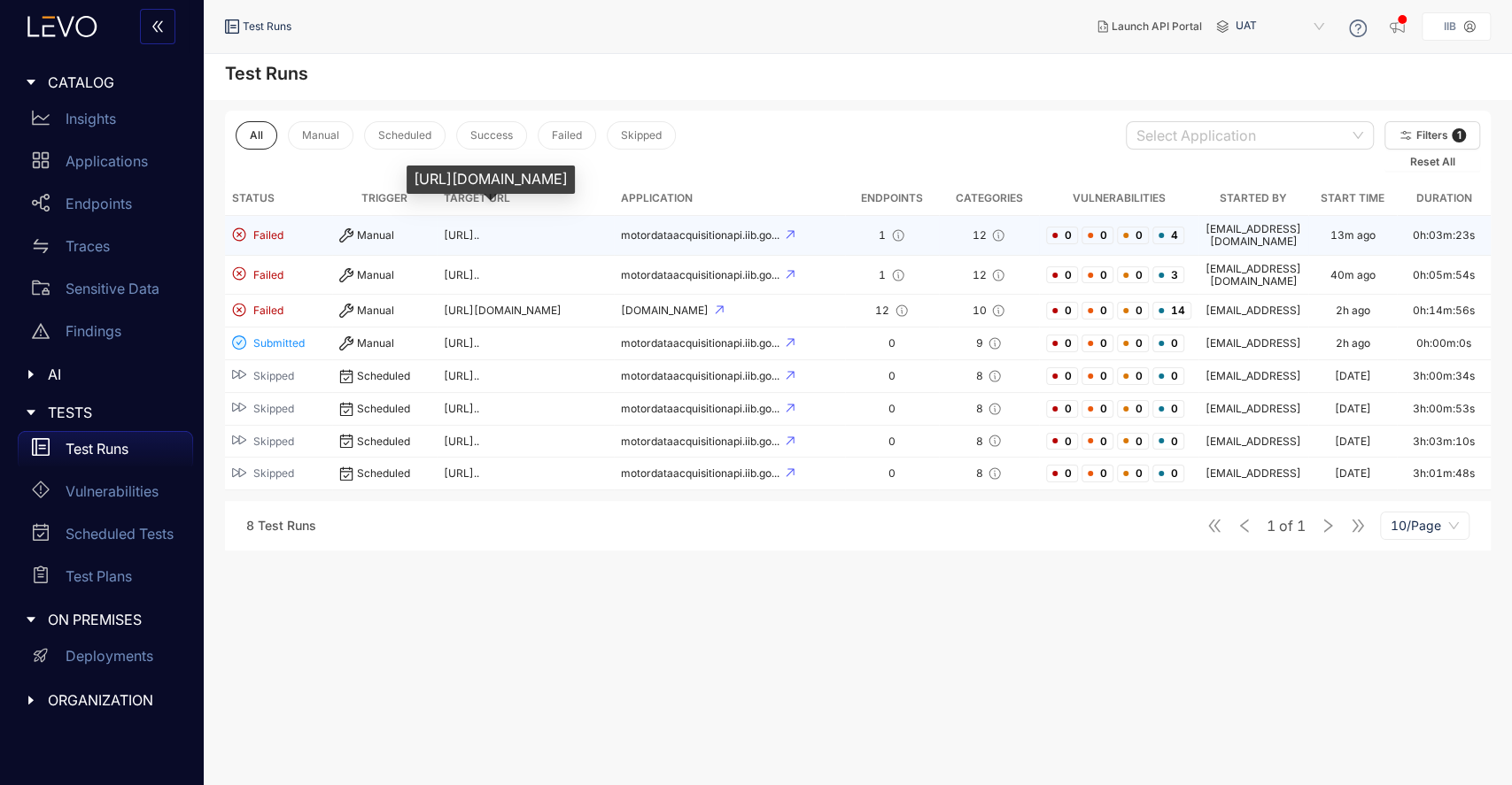
click at [479, 228] on span "https://motordataacquisitionap..." at bounding box center [462, 235] width 35 height 13
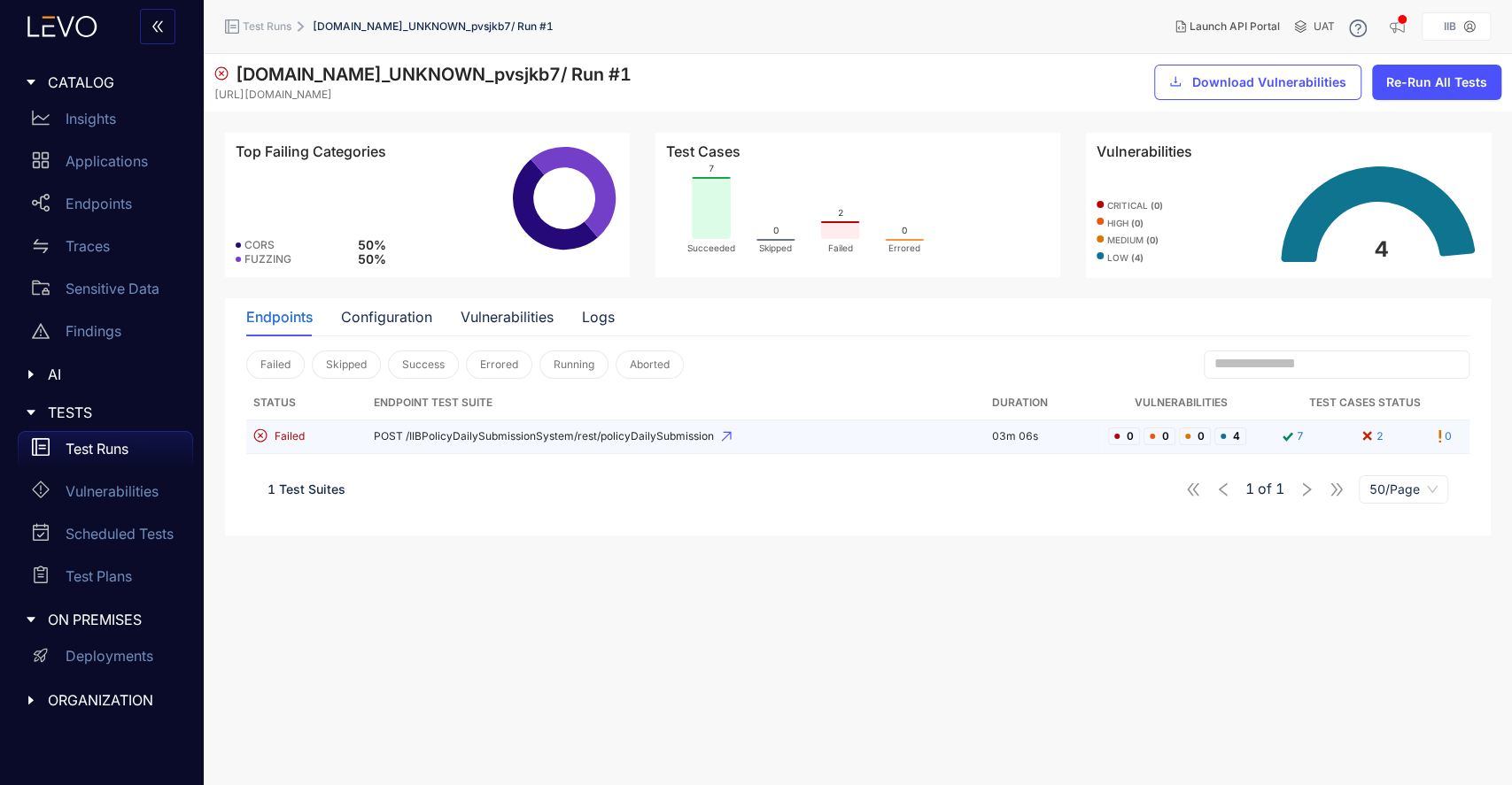
click at [513, 435] on span "POST /IIBPolicyDailySubmissionSystem/rest/policyDailySubmission" at bounding box center [676, 436] width 604 height 12
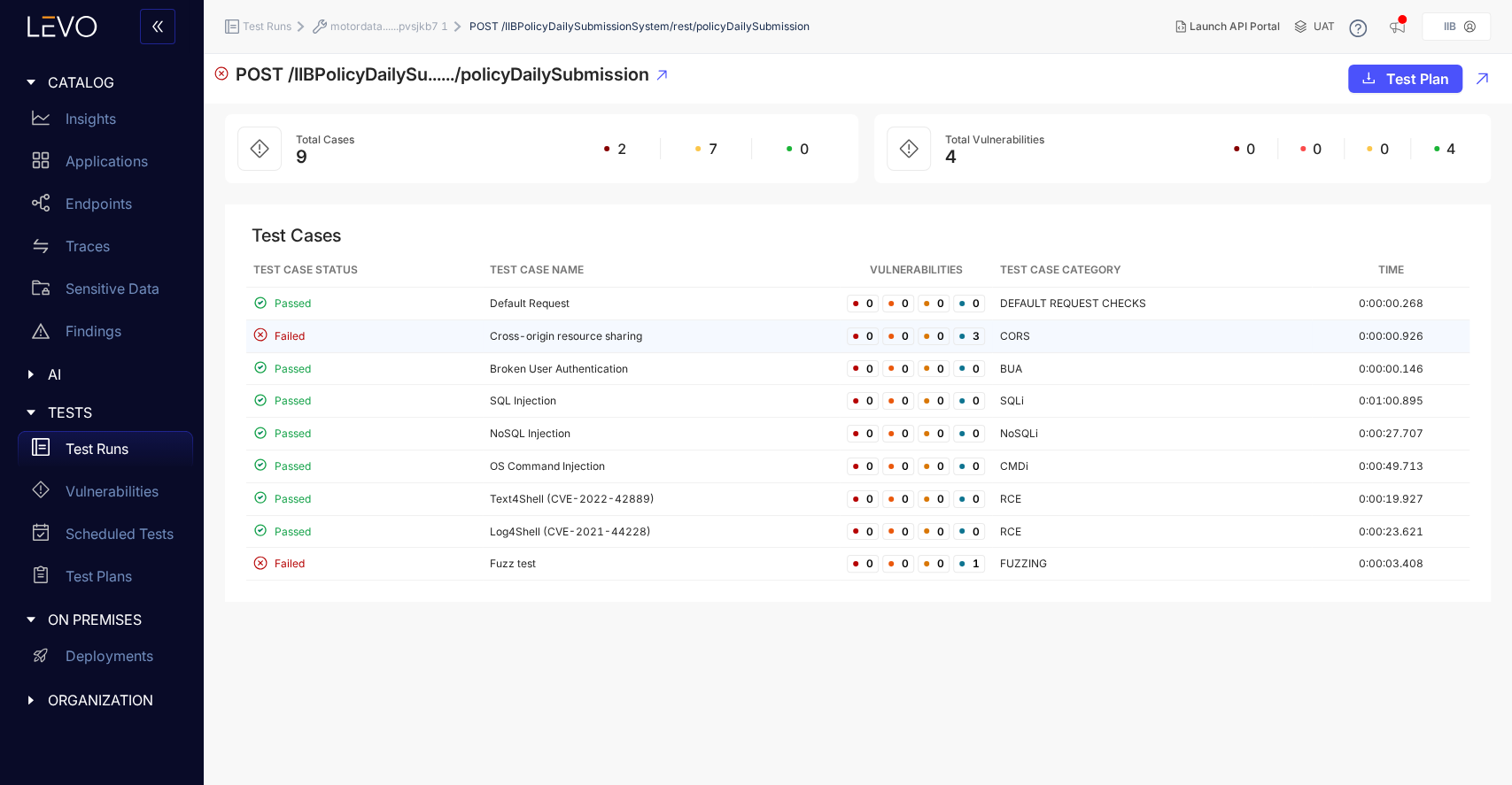
click at [580, 338] on td "Cross-origin resource sharing" at bounding box center [661, 337] width 357 height 33
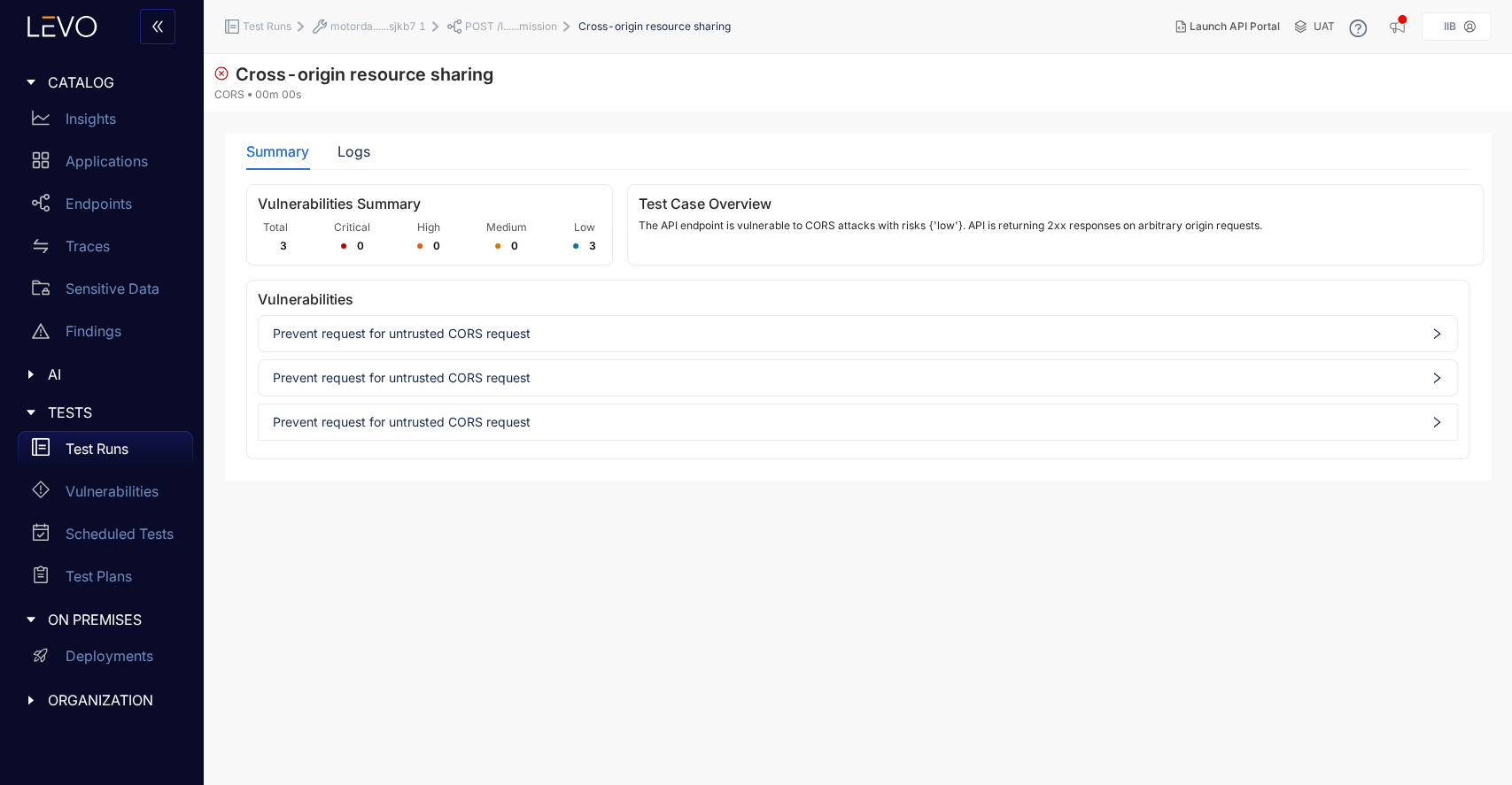
click at [384, 327] on span "Prevent request for untrusted CORS request" at bounding box center [858, 333] width 1171 height 14
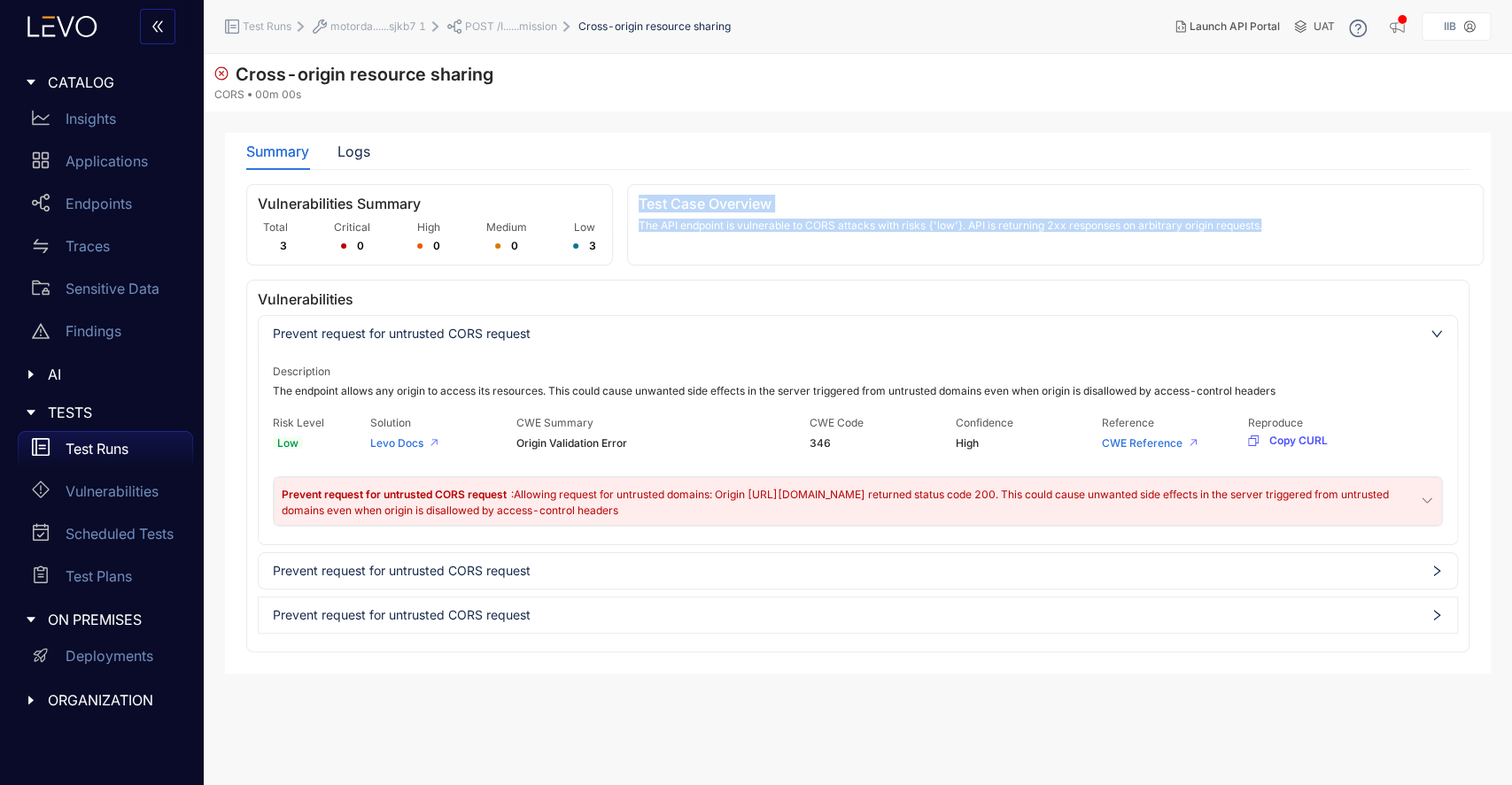
drag, startPoint x: 642, startPoint y: 204, endPoint x: 1267, endPoint y: 220, distance: 625.2
click at [1267, 220] on div "Test Case Overview The API endpoint is vulnerable to CORS attacks with risks {'…" at bounding box center [1055, 225] width 856 height 81
copy div "Test Case Overview The API endpoint is vulnerable to CORS attacks with risks {'…"
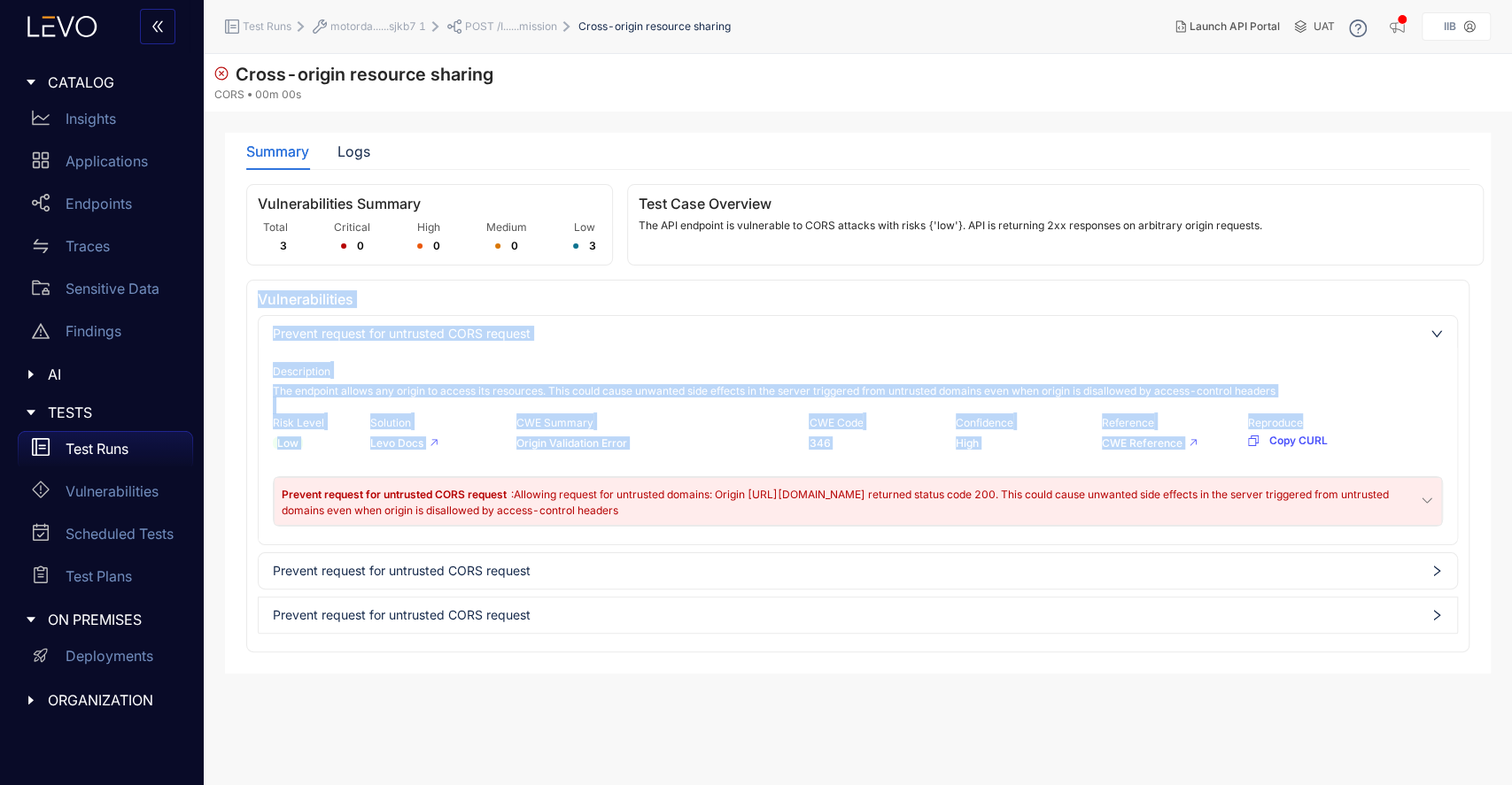
drag, startPoint x: 258, startPoint y: 300, endPoint x: 1325, endPoint y: 420, distance: 1073.7
click at [1325, 420] on div "Vulnerabilities Prevent request for untrusted CORS request Description The endp…" at bounding box center [858, 466] width 1224 height 373
copy div "Vulnerabilities Prevent request for untrusted CORS request Description The endp…"
click at [1396, 414] on div "Risk Level Low Solution Levo Docs CWE Summary Origin Validation Error CWE Code …" at bounding box center [858, 436] width 1171 height 46
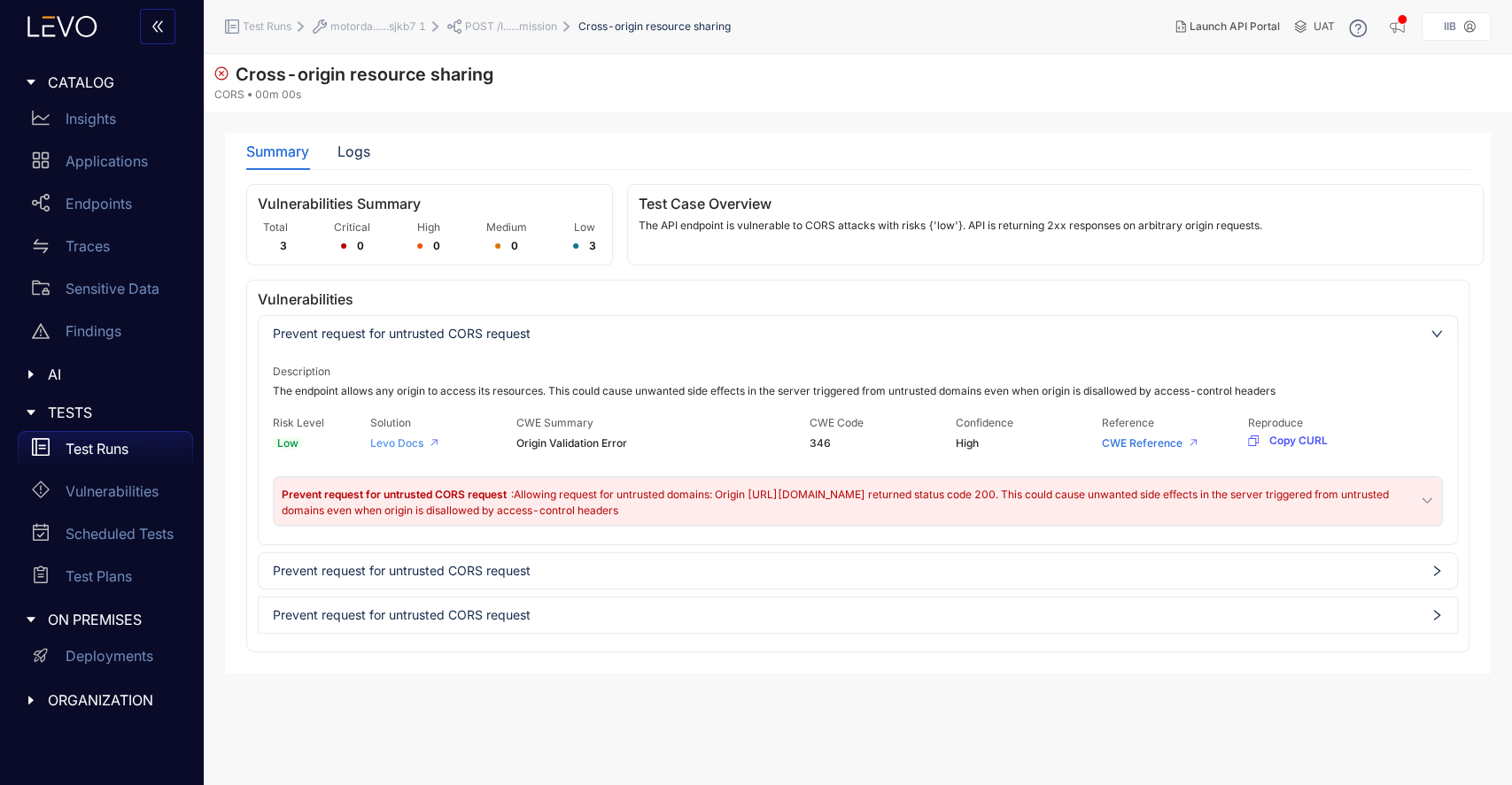
click at [401, 445] on link "Levo Docs" at bounding box center [396, 443] width 53 height 13
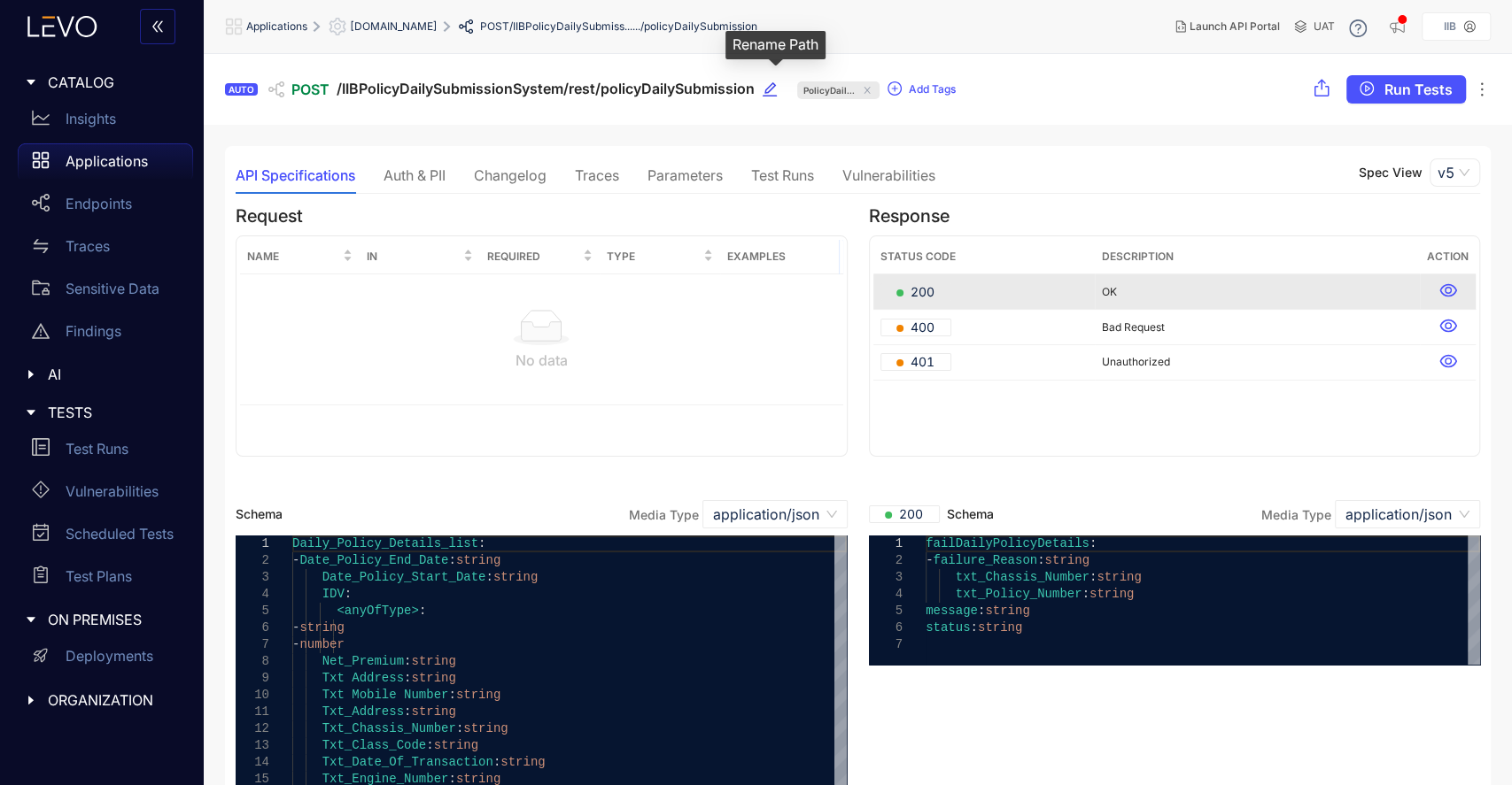
click at [770, 94] on icon "edit" at bounding box center [770, 89] width 16 height 16
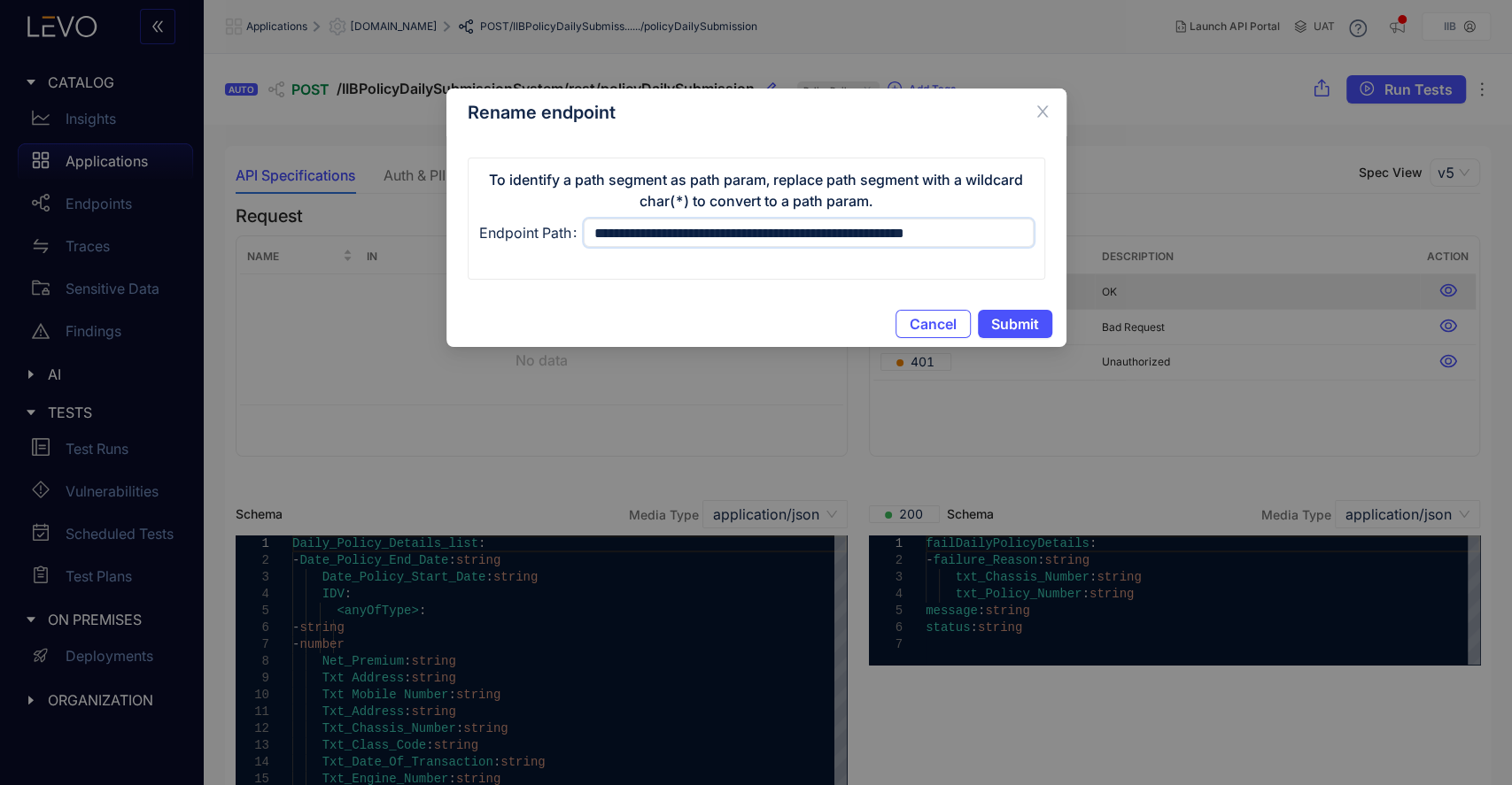
drag, startPoint x: 1002, startPoint y: 235, endPoint x: 581, endPoint y: 239, distance: 421.0
click at [581, 239] on div "**********" at bounding box center [756, 233] width 555 height 28
click at [1046, 119] on span "Close" at bounding box center [1042, 112] width 48 height 48
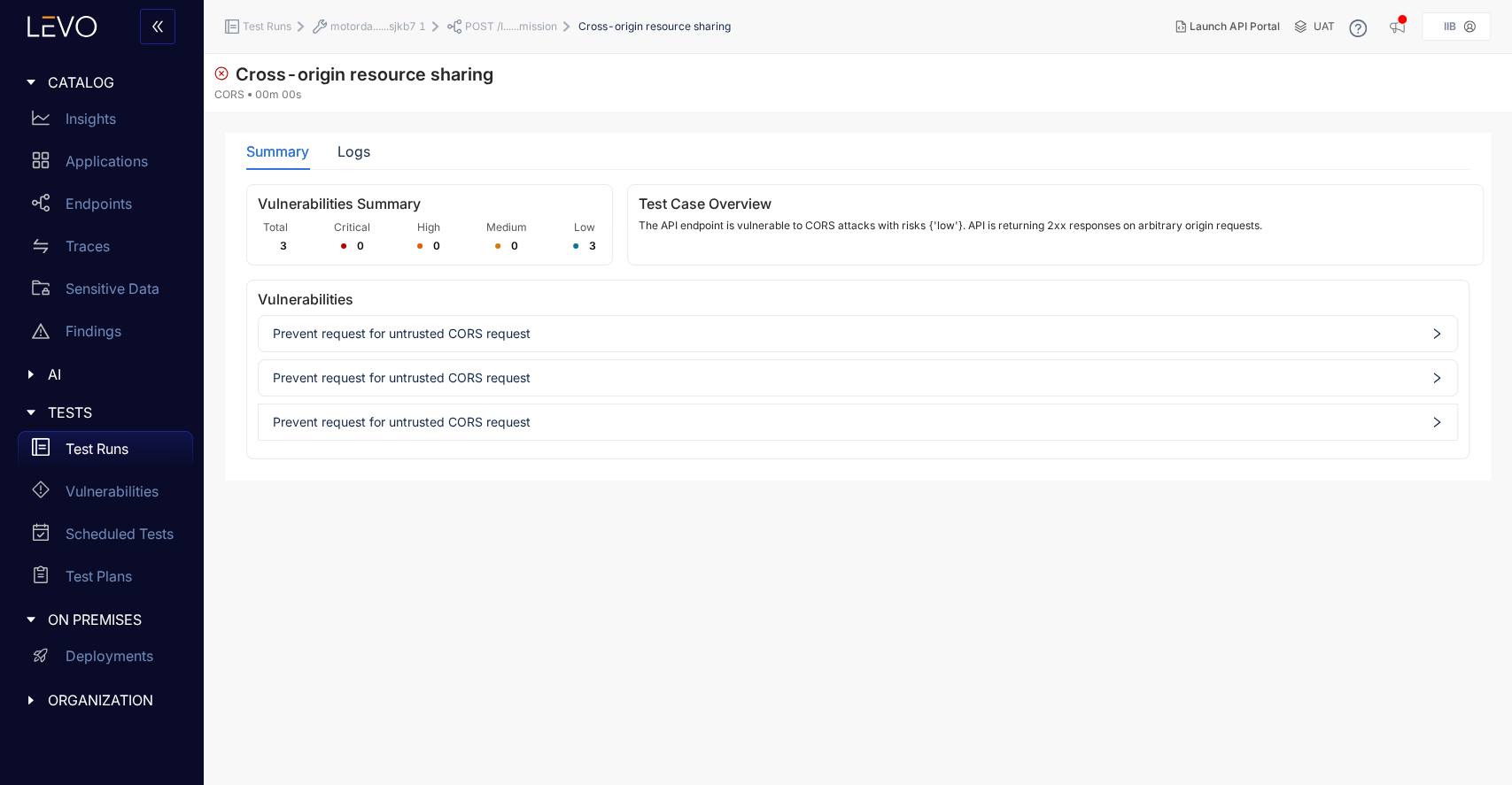
click at [538, 336] on span "Prevent request for untrusted CORS request" at bounding box center [858, 333] width 1171 height 14
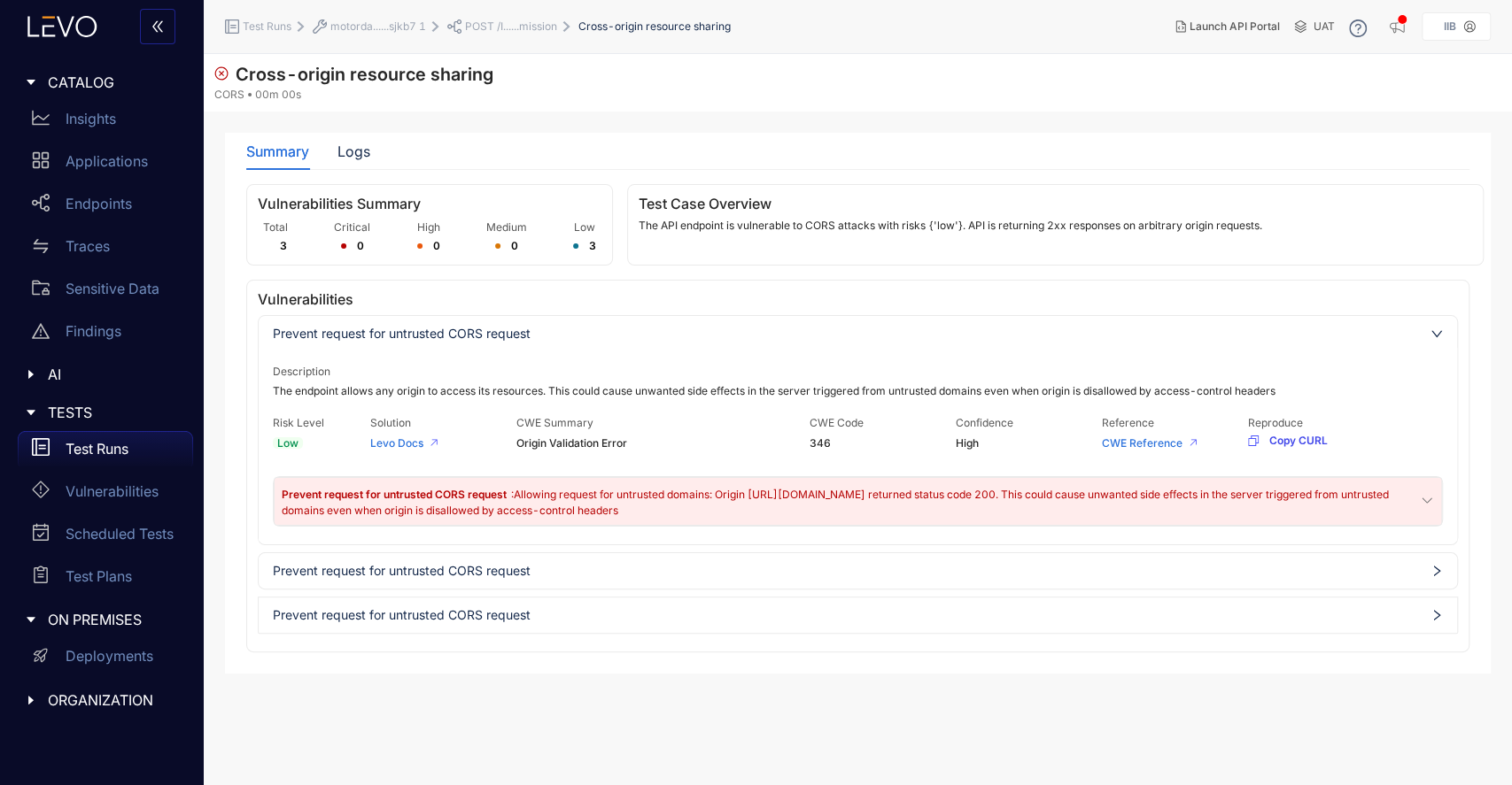
click at [1306, 436] on span "Copy CURL" at bounding box center [1298, 440] width 59 height 12
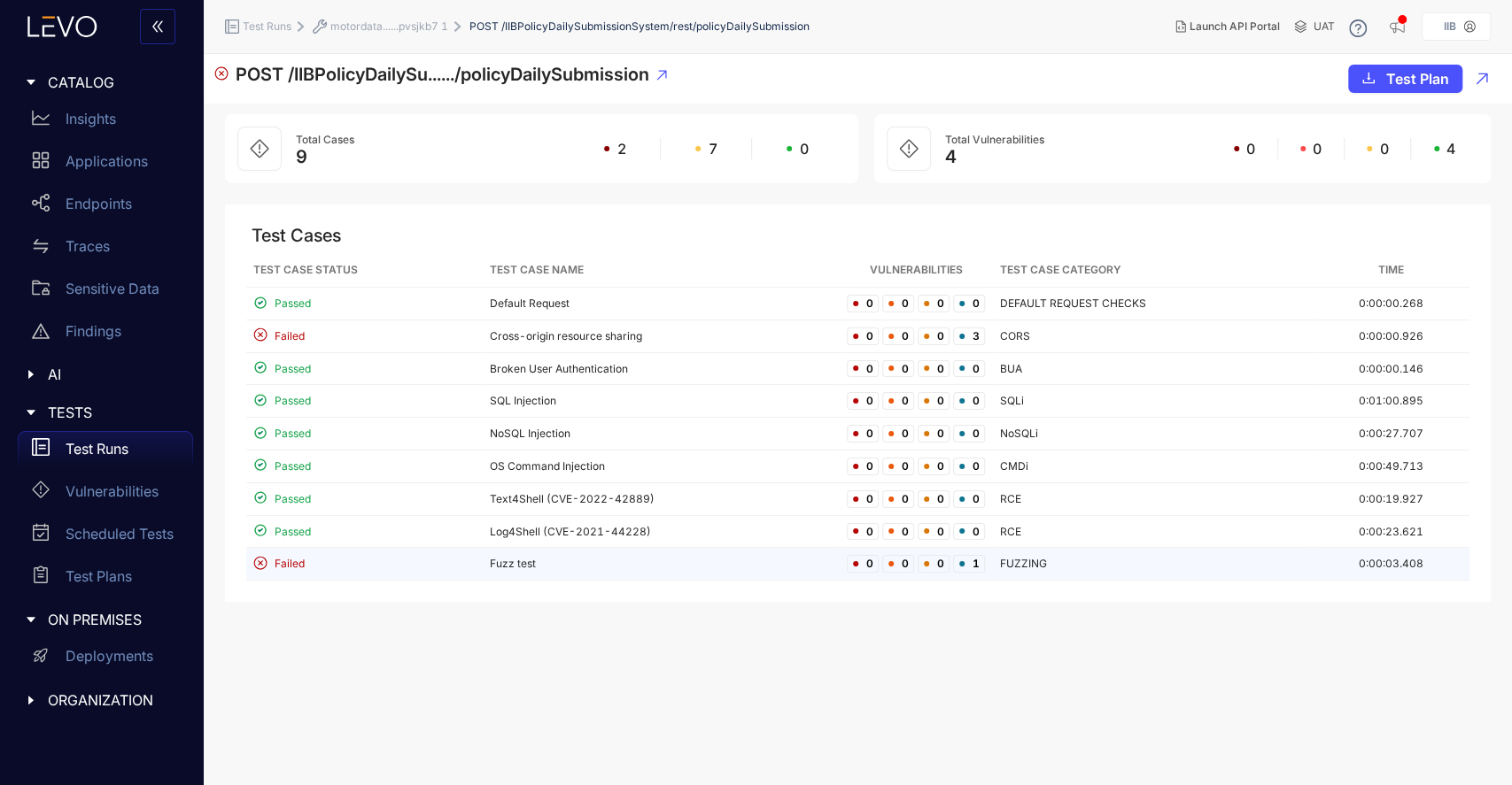
click at [506, 558] on td "Fuzz test" at bounding box center [661, 564] width 357 height 33
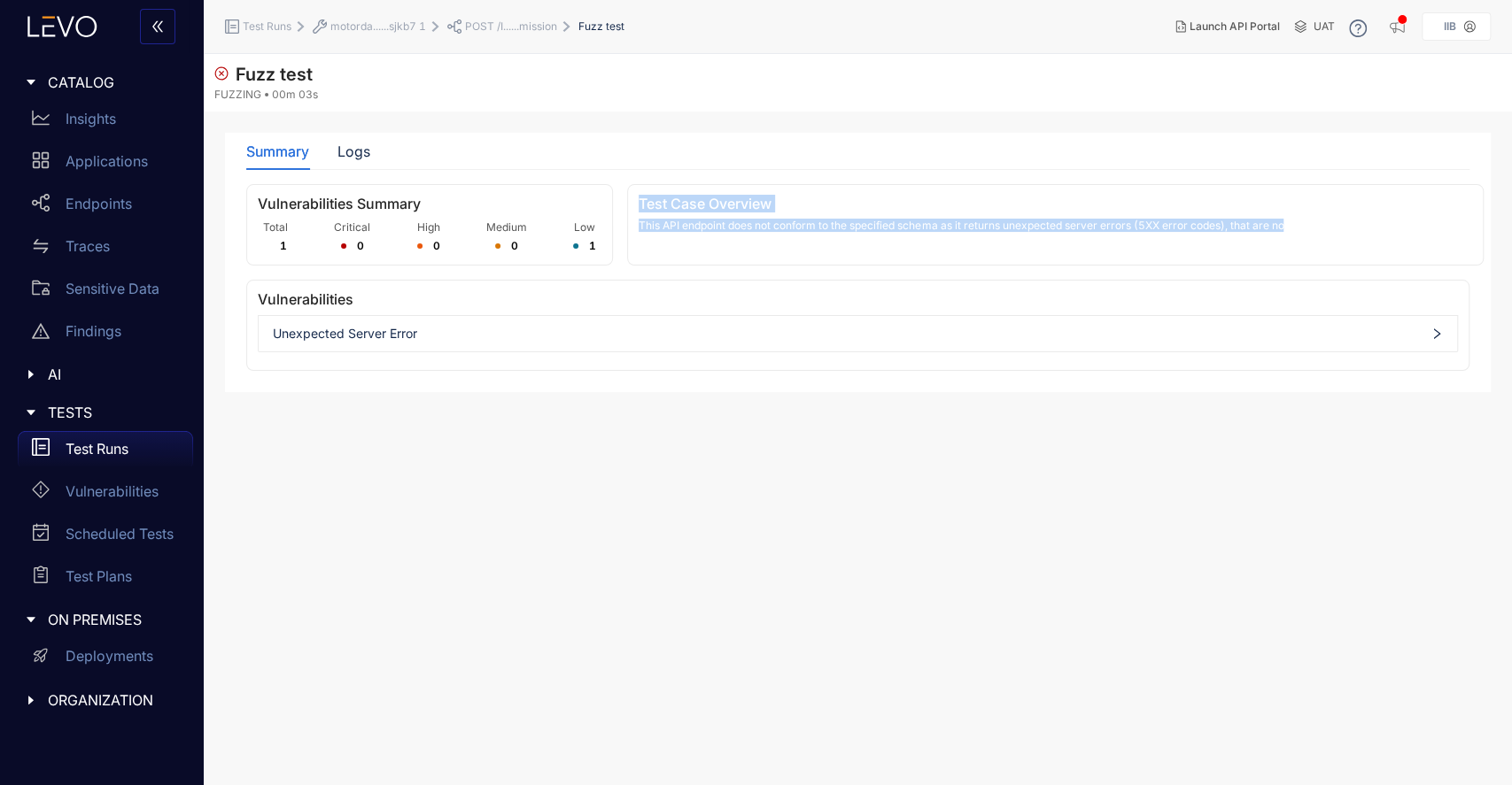
drag, startPoint x: 639, startPoint y: 201, endPoint x: 1296, endPoint y: 221, distance: 657.3
click at [1296, 221] on div "Test Case Overview This API endpoint does not conform to the specified schema a…" at bounding box center [1055, 225] width 856 height 81
copy div "Test Case Overview This API endpoint does not conform to the specified schema a…"
click at [397, 332] on span "Unexpected Server Error" at bounding box center [858, 333] width 1171 height 14
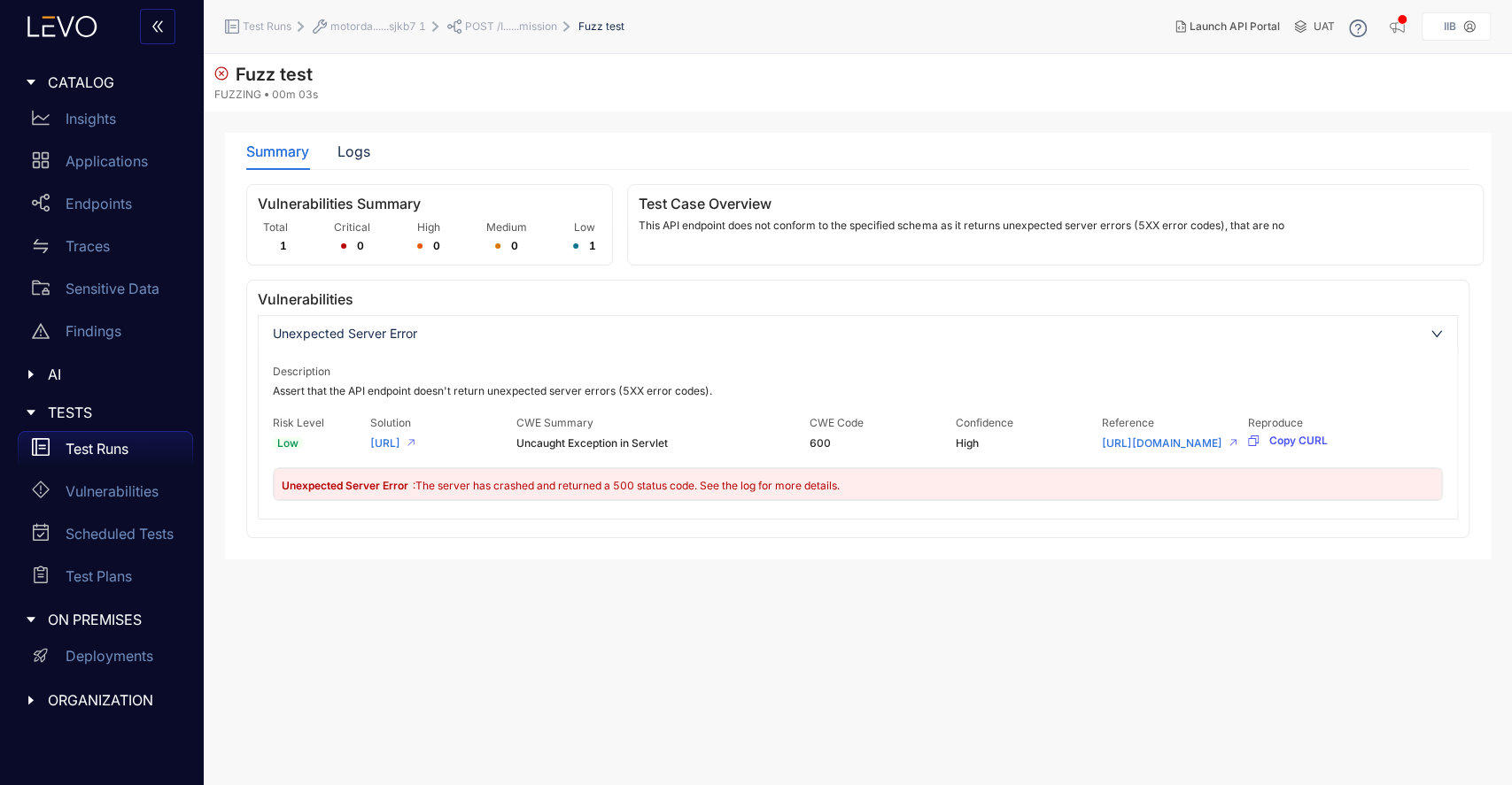
drag, startPoint x: 260, startPoint y: 295, endPoint x: 1226, endPoint y: 463, distance: 980.5
click at [1226, 463] on div "Vulnerabilities Unexpected Server Error Description Assert that the API endpoin…" at bounding box center [858, 408] width 1224 height 258
copy div "Vulnerabilities Unexpected Server Error Description Assert that the API endpoin…"
click at [118, 443] on p "Test Runs" at bounding box center [96, 448] width 62 height 16
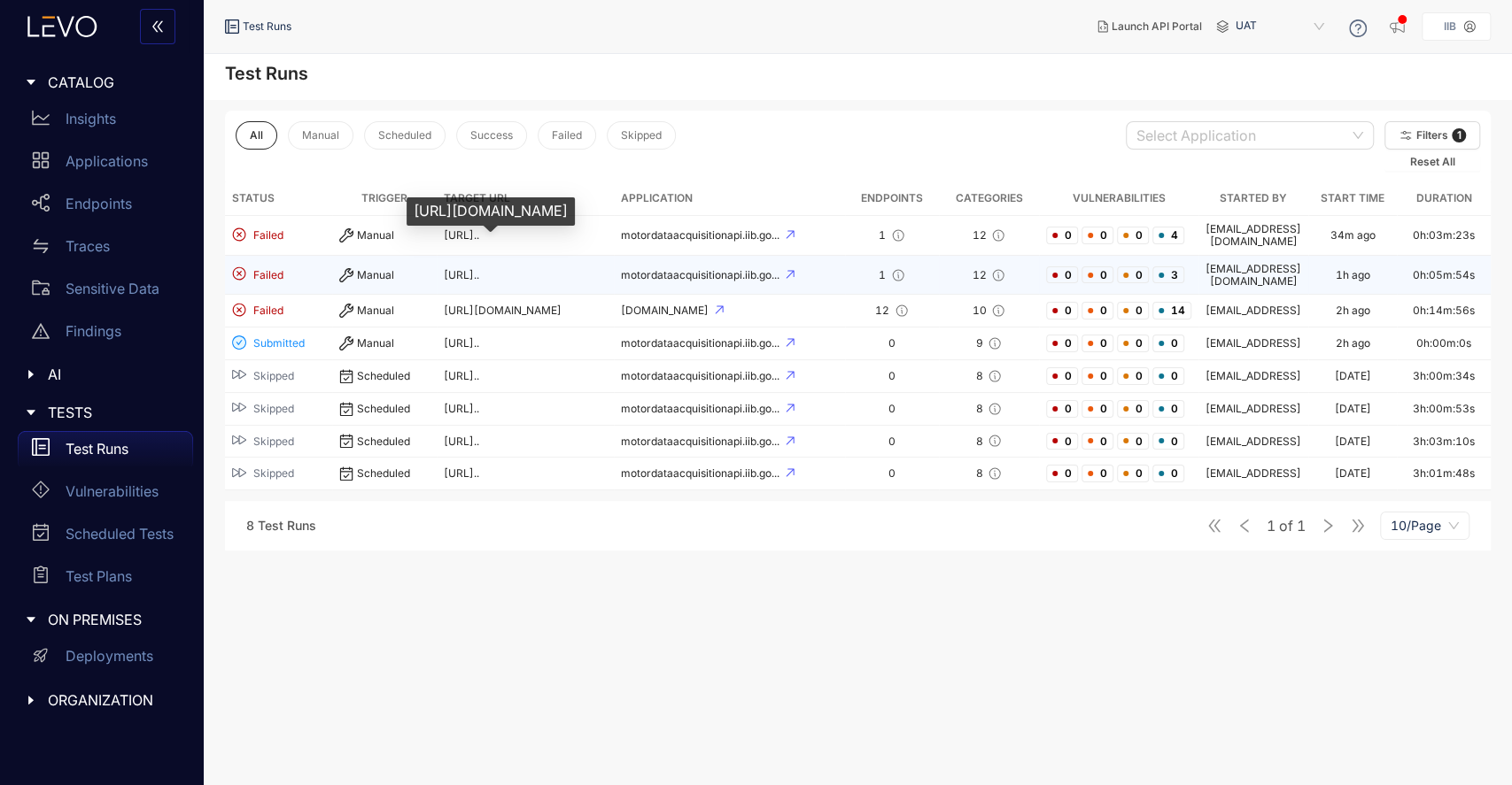
click at [479, 269] on span "https://motordataacquisitionap..." at bounding box center [462, 275] width 35 height 13
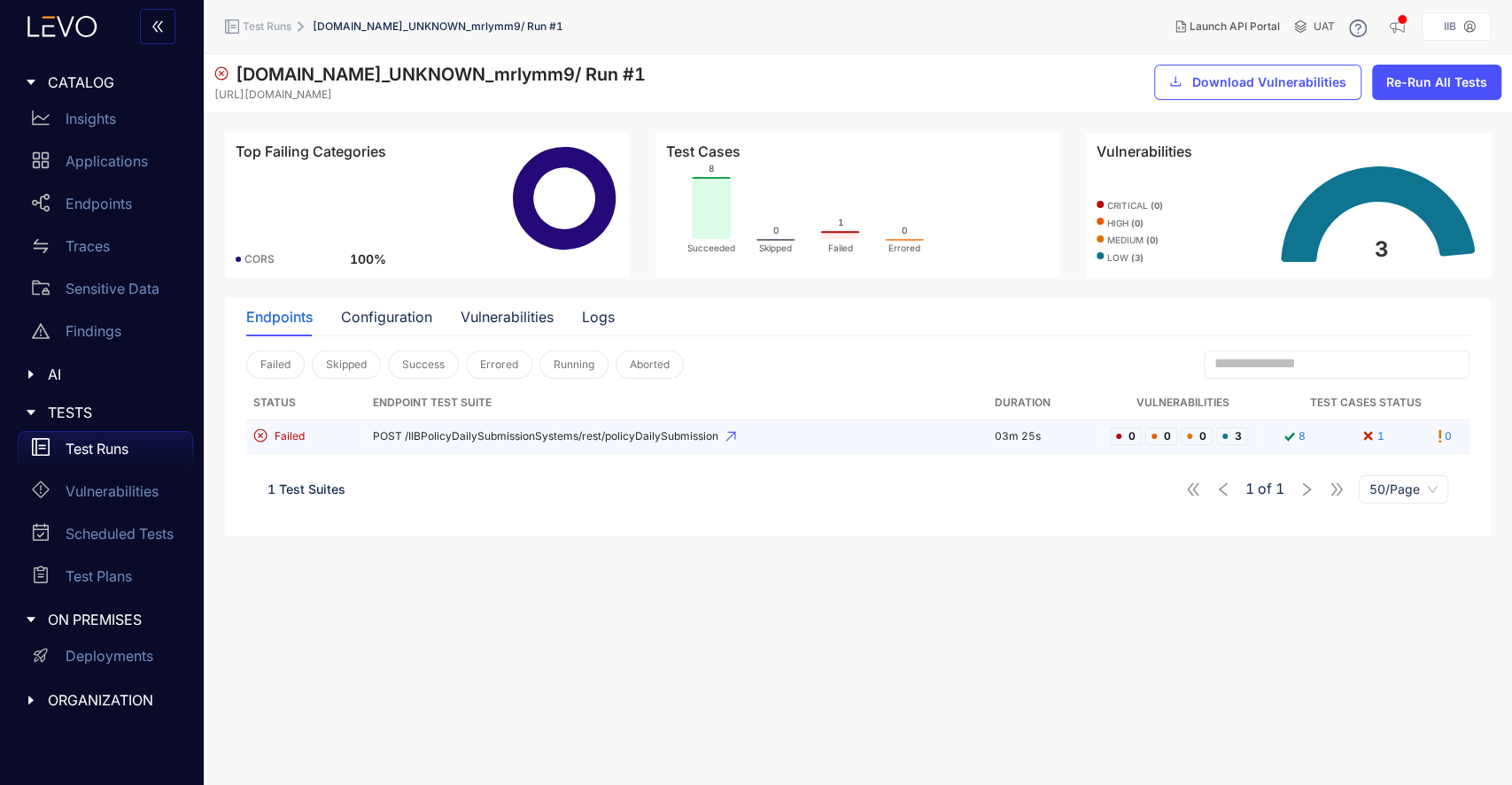
click at [516, 443] on td "POST /IIBPolicyDailySubmissionSystems/rest/policyDailySubmission" at bounding box center [676, 437] width 622 height 34
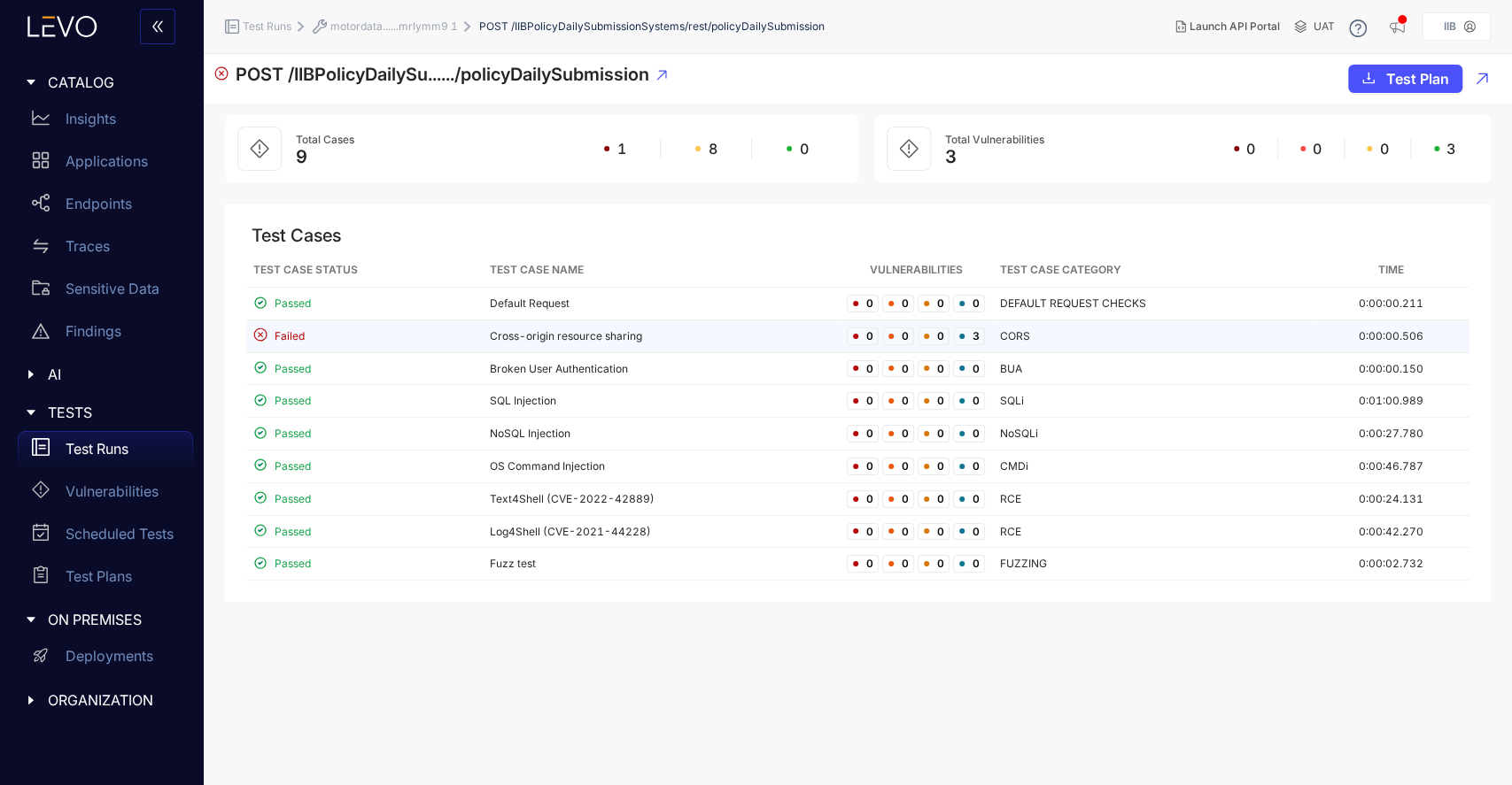
click at [607, 336] on td "Cross-origin resource sharing" at bounding box center [661, 337] width 357 height 33
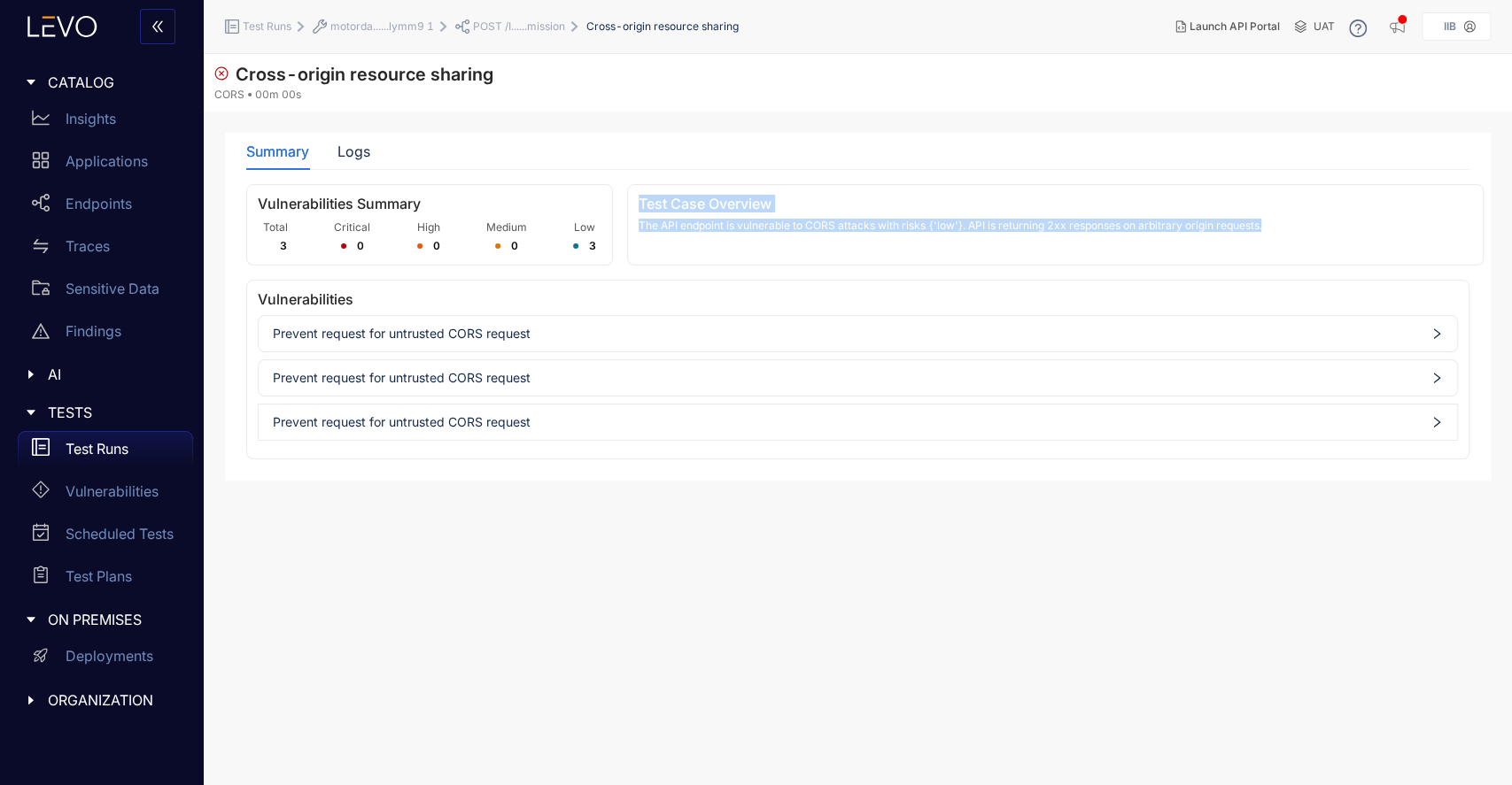
drag, startPoint x: 640, startPoint y: 202, endPoint x: 1309, endPoint y: 227, distance: 669.5
click at [1309, 227] on div "Test Case Overview The API endpoint is vulnerable to CORS attacks with risks {'…" at bounding box center [1055, 225] width 856 height 81
copy div "Test Case Overview The API endpoint is vulnerable to CORS attacks with risks {'…"
click at [617, 331] on span "Prevent request for untrusted CORS request" at bounding box center [858, 333] width 1171 height 14
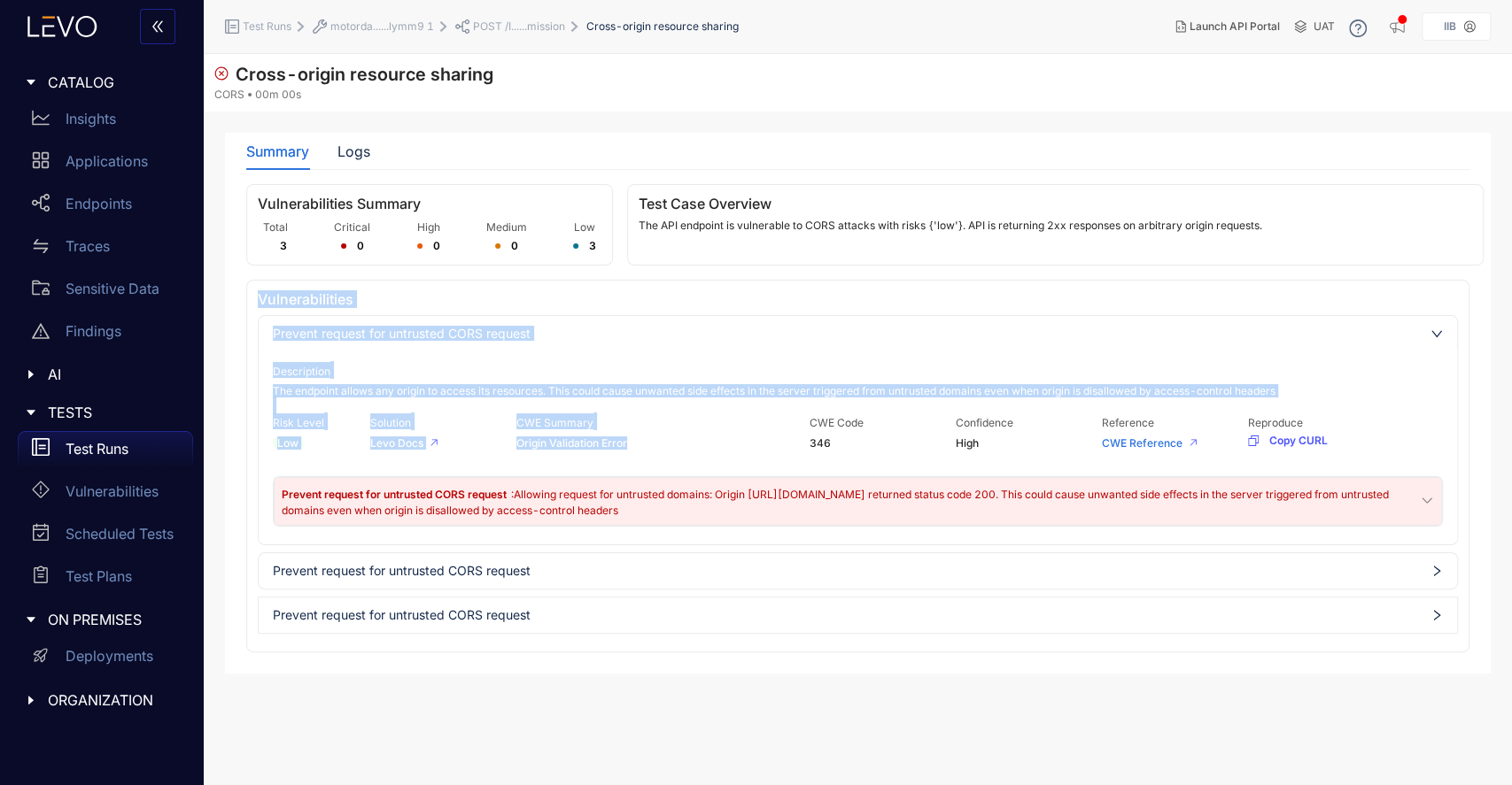
drag, startPoint x: 261, startPoint y: 294, endPoint x: 657, endPoint y: 440, distance: 422.1
click at [657, 440] on div "Vulnerabilities Prevent request for untrusted CORS request Description The endp…" at bounding box center [858, 466] width 1224 height 373
copy div "Vulnerabilities Prevent request for untrusted CORS request Description The endp…"
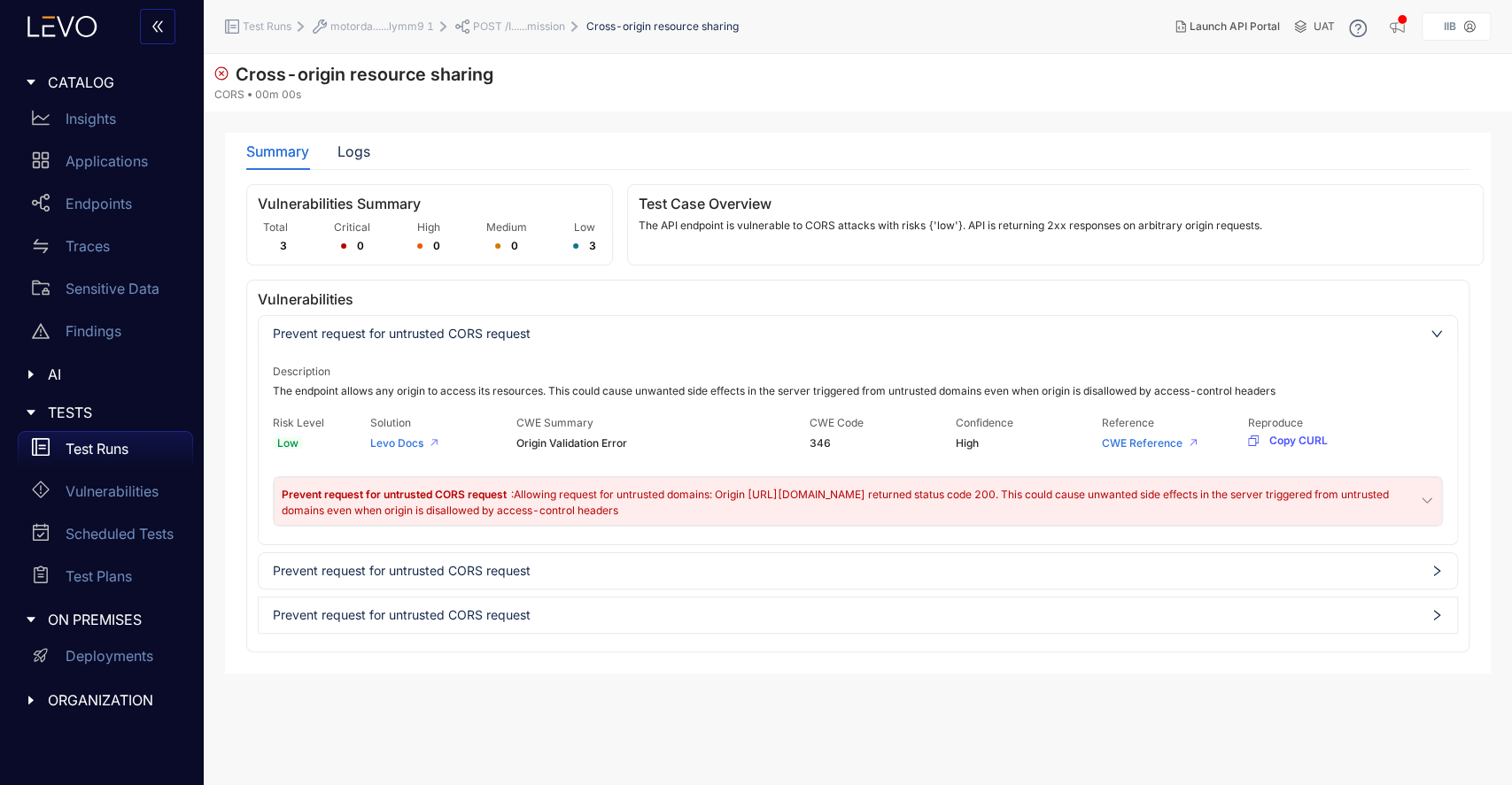
click at [603, 686] on section "Cross-origin resource sharing CORS 00m 00s Summary Logs Vulnerabilities Summary…" at bounding box center [857, 420] width 1309 height 731
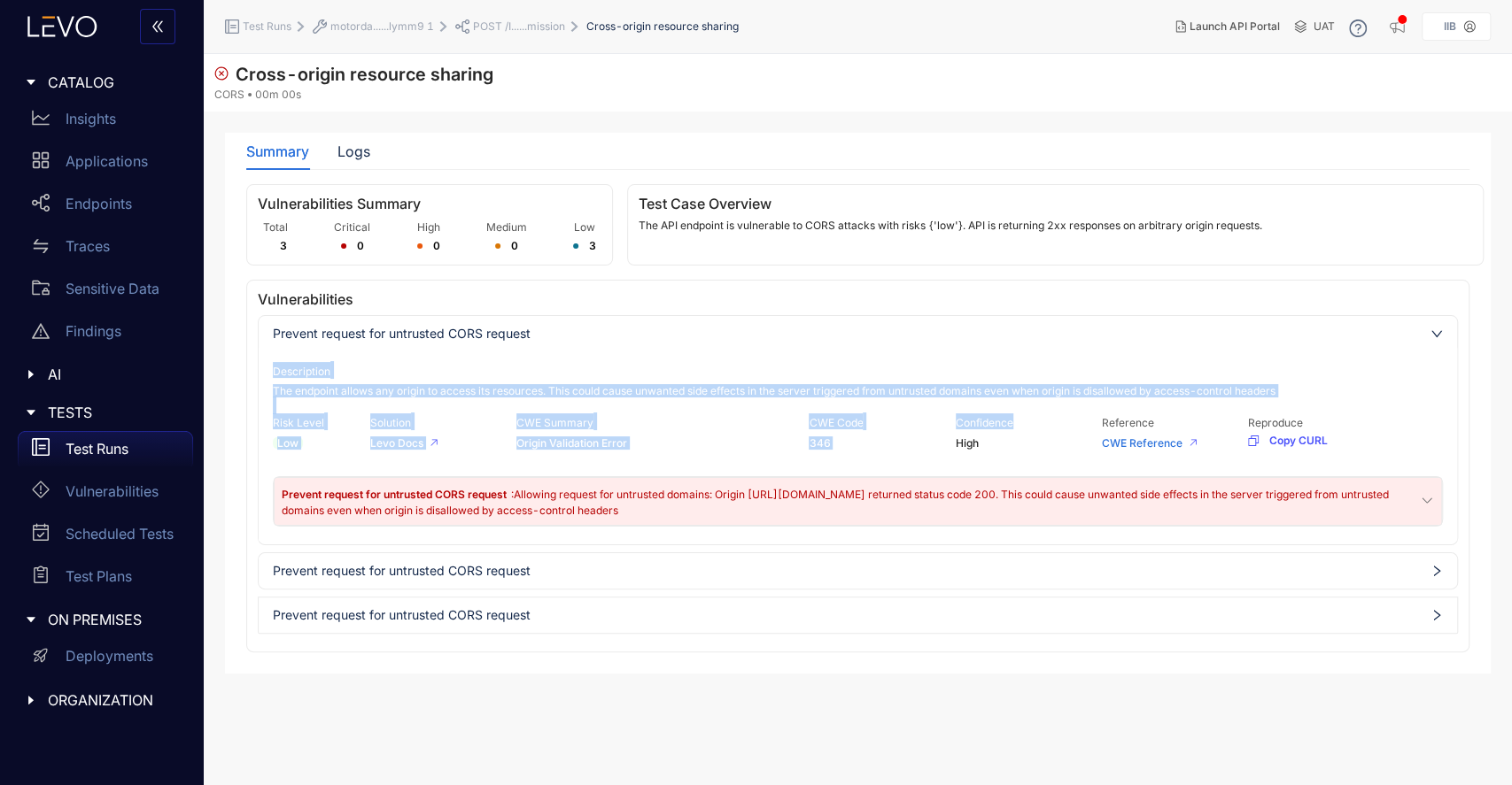
drag, startPoint x: 1102, startPoint y: 418, endPoint x: 1158, endPoint y: 412, distance: 56.3
click at [1158, 412] on div "Description The endpoint allows any origin to access its resources. This could …" at bounding box center [858, 444] width 1171 height 165
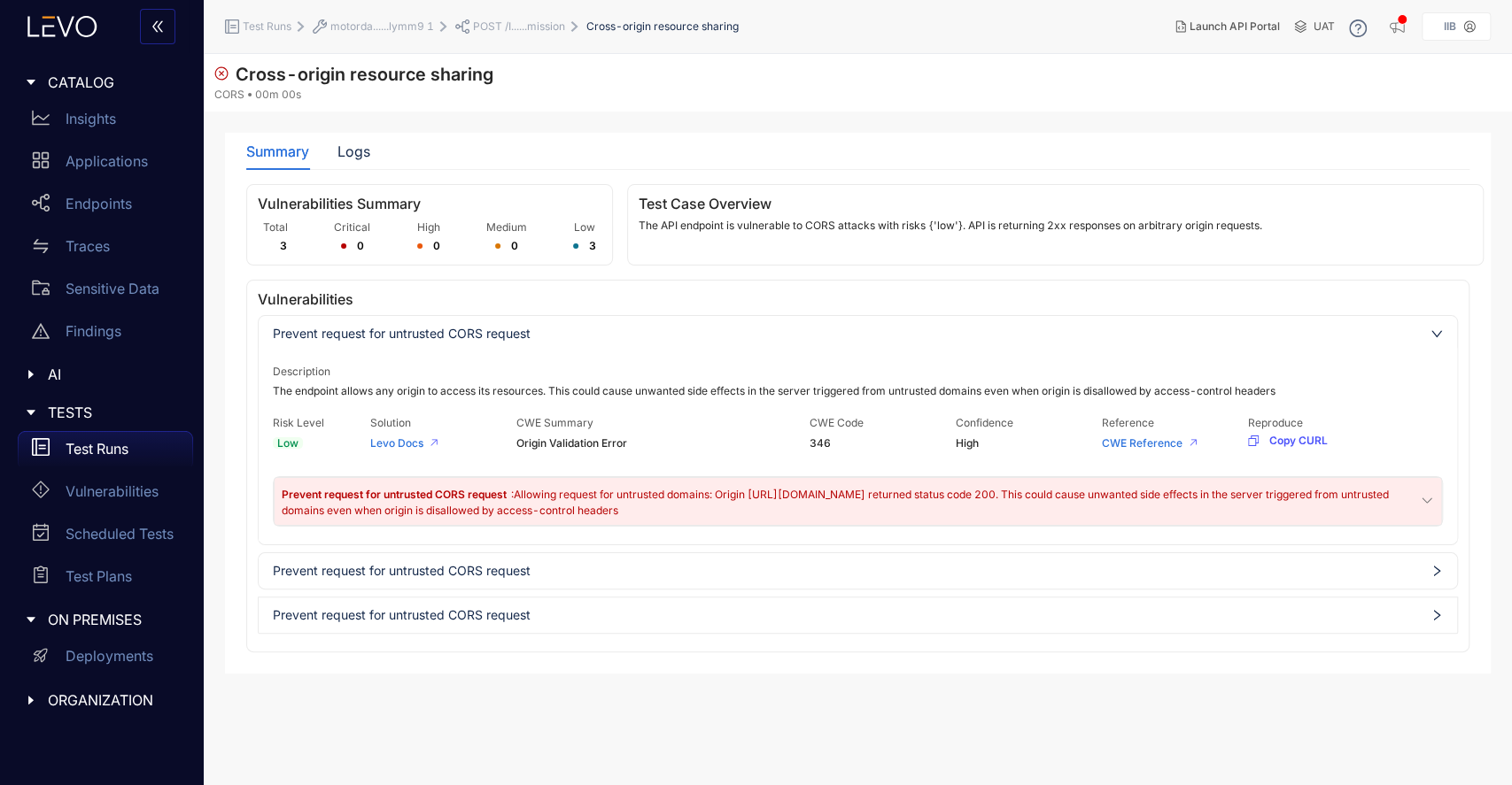
drag, startPoint x: 1158, startPoint y: 412, endPoint x: 1148, endPoint y: 417, distance: 11.2
click at [1148, 417] on div "Description The endpoint allows any origin to access its resources. This could …" at bounding box center [858, 444] width 1171 height 165
click at [1148, 417] on span "Reference" at bounding box center [1128, 422] width 52 height 13
click at [1119, 416] on span "Reference" at bounding box center [1128, 422] width 52 height 13
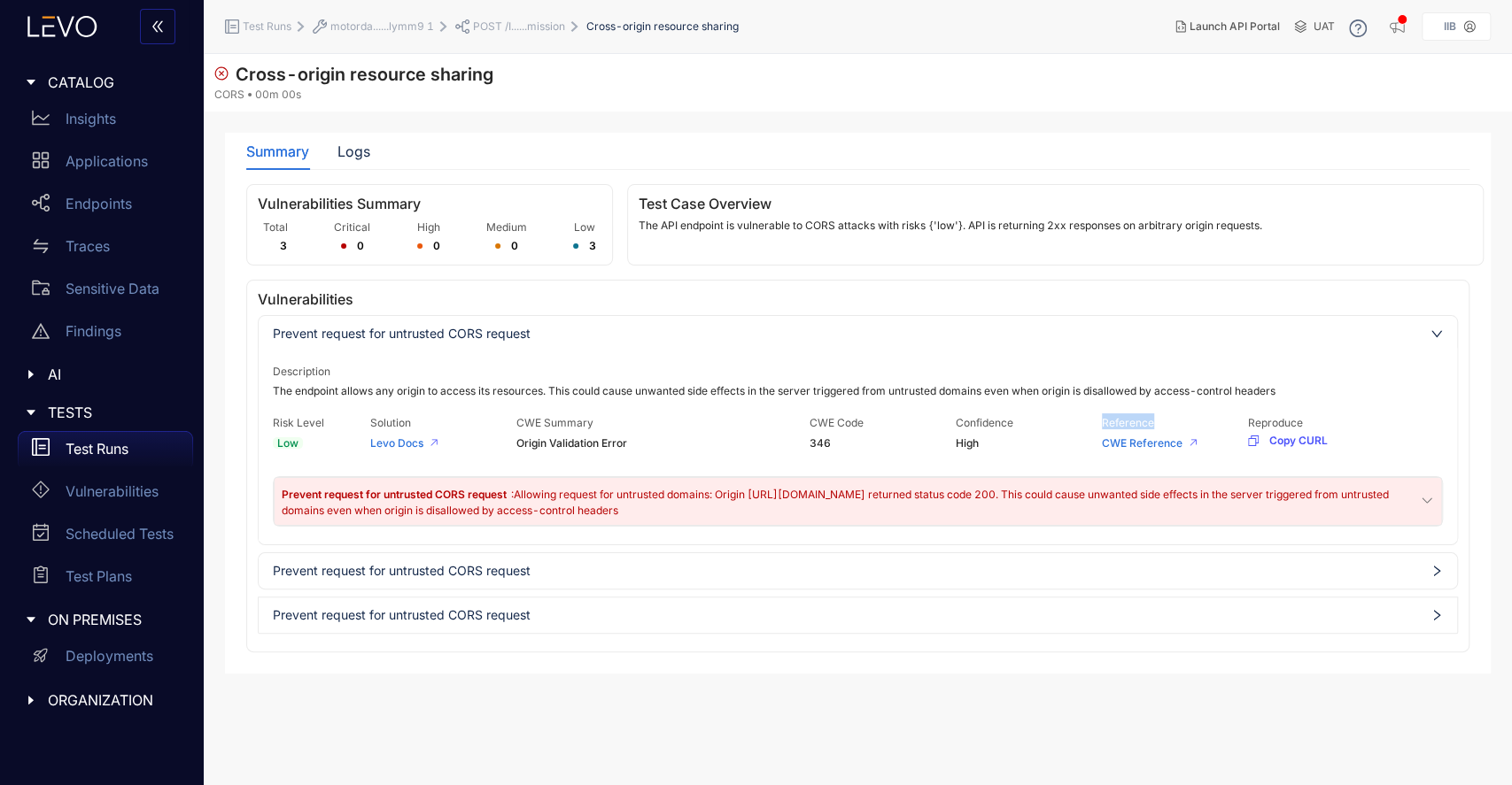
copy span "Reference"
click at [1132, 443] on link "CWE Reference" at bounding box center [1142, 443] width 80 height 13
